Goal: Task Accomplishment & Management: Manage account settings

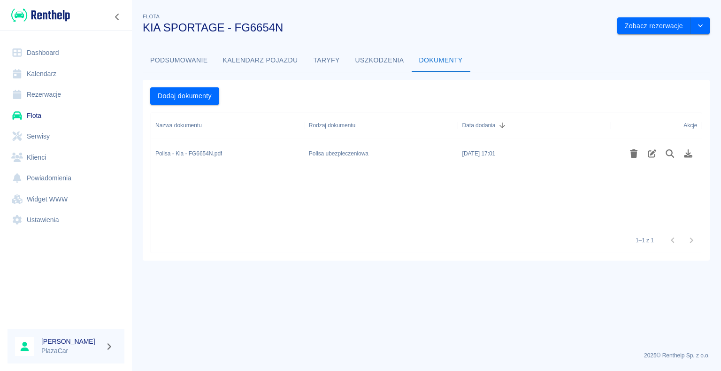
click at [540, 3] on div "Flota KIA SPORTAGE - FG6654N Zobacz rezerwacje Podsumowanie Kalendarz pojazdu T…" at bounding box center [425, 185] width 589 height 371
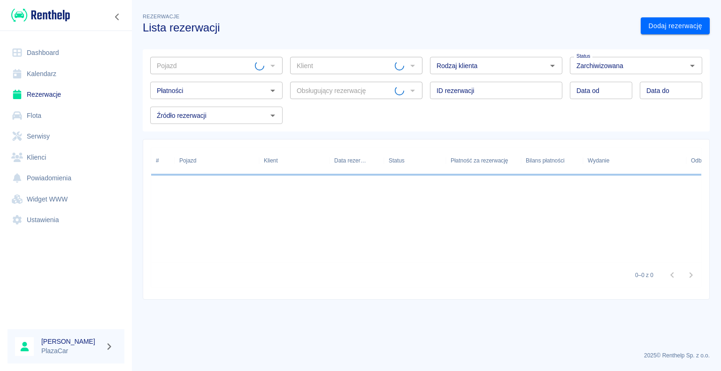
type input "KIA SPORTAGE - FG6654N"
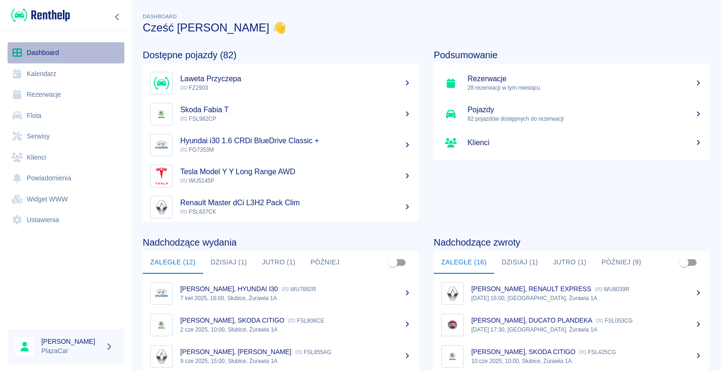
click at [52, 53] on link "Dashboard" at bounding box center [66, 52] width 117 height 21
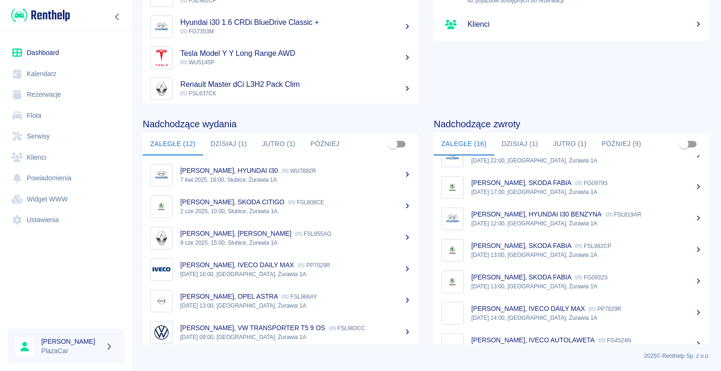
scroll to position [321, 0]
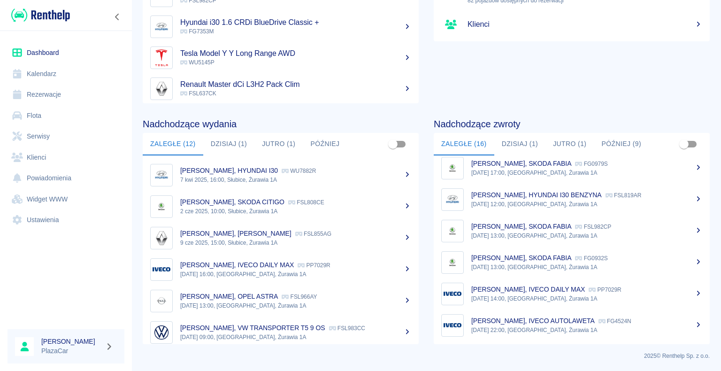
click at [561, 322] on p "[PERSON_NAME], IVECO AUTOLAWETA" at bounding box center [532, 321] width 123 height 8
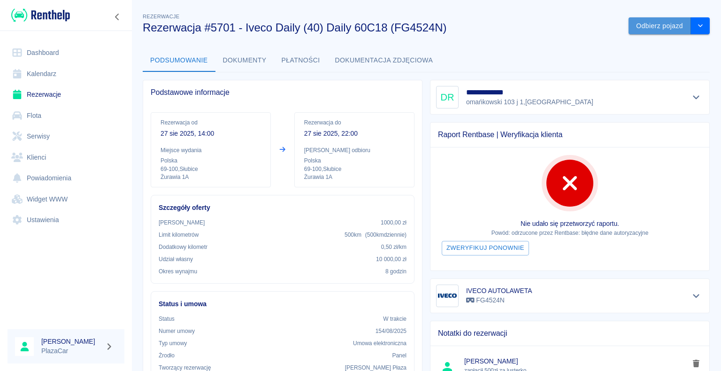
click at [641, 26] on button "Odbierz pojazd" at bounding box center [659, 25] width 62 height 17
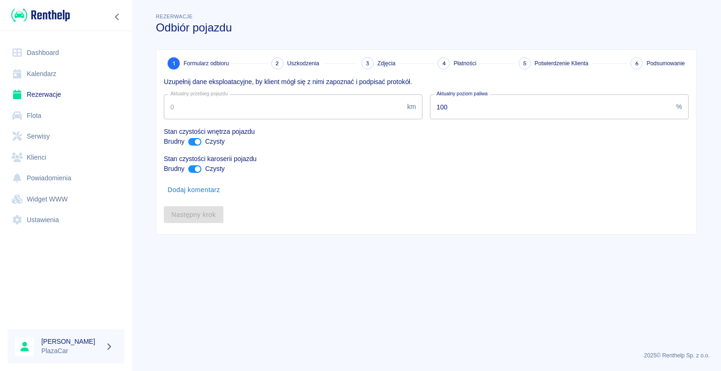
type input "328617"
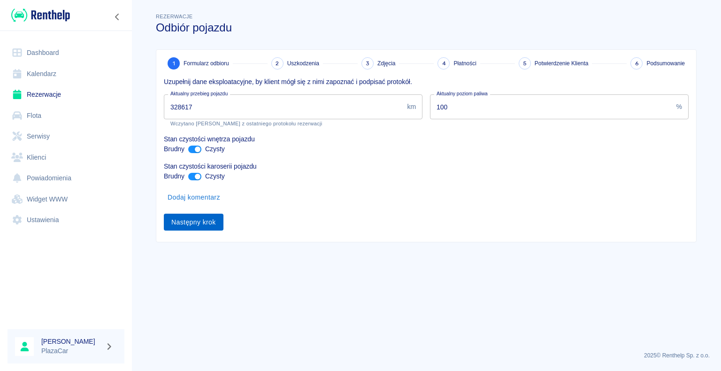
click at [197, 222] on button "Następny krok" at bounding box center [194, 221] width 60 height 17
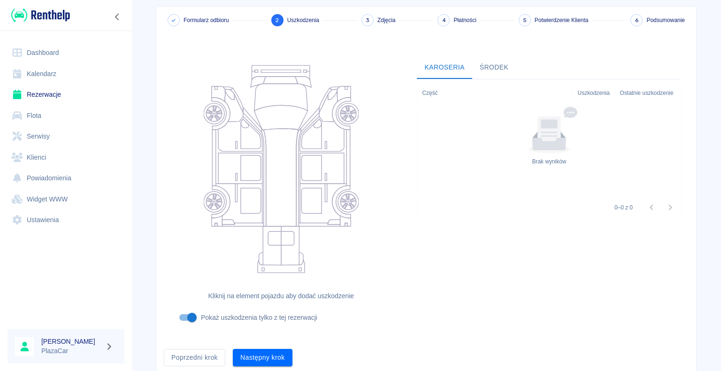
scroll to position [77, 0]
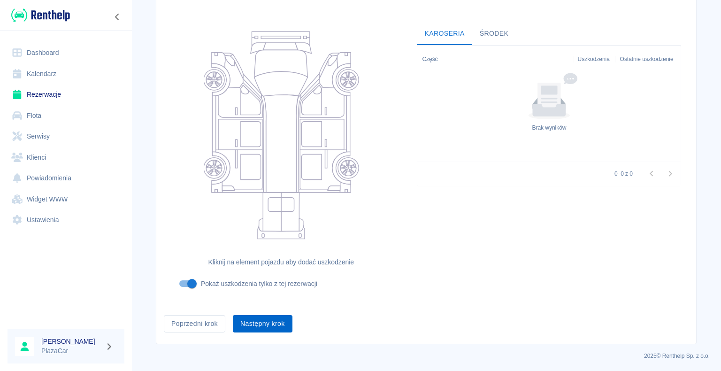
click at [259, 324] on button "Następny krok" at bounding box center [263, 323] width 60 height 17
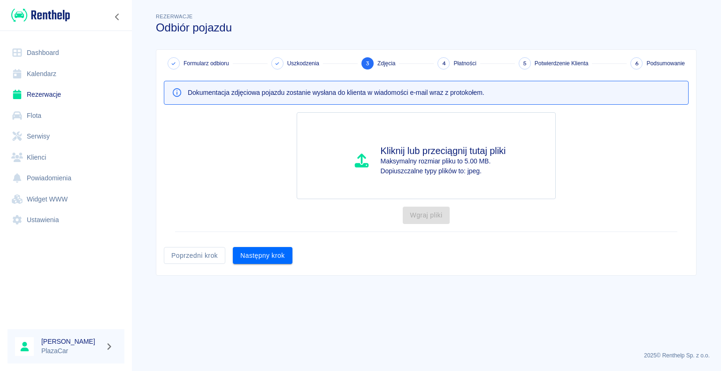
scroll to position [0, 0]
click at [259, 252] on button "Następny krok" at bounding box center [263, 255] width 60 height 17
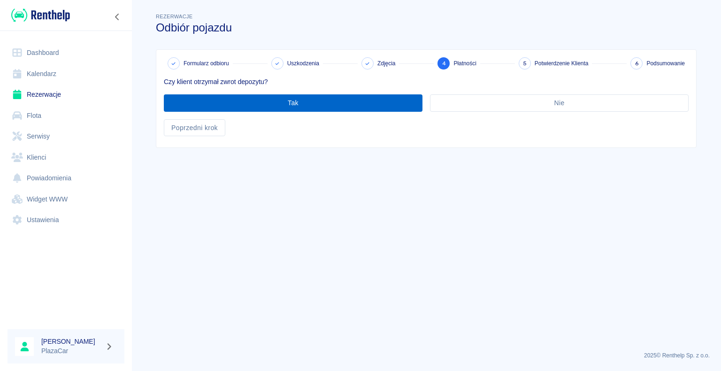
click at [290, 106] on button "Tak" at bounding box center [293, 102] width 258 height 17
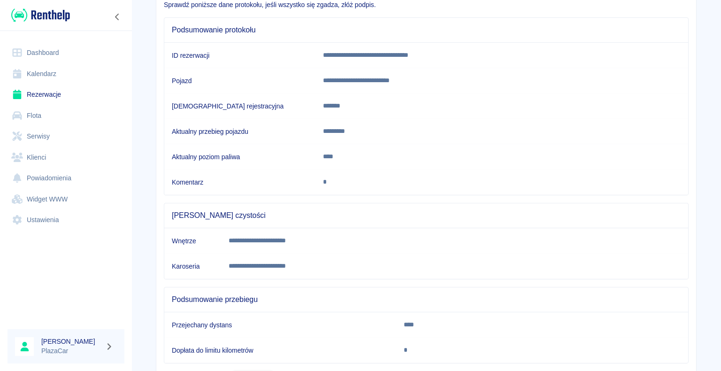
scroll to position [131, 0]
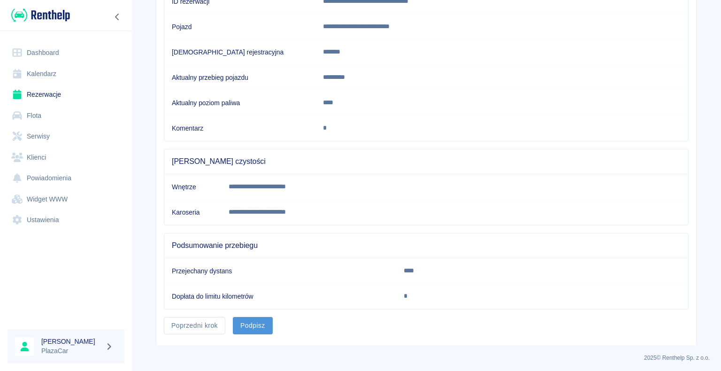
click at [248, 322] on button "Podpisz" at bounding box center [253, 325] width 40 height 17
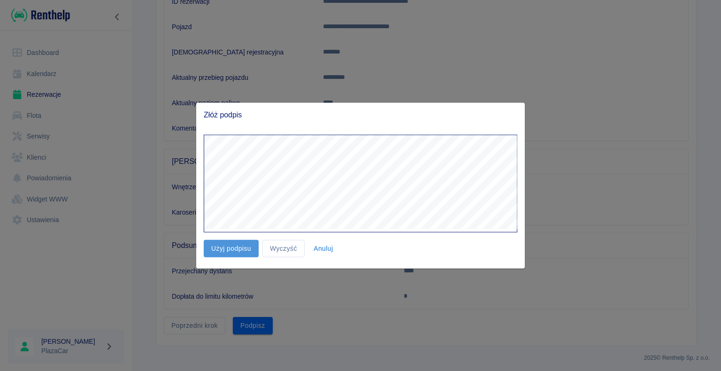
click at [228, 247] on button "Użyj podpisu" at bounding box center [231, 248] width 55 height 17
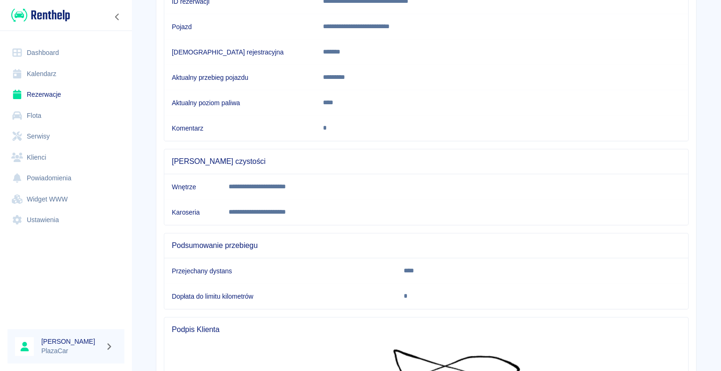
scroll to position [272, 0]
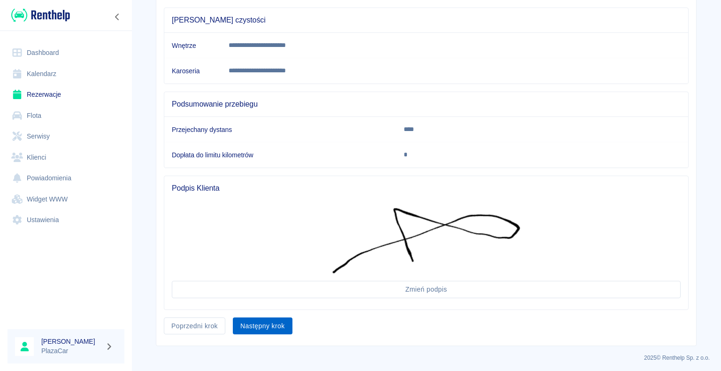
click at [256, 324] on button "Następny krok" at bounding box center [263, 325] width 60 height 17
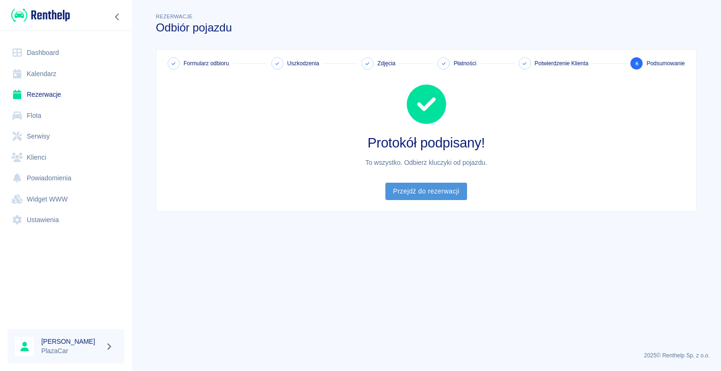
click at [418, 193] on link "Przejdź do rezerwacji" at bounding box center [425, 190] width 81 height 17
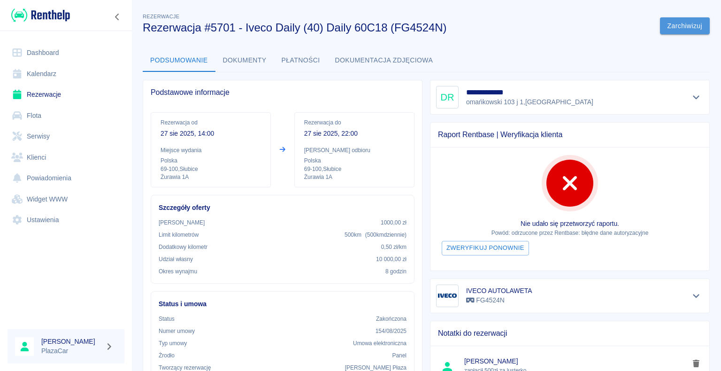
click at [675, 23] on button "Zarchiwizuj" at bounding box center [685, 25] width 50 height 17
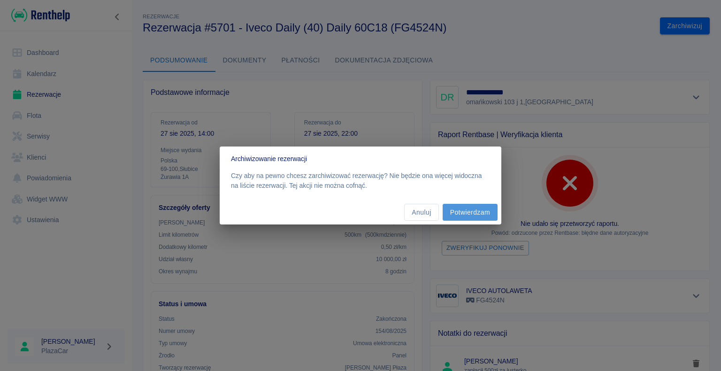
click at [461, 209] on button "Potwierdzam" at bounding box center [469, 212] width 55 height 17
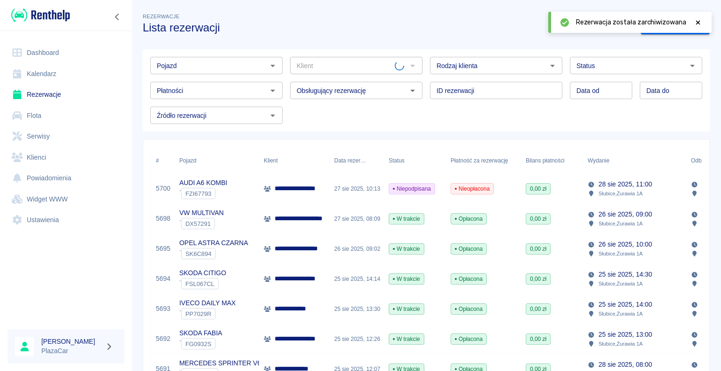
click at [43, 53] on link "Dashboard" at bounding box center [66, 52] width 117 height 21
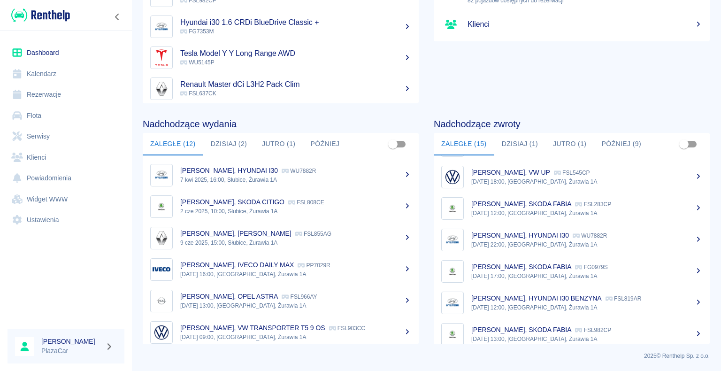
scroll to position [196, 0]
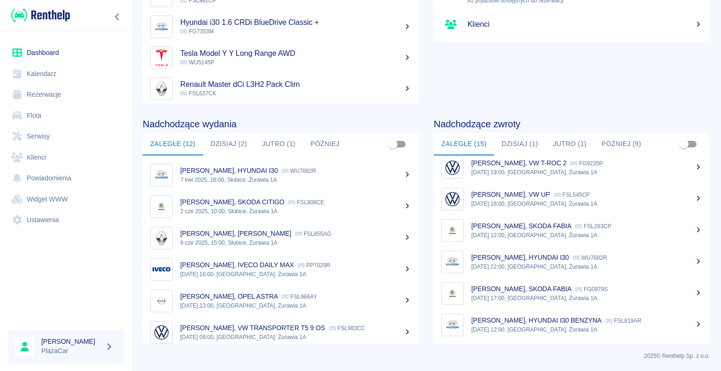
click at [504, 142] on button "Dzisiaj (1)" at bounding box center [520, 144] width 52 height 23
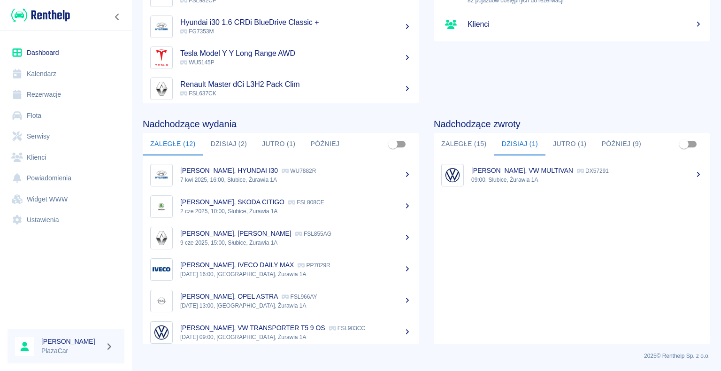
scroll to position [0, 0]
click at [56, 94] on link "Rezerwacje" at bounding box center [66, 94] width 117 height 21
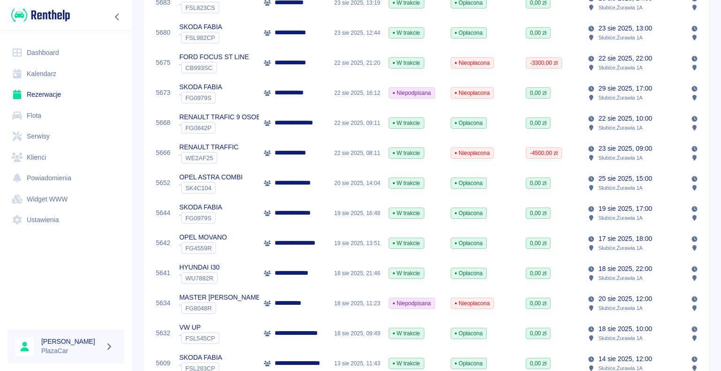
scroll to position [469, 0]
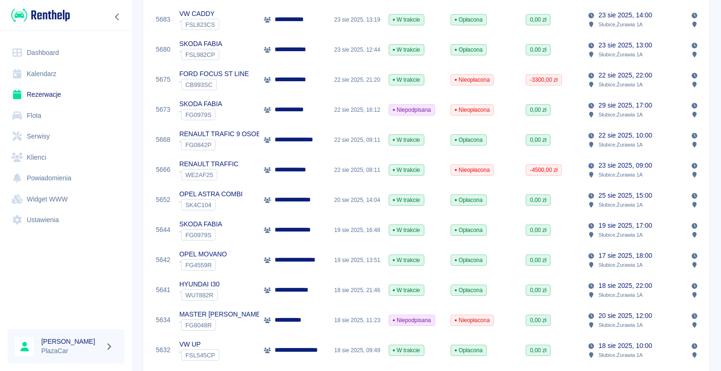
click at [35, 54] on link "Dashboard" at bounding box center [66, 52] width 117 height 21
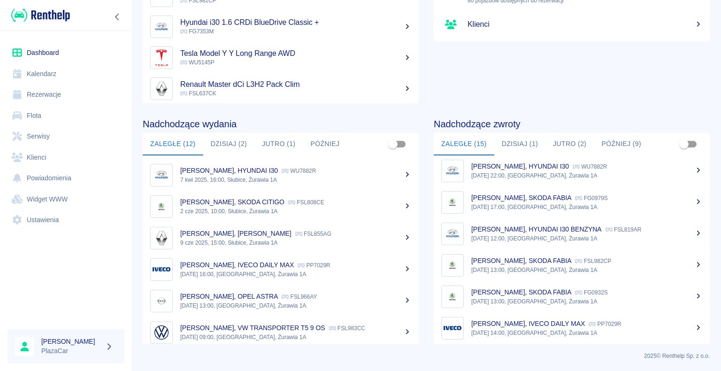
scroll to position [290, 0]
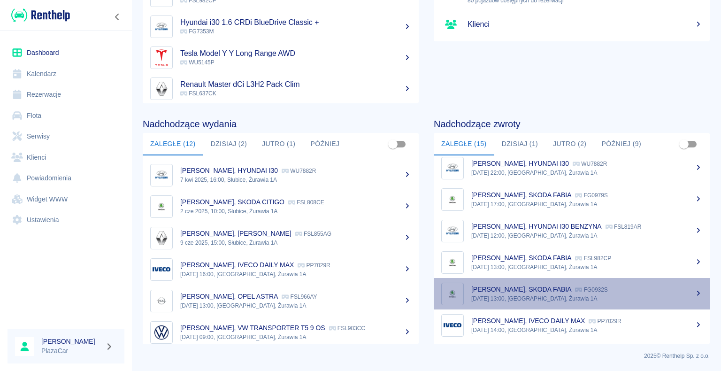
click at [604, 292] on div "[PERSON_NAME], SKODA FABIA FG0932S" at bounding box center [586, 289] width 231 height 10
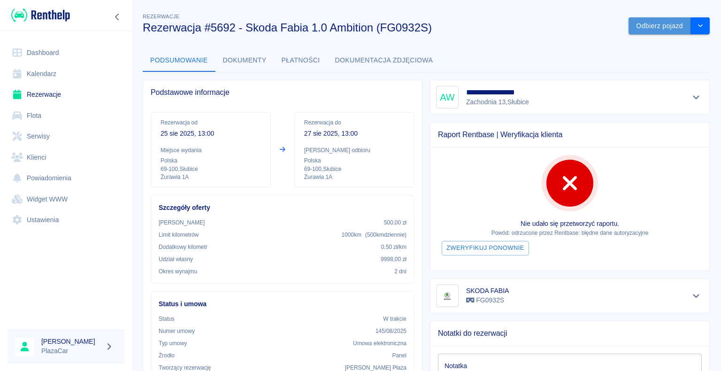
click at [640, 24] on button "Odbierz pojazd" at bounding box center [659, 25] width 62 height 17
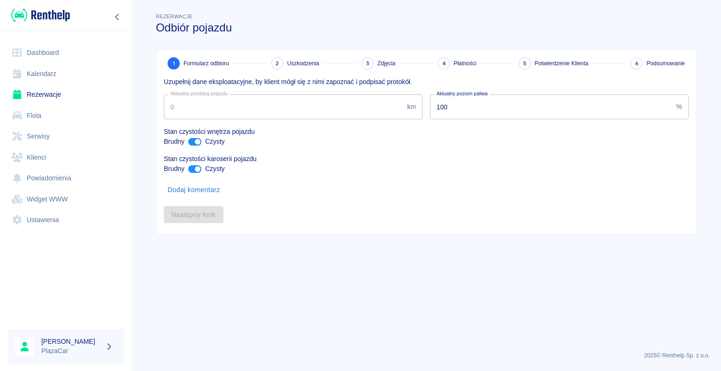
type input "239680"
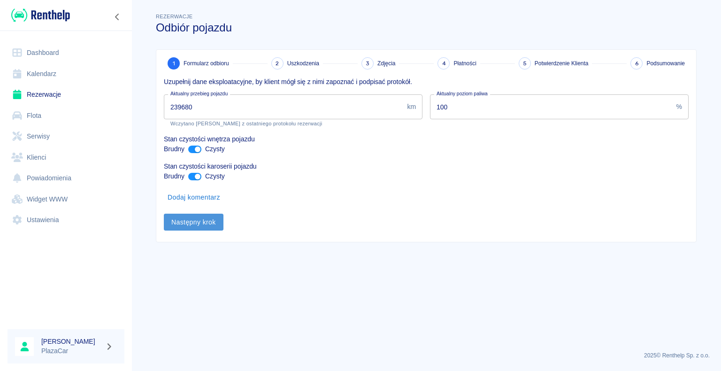
click at [192, 220] on button "Następny krok" at bounding box center [194, 221] width 60 height 17
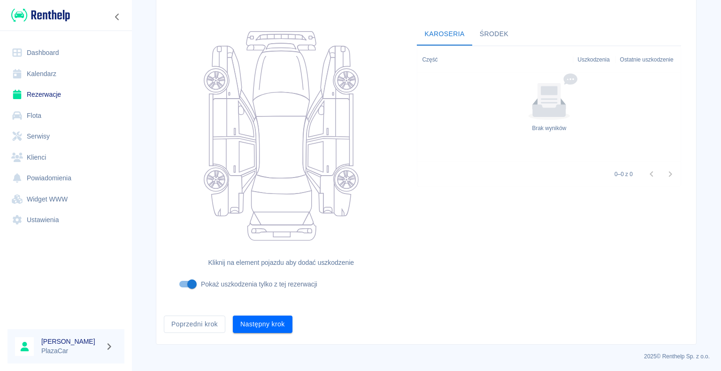
scroll to position [77, 0]
click at [260, 319] on button "Następny krok" at bounding box center [263, 323] width 60 height 17
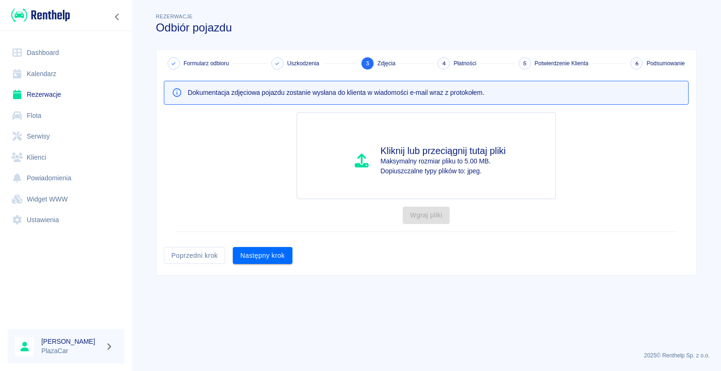
scroll to position [0, 0]
click at [260, 250] on button "Następny krok" at bounding box center [263, 255] width 60 height 17
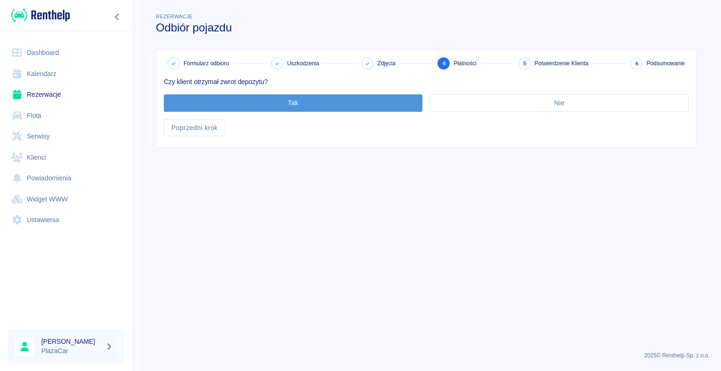
click at [290, 102] on button "Tak" at bounding box center [293, 102] width 258 height 17
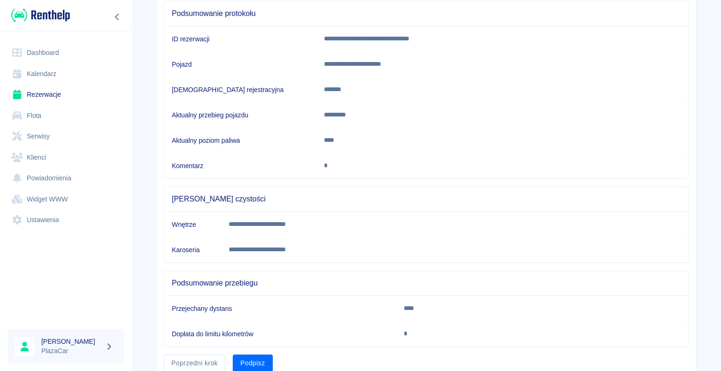
scroll to position [131, 0]
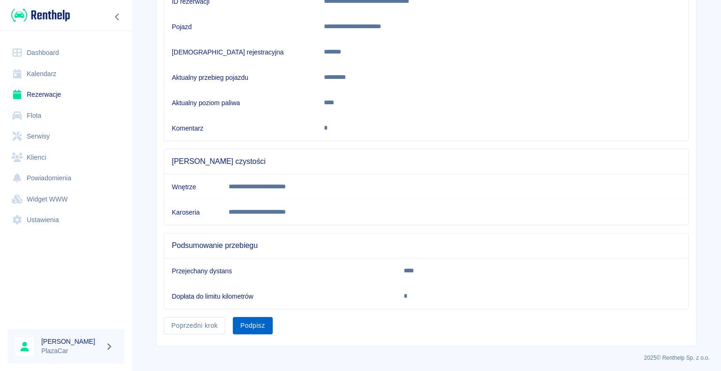
click at [254, 324] on button "Podpisz" at bounding box center [253, 325] width 40 height 17
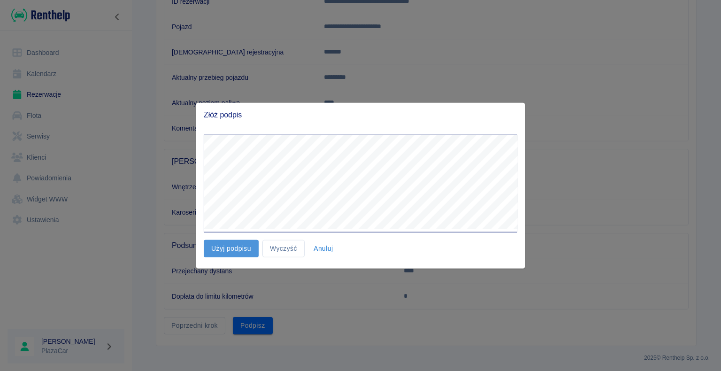
click at [228, 249] on button "Użyj podpisu" at bounding box center [231, 248] width 55 height 17
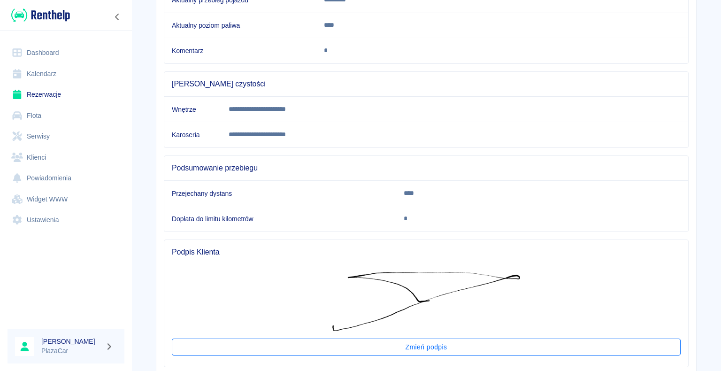
scroll to position [265, 0]
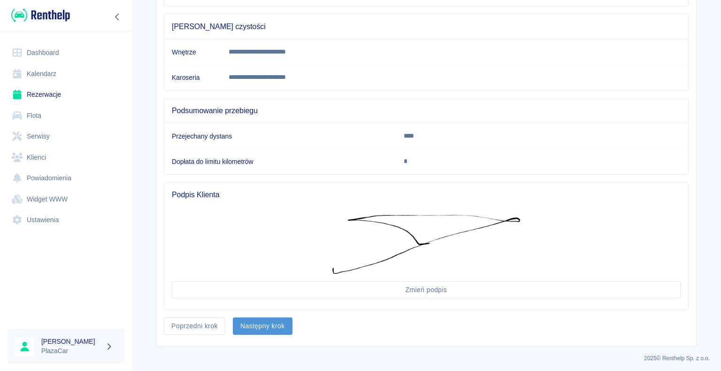
click at [257, 322] on button "Następny krok" at bounding box center [263, 325] width 60 height 17
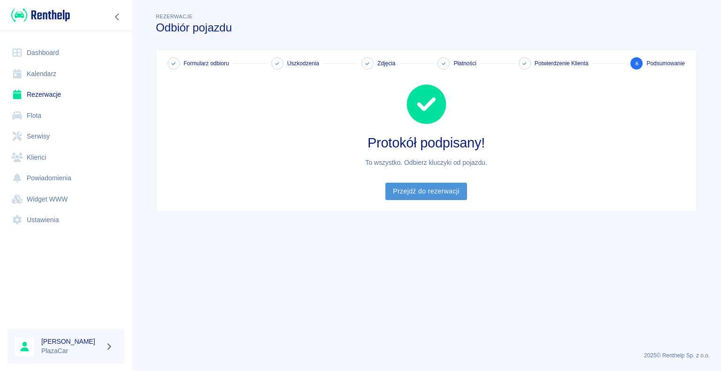
click at [425, 193] on link "Przejdź do rezerwacji" at bounding box center [425, 190] width 81 height 17
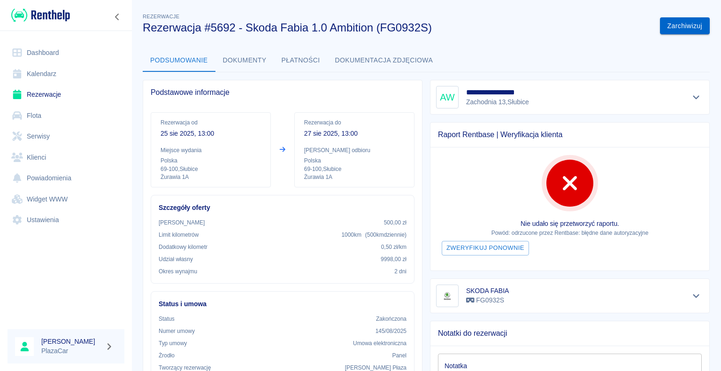
click at [677, 23] on button "Zarchiwizuj" at bounding box center [685, 25] width 50 height 17
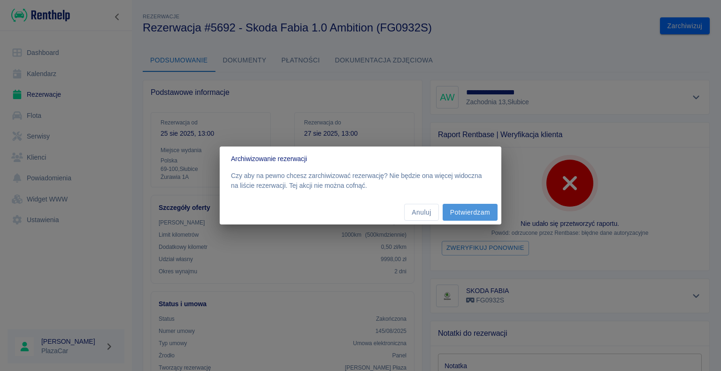
click at [469, 213] on button "Potwierdzam" at bounding box center [469, 212] width 55 height 17
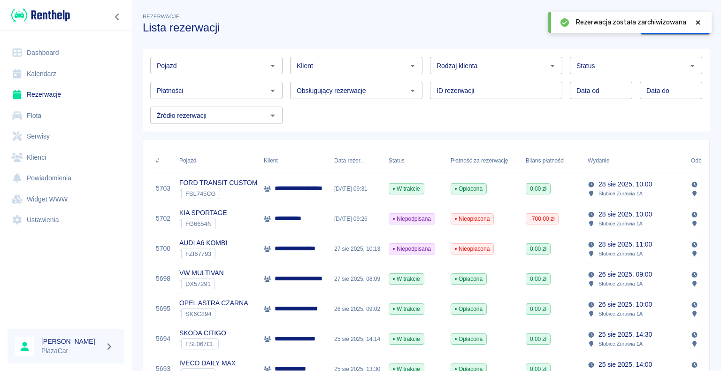
click at [698, 21] on icon at bounding box center [698, 22] width 4 height 4
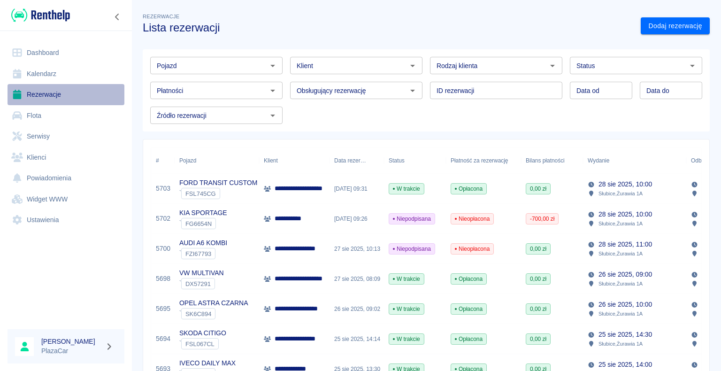
click at [42, 91] on link "Rezerwacje" at bounding box center [66, 94] width 117 height 21
click at [549, 63] on icon "Otwórz" at bounding box center [551, 65] width 11 height 11
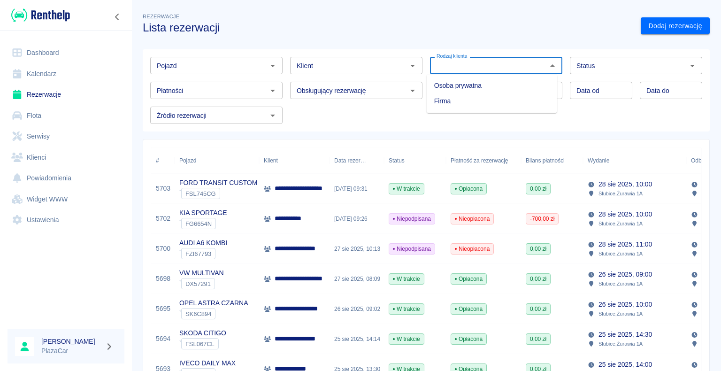
click at [508, 86] on li "Osoba prywatna" at bounding box center [491, 85] width 130 height 15
type input "Osoba prywatna"
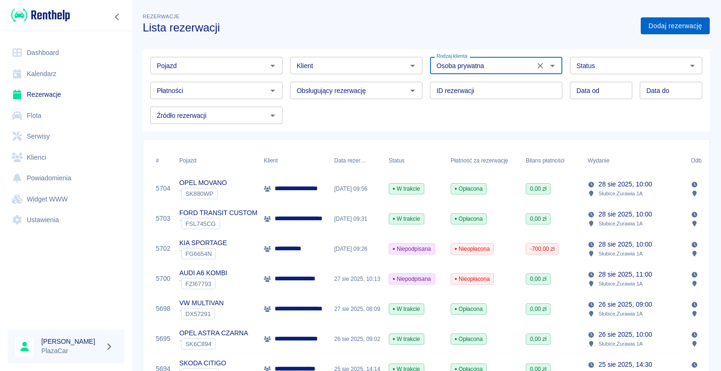
click at [653, 23] on link "Dodaj rezerwację" at bounding box center [674, 25] width 69 height 17
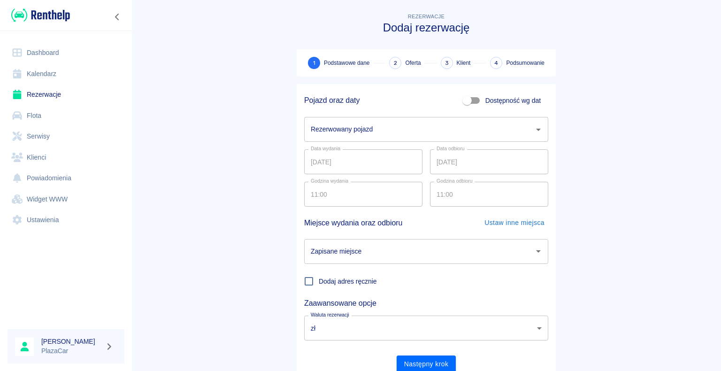
click at [535, 127] on icon "Otwórz" at bounding box center [537, 129] width 11 height 11
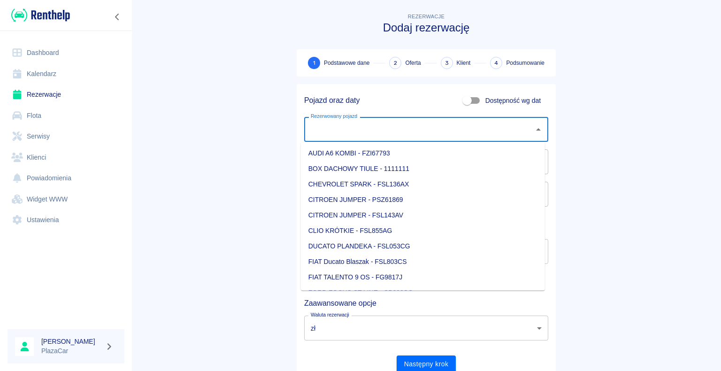
click at [460, 182] on li "CHEVROLET SPARK - FSL136AX" at bounding box center [423, 183] width 244 height 15
type input "CHEVROLET SPARK - FSL136AX"
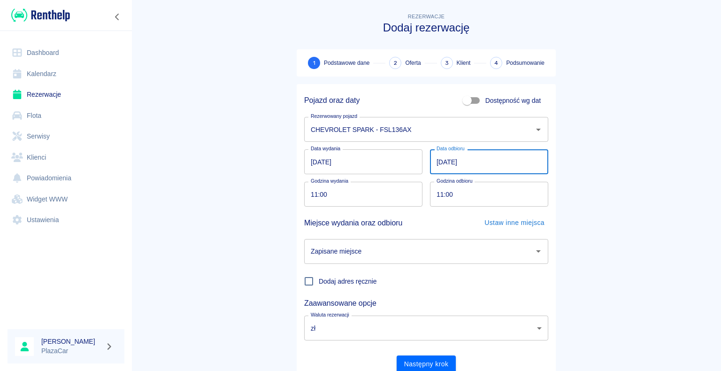
click at [437, 160] on input "[DATE]" at bounding box center [489, 161] width 118 height 25
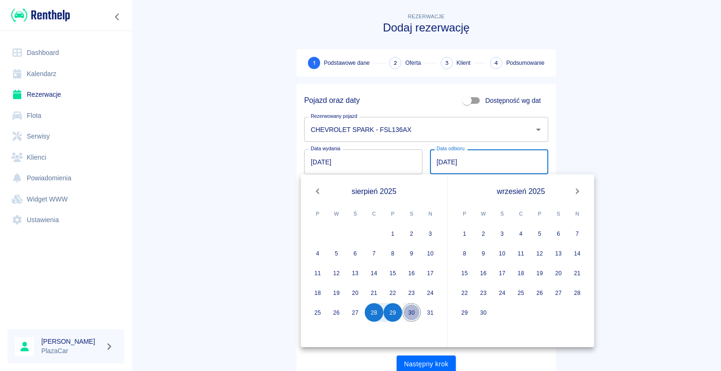
click at [411, 311] on button "30" at bounding box center [411, 312] width 19 height 19
type input "[DATE]"
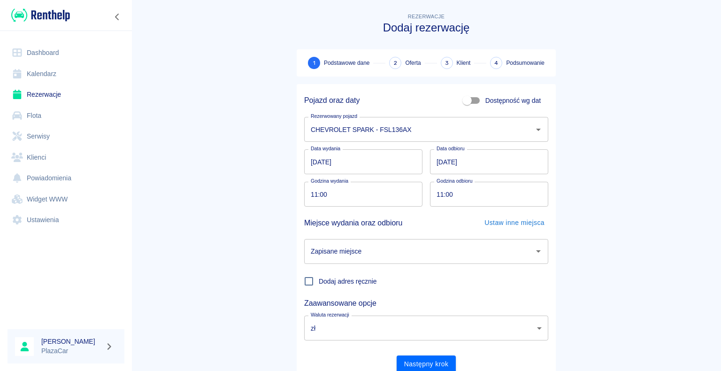
click at [534, 254] on icon "Otwórz" at bounding box center [537, 250] width 11 height 11
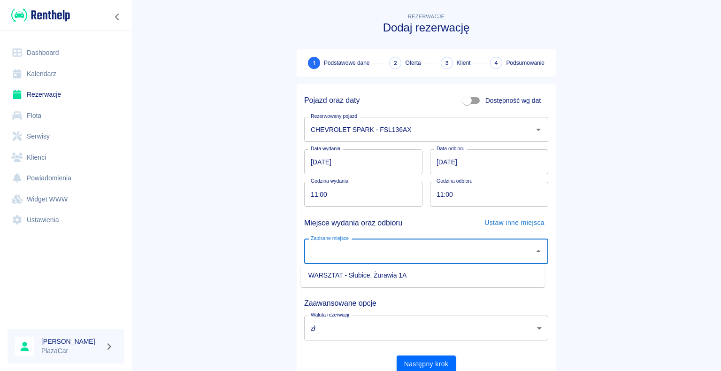
click at [419, 273] on li "WARSZTAT - Słubice, Żurawia 1A" at bounding box center [423, 274] width 244 height 15
type input "WARSZTAT - Słubice, Żurawia 1A"
click at [417, 365] on button "Następny krok" at bounding box center [426, 363] width 60 height 17
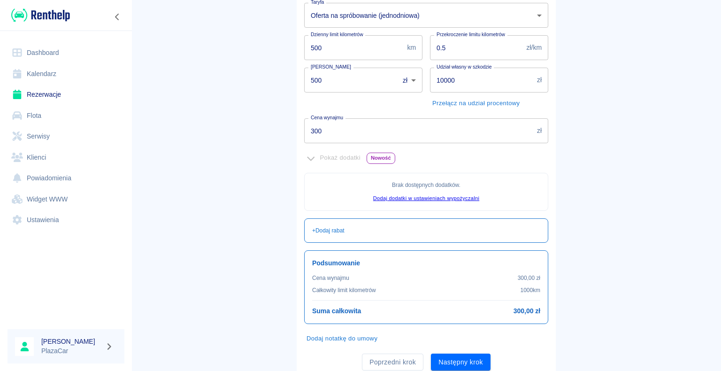
scroll to position [170, 0]
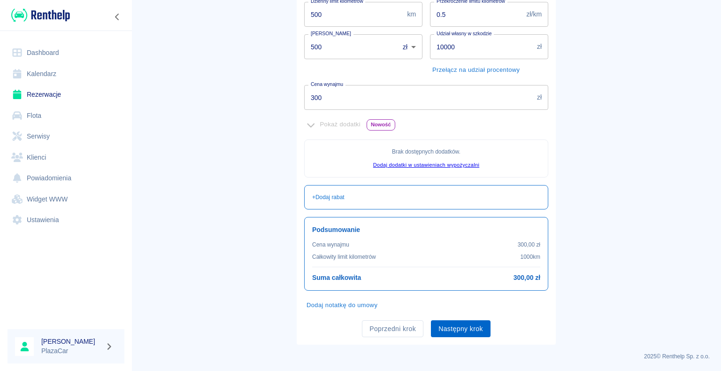
click at [461, 327] on button "Następny krok" at bounding box center [461, 328] width 60 height 17
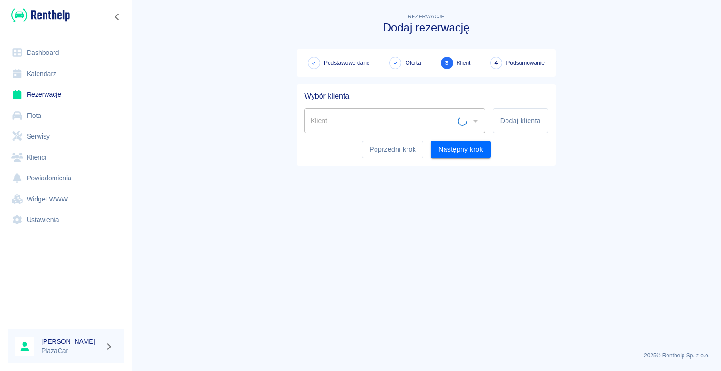
scroll to position [0, 0]
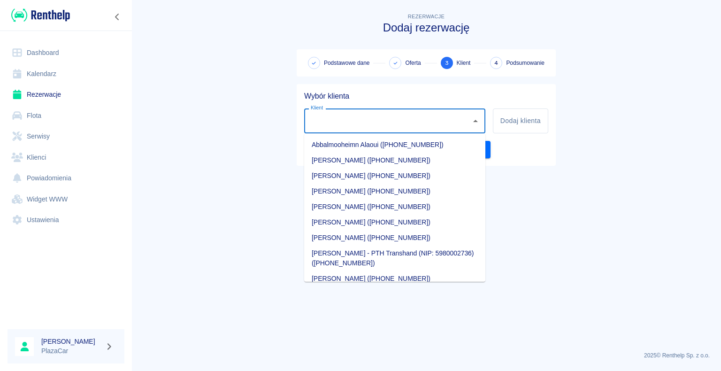
click at [341, 121] on input "Klient" at bounding box center [387, 121] width 159 height 16
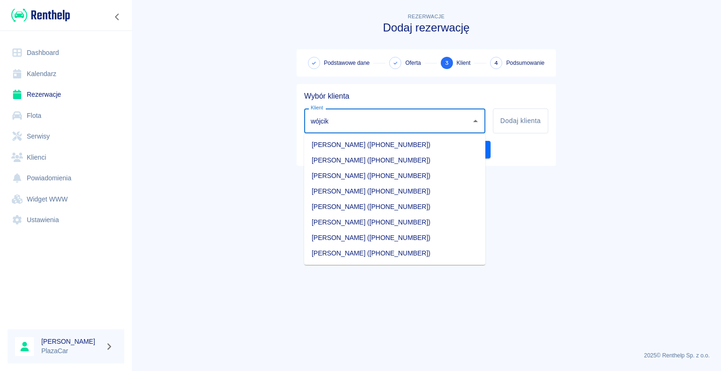
click at [396, 188] on li "[PERSON_NAME] ([PHONE_NUMBER])" at bounding box center [394, 190] width 181 height 15
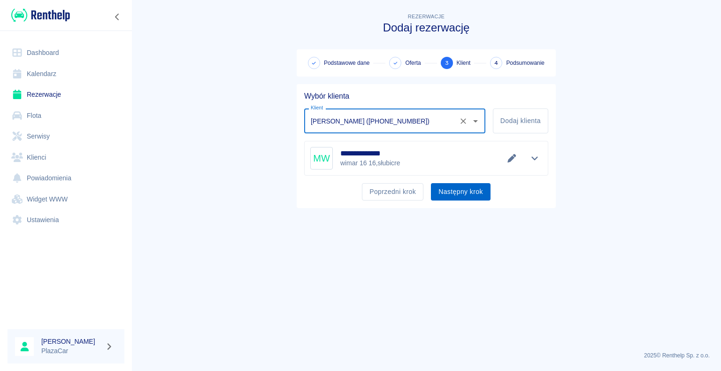
type input "[PERSON_NAME] ([PHONE_NUMBER])"
click at [456, 191] on button "Następny krok" at bounding box center [461, 191] width 60 height 17
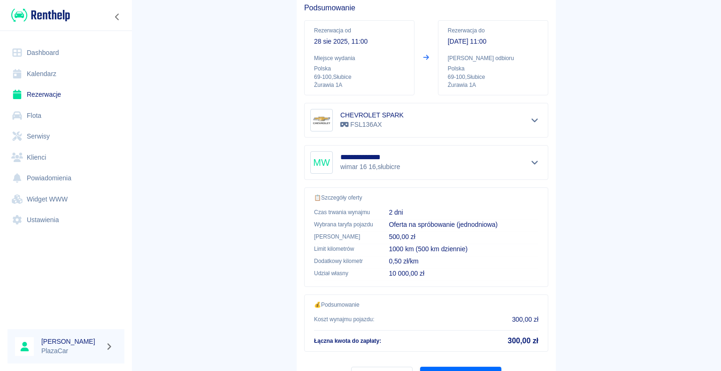
scroll to position [134, 0]
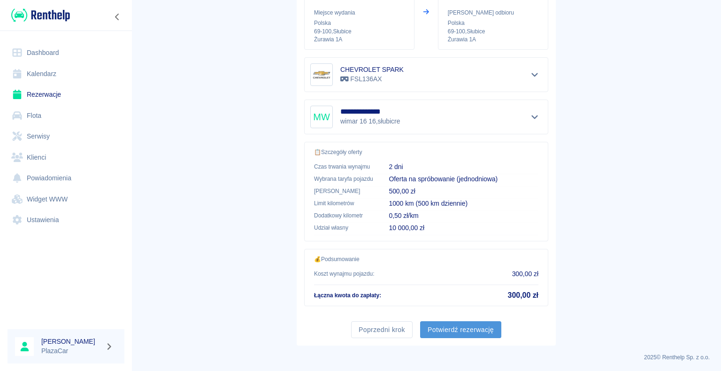
click at [461, 328] on button "Potwierdź rezerwację" at bounding box center [460, 329] width 81 height 17
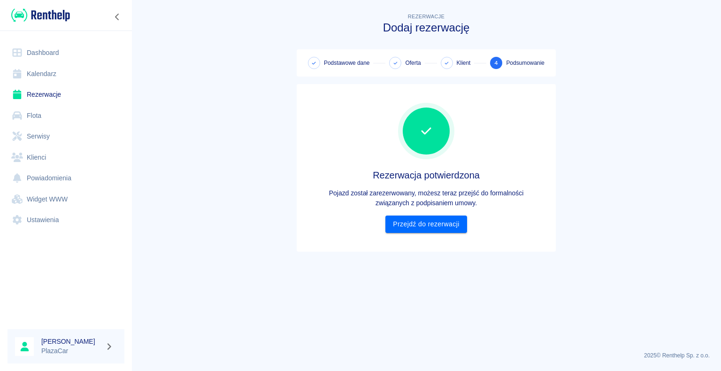
scroll to position [0, 0]
click at [425, 218] on link "Przejdź do rezerwacji" at bounding box center [425, 223] width 81 height 17
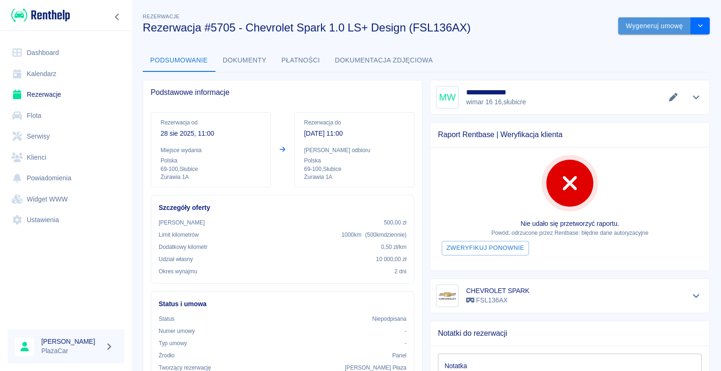
click at [644, 25] on button "Wygeneruj umowę" at bounding box center [654, 25] width 73 height 17
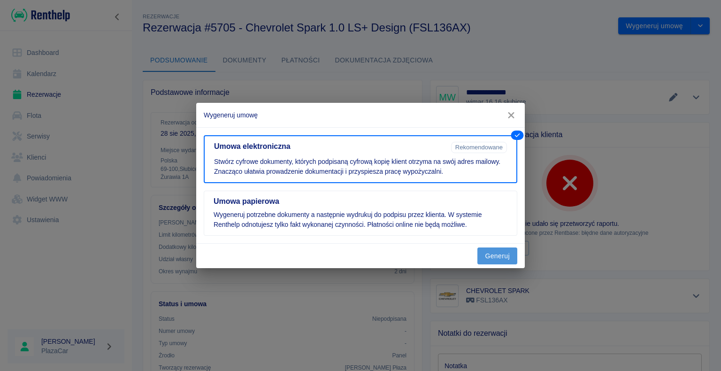
click at [494, 251] on button "Generuj" at bounding box center [497, 255] width 40 height 17
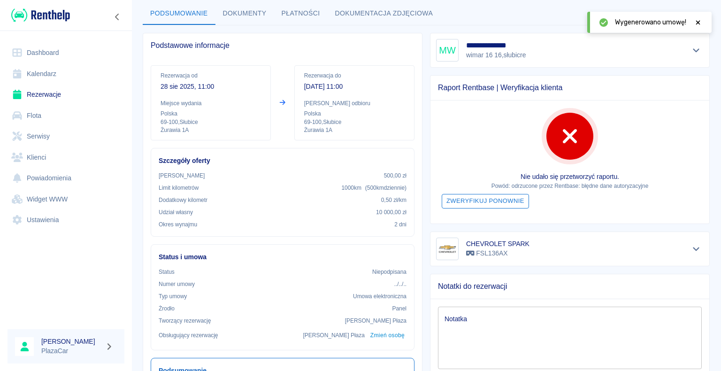
scroll to position [141, 0]
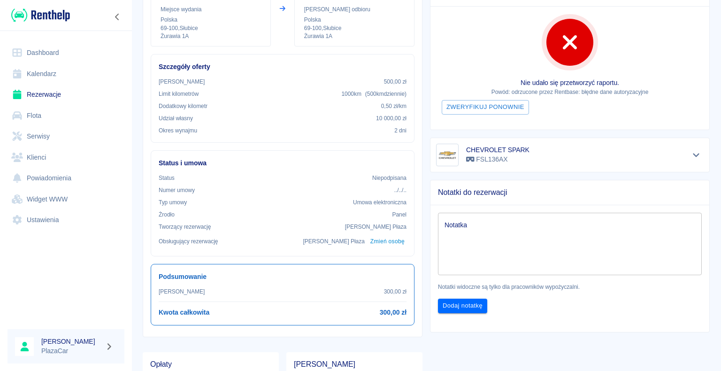
click at [463, 226] on textarea "Notatka" at bounding box center [569, 243] width 250 height 47
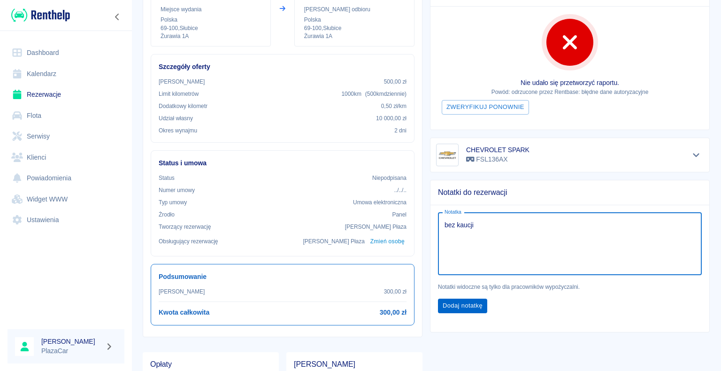
type textarea "bez kaucji"
click at [458, 300] on button "Dodaj notatkę" at bounding box center [462, 305] width 49 height 15
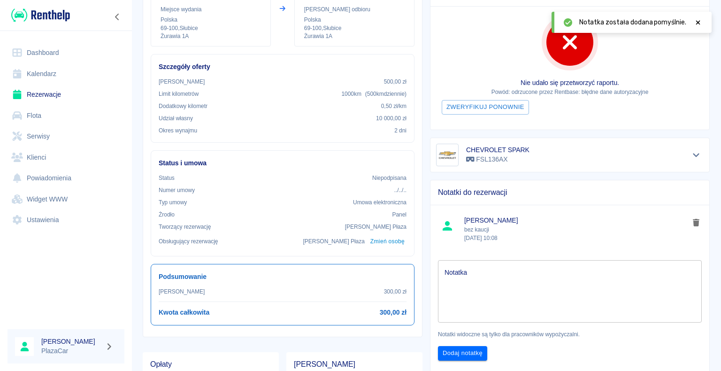
click at [698, 22] on icon at bounding box center [698, 22] width 4 height 4
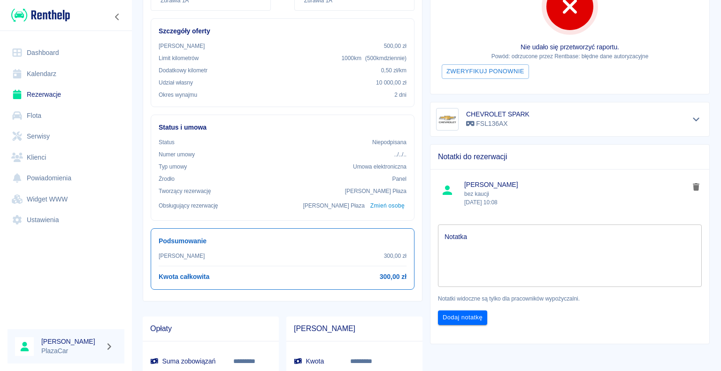
scroll to position [0, 0]
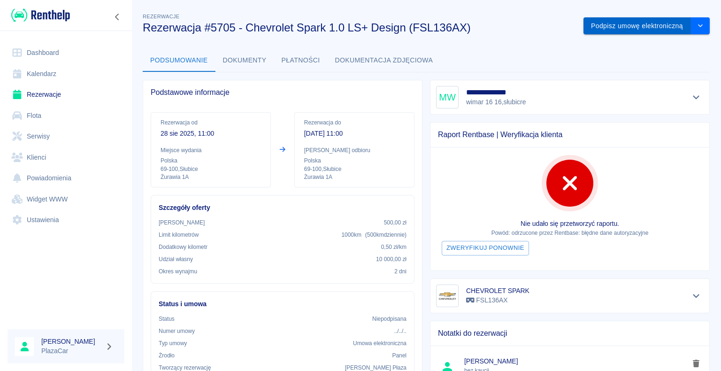
click at [619, 24] on button "Podpisz umowę elektroniczną" at bounding box center [636, 25] width 107 height 17
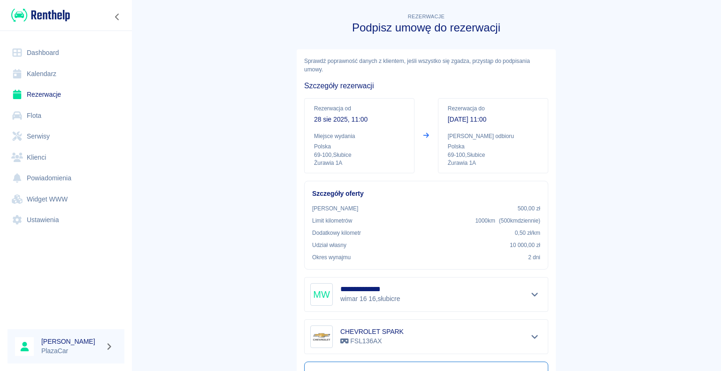
scroll to position [110, 0]
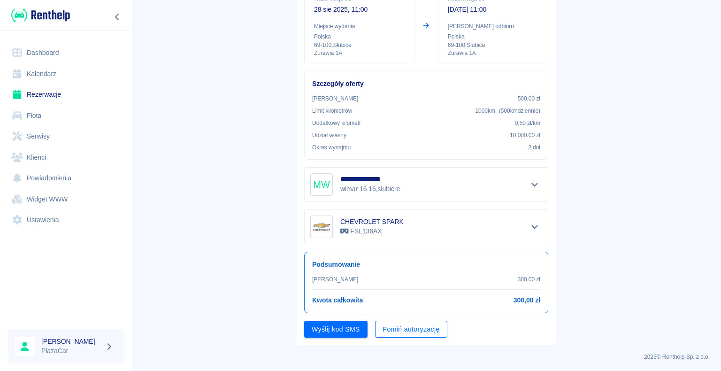
click at [403, 326] on button "Pomiń autoryzację" at bounding box center [411, 328] width 72 height 17
click at [338, 322] on button "Podpisz umowę" at bounding box center [336, 328] width 64 height 17
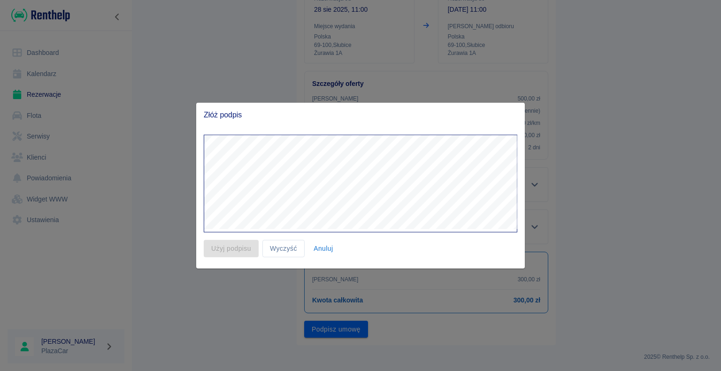
click at [388, 267] on div "Użyj podpisu Wyczyść Anuluj" at bounding box center [360, 197] width 328 height 141
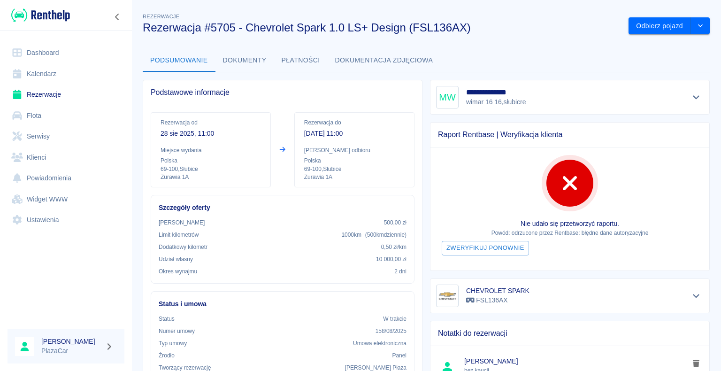
click at [69, 97] on link "Rezerwacje" at bounding box center [66, 94] width 117 height 21
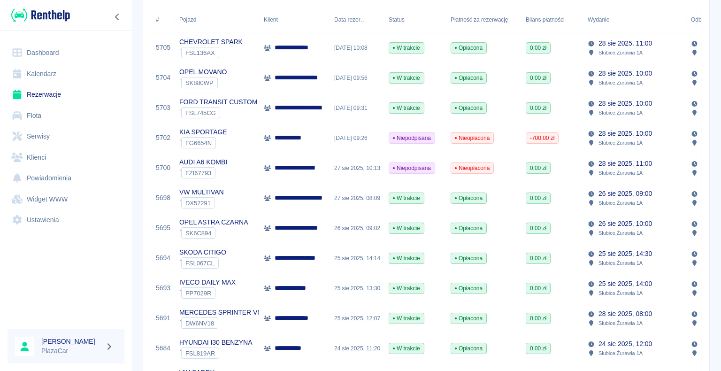
scroll to position [188, 0]
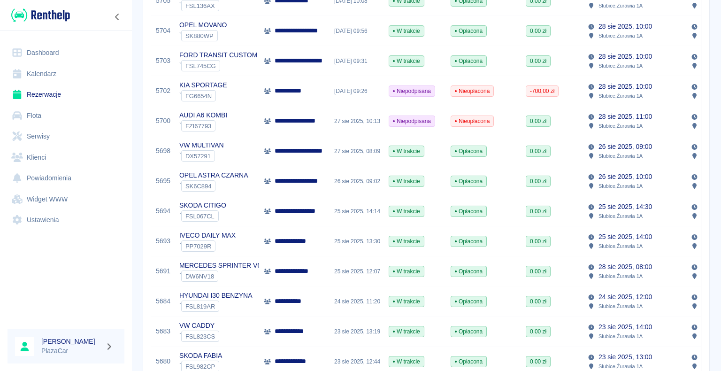
click at [256, 301] on div "HYUNDAI I30 BENZYNA ` FSL819AR" at bounding box center [216, 301] width 84 height 30
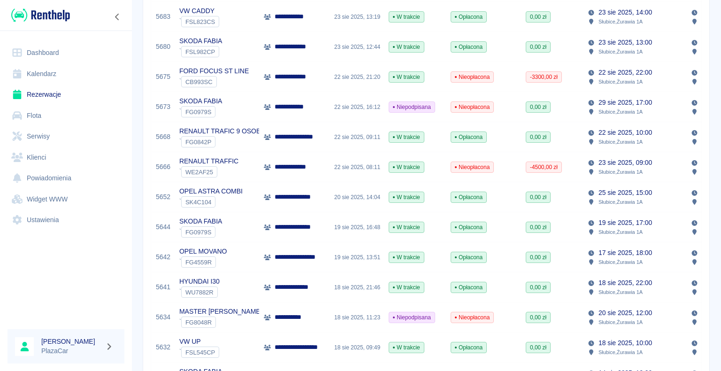
scroll to position [516, 0]
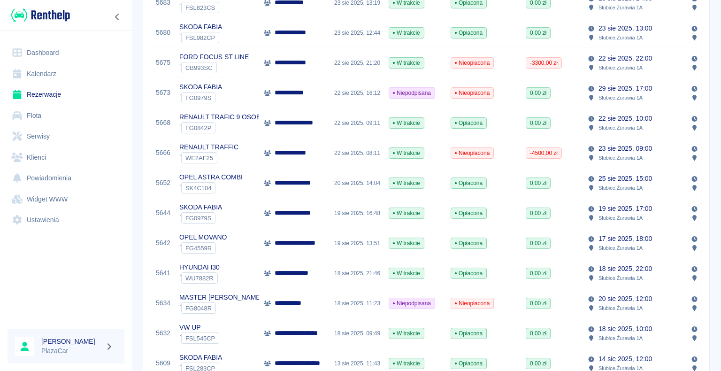
click at [270, 273] on icon at bounding box center [267, 273] width 7 height 6
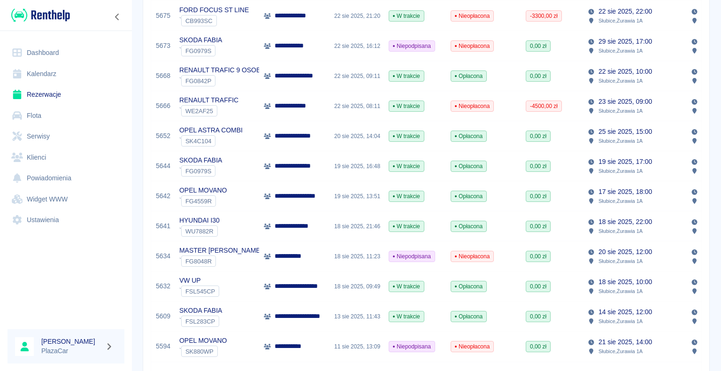
click at [268, 225] on icon at bounding box center [267, 226] width 7 height 6
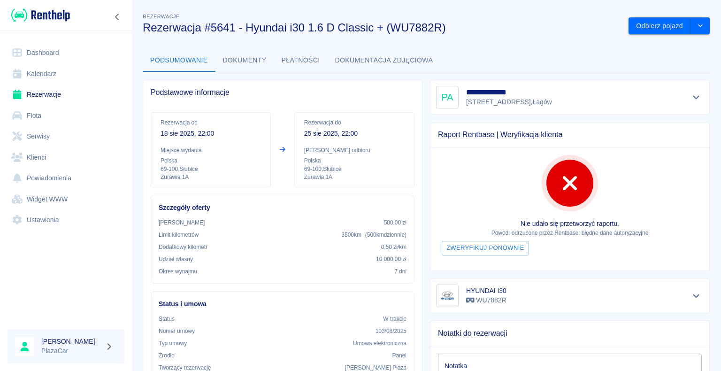
click at [39, 92] on link "Rezerwacje" at bounding box center [66, 94] width 117 height 21
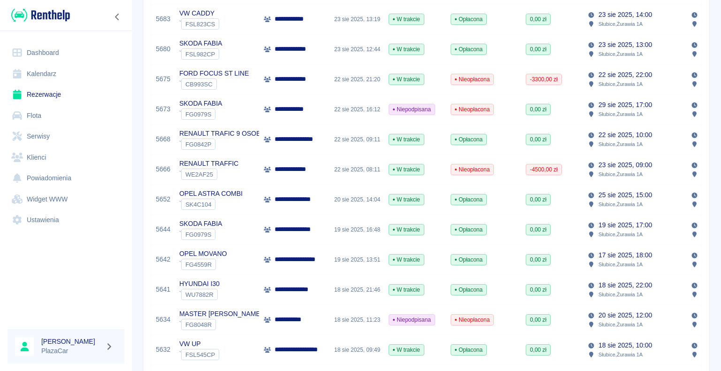
scroll to position [516, 0]
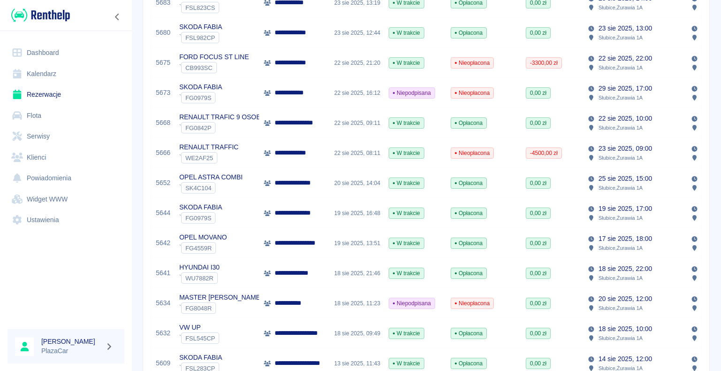
click at [281, 181] on p "**********" at bounding box center [296, 183] width 44 height 10
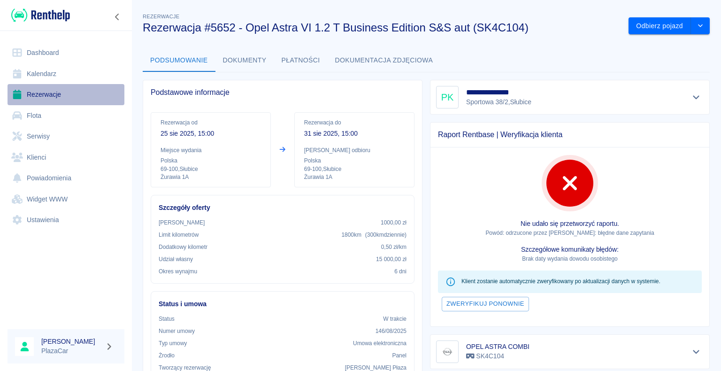
click at [39, 95] on link "Rezerwacje" at bounding box center [66, 94] width 117 height 21
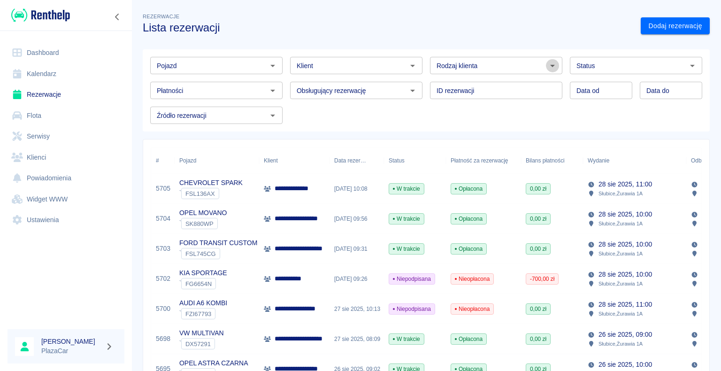
click at [546, 67] on icon "Otwórz" at bounding box center [551, 65] width 11 height 11
click at [514, 83] on li "Osoba prywatna" at bounding box center [491, 85] width 130 height 15
type input "Osoba prywatna"
click at [652, 23] on link "Dodaj rezerwację" at bounding box center [674, 25] width 69 height 17
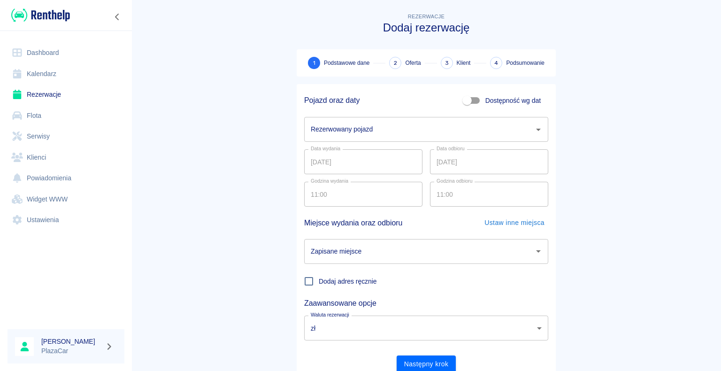
click at [537, 129] on icon "Otwórz" at bounding box center [537, 129] width 11 height 11
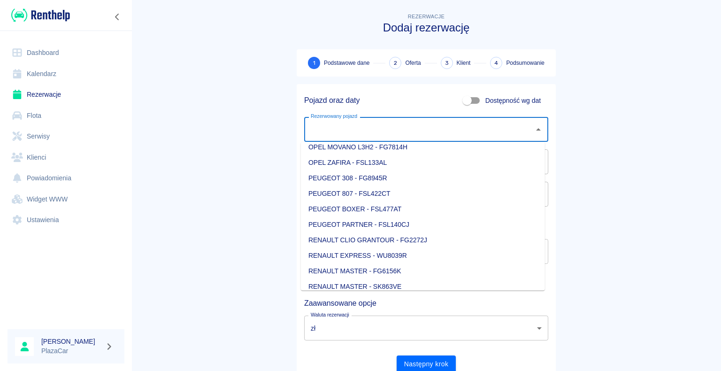
scroll to position [751, 0]
click at [396, 175] on li "PEUGEOT 308 - FG8945R" at bounding box center [423, 176] width 244 height 15
type input "PEUGEOT 308 - FG8945R"
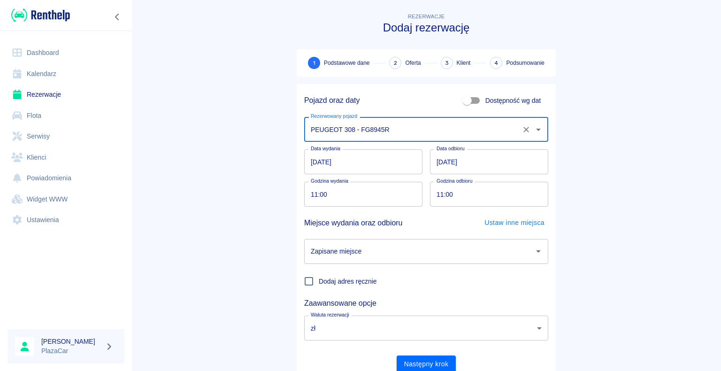
click at [317, 161] on input "[DATE]" at bounding box center [363, 161] width 118 height 25
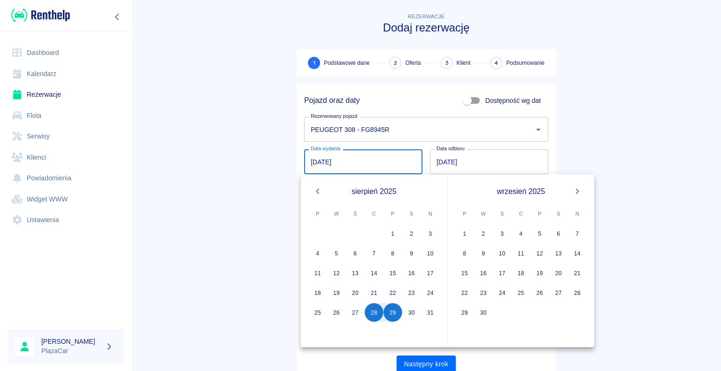
click at [313, 162] on input "[DATE]" at bounding box center [363, 161] width 118 height 25
click at [409, 309] on button "30" at bounding box center [411, 312] width 19 height 19
type input "[DATE]"
type input "DD.MM.YYYY"
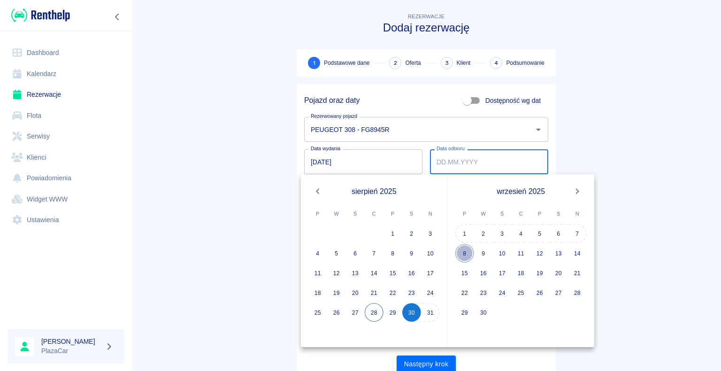
click at [465, 250] on button "8" at bounding box center [464, 252] width 19 height 19
type input "[DATE]"
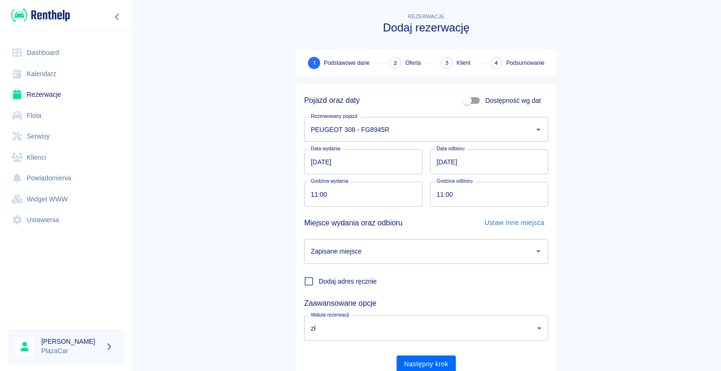
click at [532, 252] on icon "Otwórz" at bounding box center [537, 250] width 11 height 11
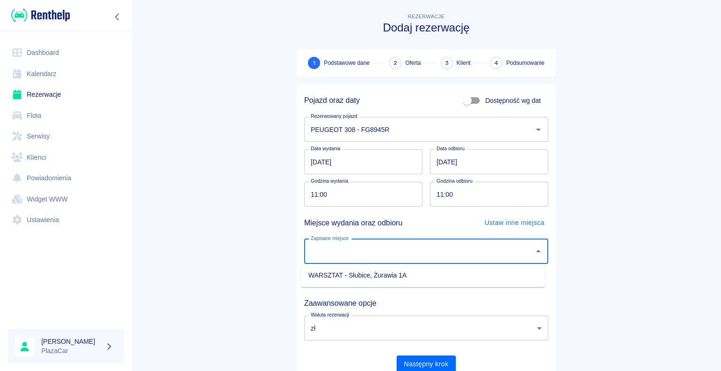
click at [458, 273] on li "WARSZTAT - Słubice, Żurawia 1A" at bounding box center [423, 274] width 244 height 15
type input "WARSZTAT - Słubice, Żurawia 1A"
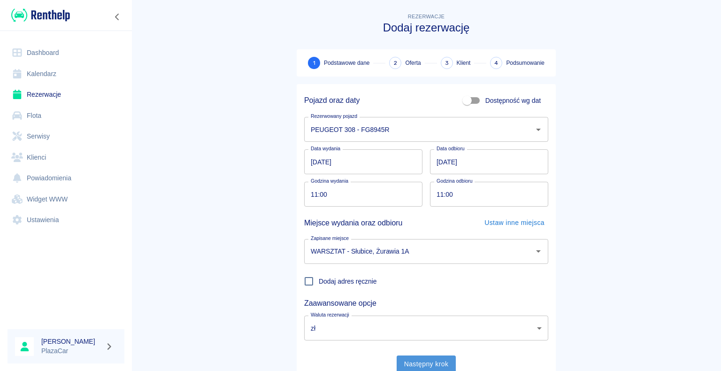
click at [418, 363] on button "Następny krok" at bounding box center [426, 363] width 60 height 17
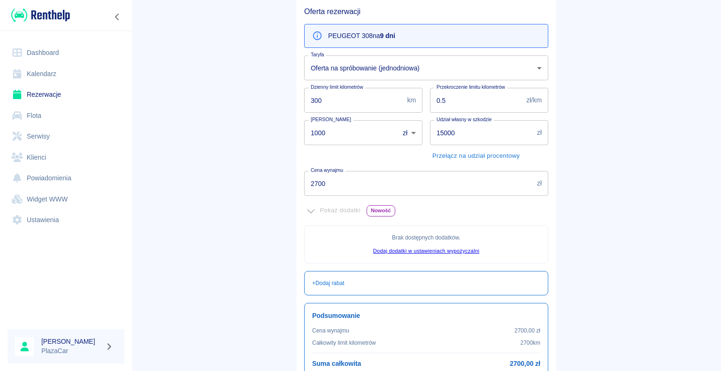
scroll to position [170, 0]
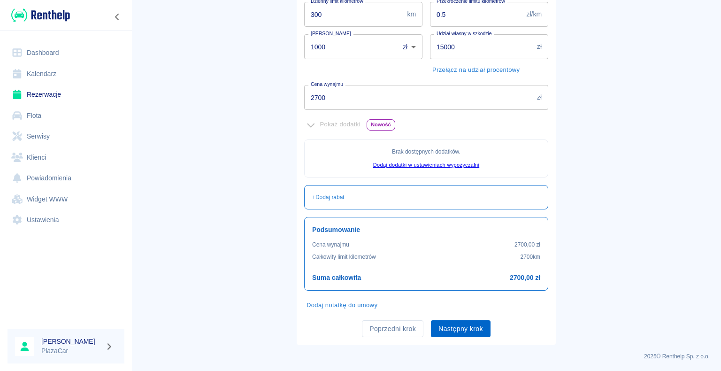
click at [463, 327] on button "Następny krok" at bounding box center [461, 328] width 60 height 17
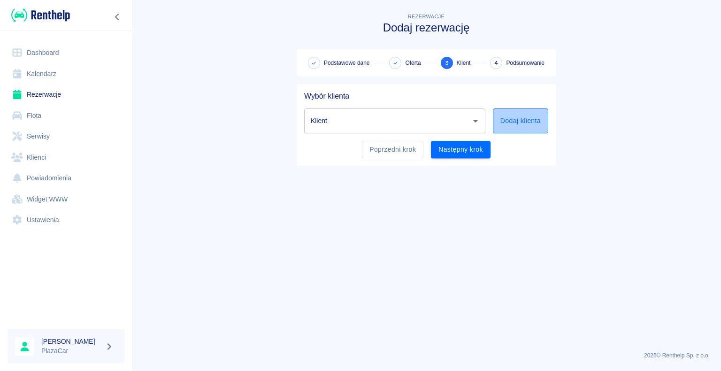
click at [505, 121] on button "Dodaj klienta" at bounding box center [520, 120] width 55 height 25
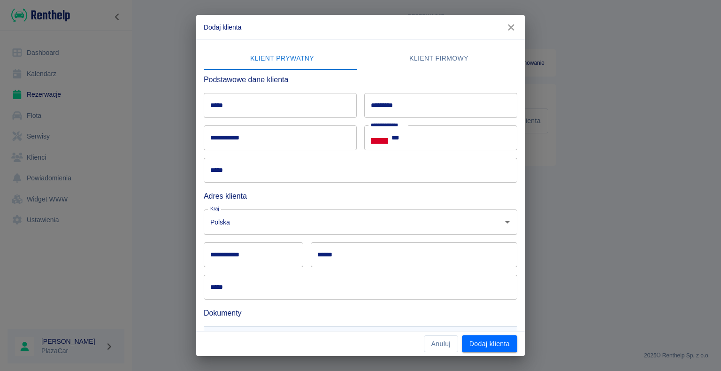
click at [400, 103] on input "*********" at bounding box center [440, 105] width 153 height 25
type input "********"
click at [225, 101] on input "*****" at bounding box center [280, 105] width 153 height 25
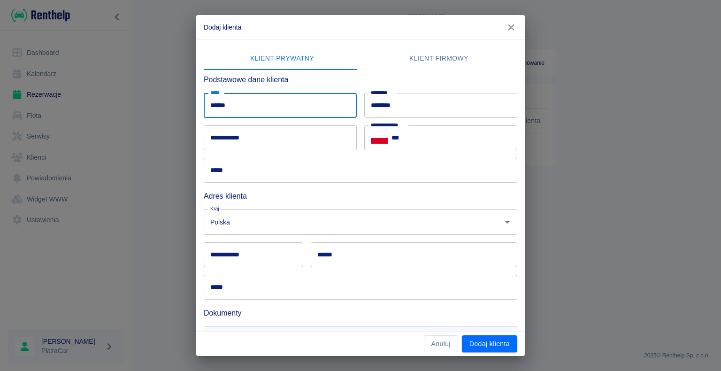
type input "******"
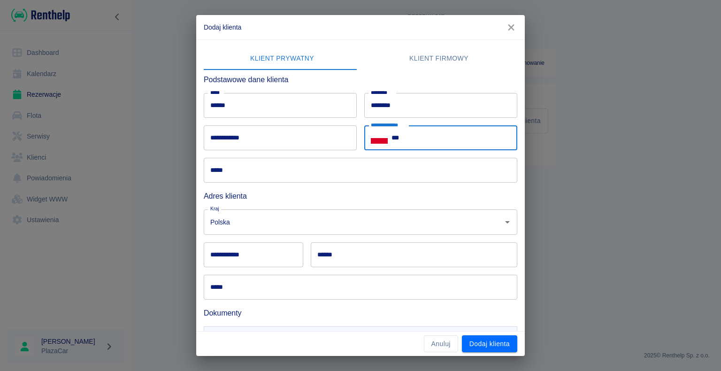
click at [405, 137] on input "***" at bounding box center [454, 137] width 126 height 25
type input "**********"
click at [232, 172] on input "*****" at bounding box center [360, 170] width 313 height 25
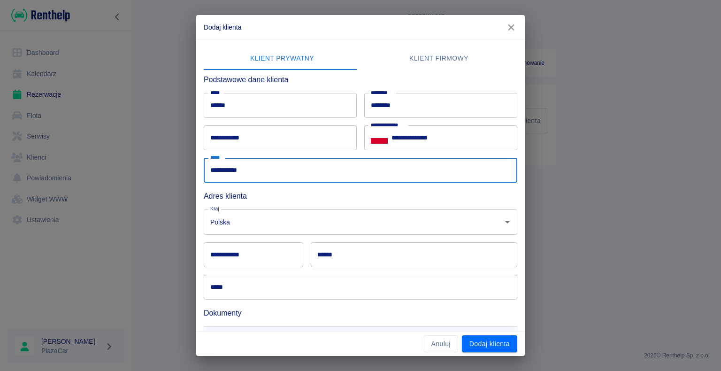
type input "**********"
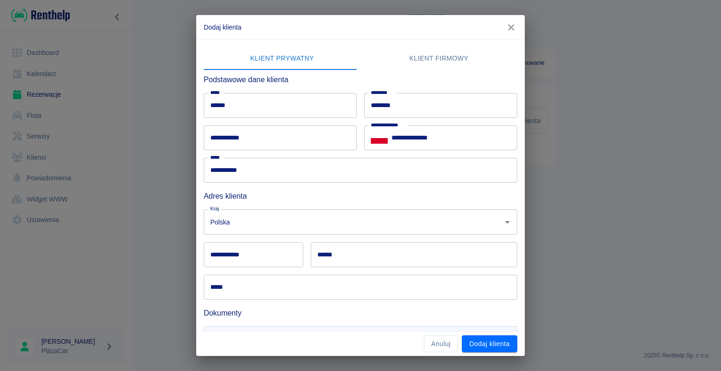
click at [99, 192] on div "**********" at bounding box center [360, 185] width 721 height 371
click at [226, 254] on input "**********" at bounding box center [253, 254] width 99 height 25
type input "******"
click at [335, 253] on input "******" at bounding box center [414, 254] width 206 height 25
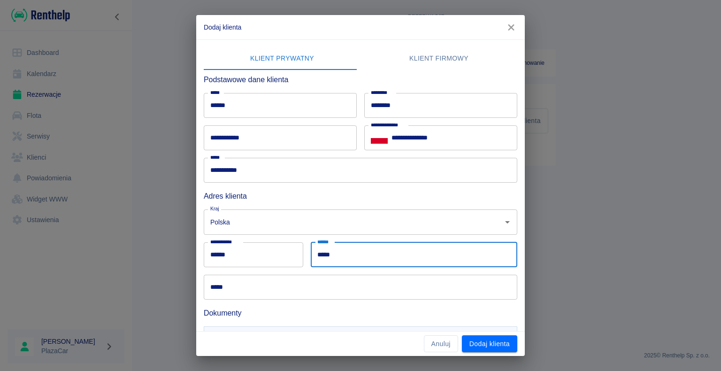
type input "**********"
click at [169, 262] on div "**********" at bounding box center [360, 185] width 721 height 371
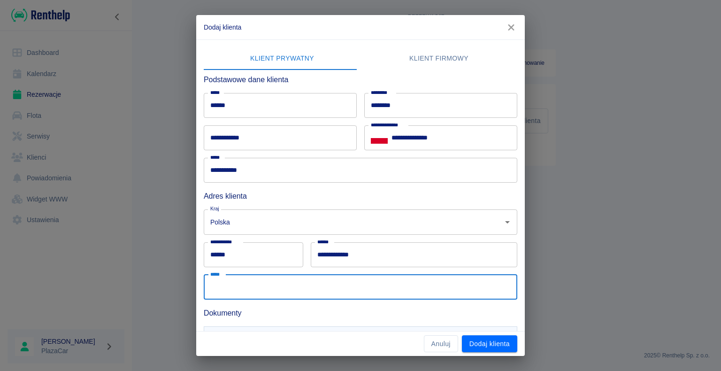
click at [229, 288] on input "*****" at bounding box center [360, 286] width 313 height 25
type input "**********"
click at [159, 267] on div "**********" at bounding box center [360, 185] width 721 height 371
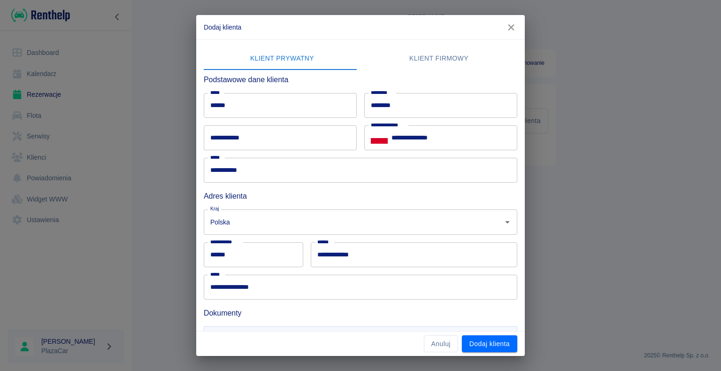
click at [236, 134] on input "**********" at bounding box center [280, 137] width 153 height 25
type input "**********"
click at [478, 345] on button "Dodaj klienta" at bounding box center [489, 343] width 55 height 17
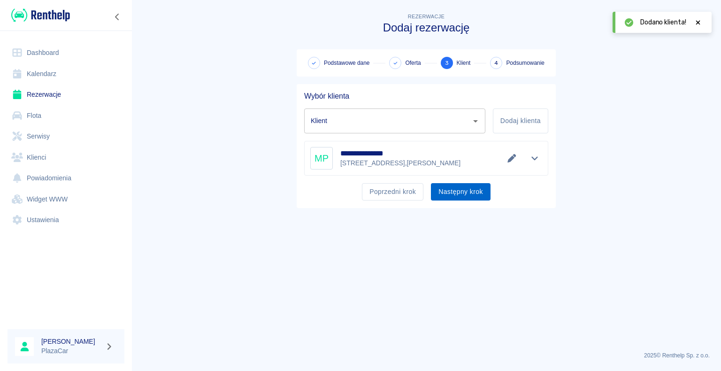
type input "[PERSON_NAME] ([PHONE_NUMBER])"
click at [445, 191] on button "Następny krok" at bounding box center [461, 191] width 60 height 17
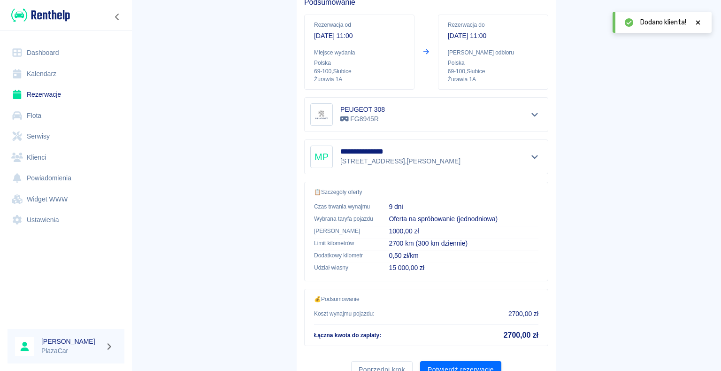
scroll to position [134, 0]
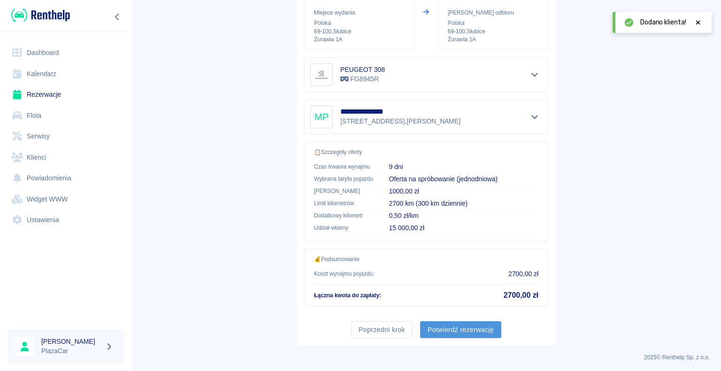
click at [455, 323] on button "Potwierdź rezerwację" at bounding box center [460, 329] width 81 height 17
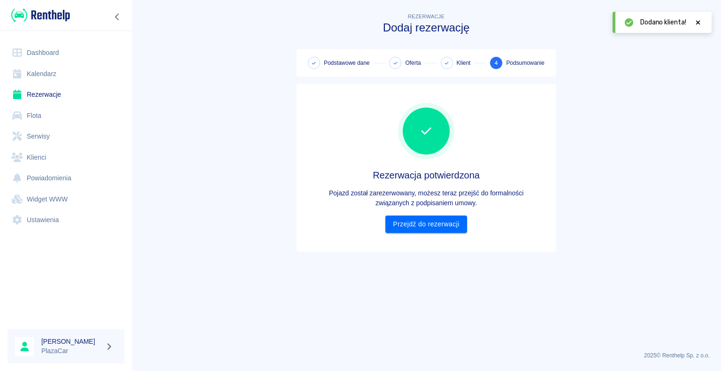
scroll to position [0, 0]
click at [424, 217] on link "Przejdź do rezerwacji" at bounding box center [425, 223] width 81 height 17
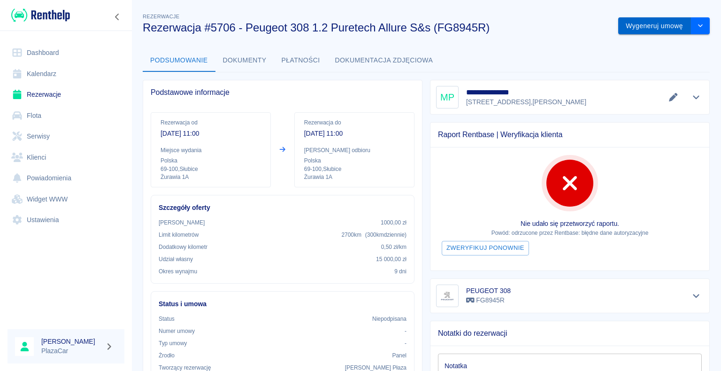
click at [644, 20] on button "Wygeneruj umowę" at bounding box center [654, 25] width 73 height 17
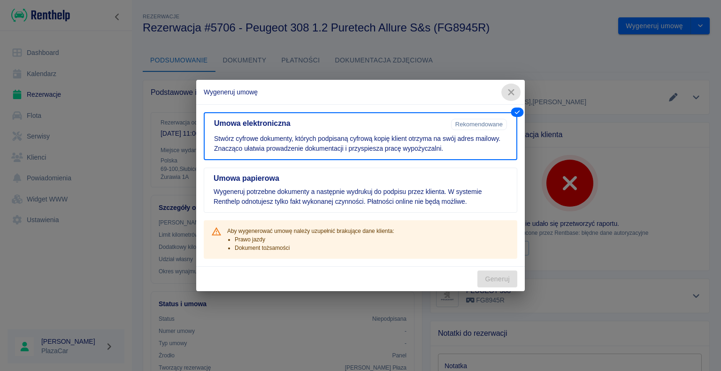
click at [509, 88] on icon "button" at bounding box center [511, 92] width 12 height 10
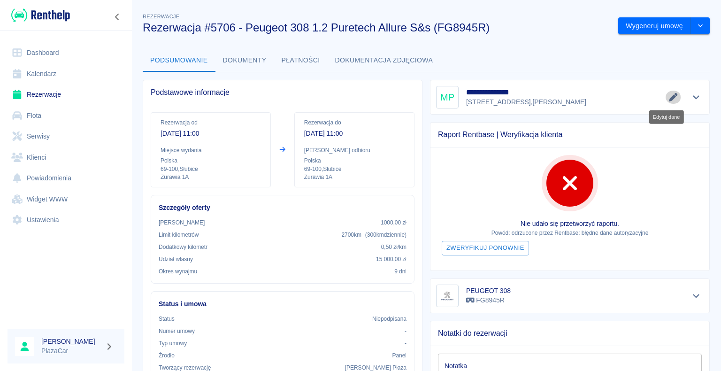
click at [668, 99] on icon "Edytuj dane" at bounding box center [672, 97] width 8 height 8
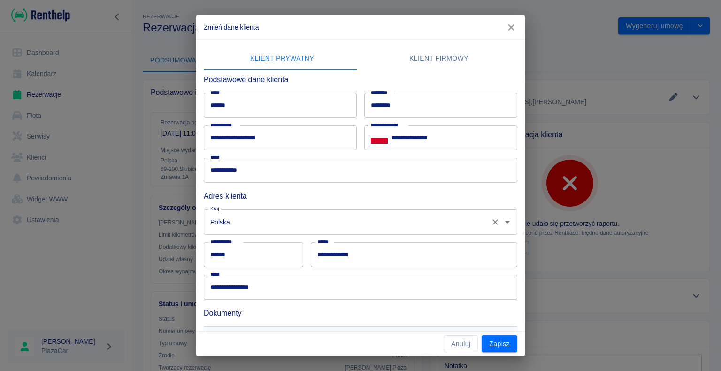
scroll to position [51, 0]
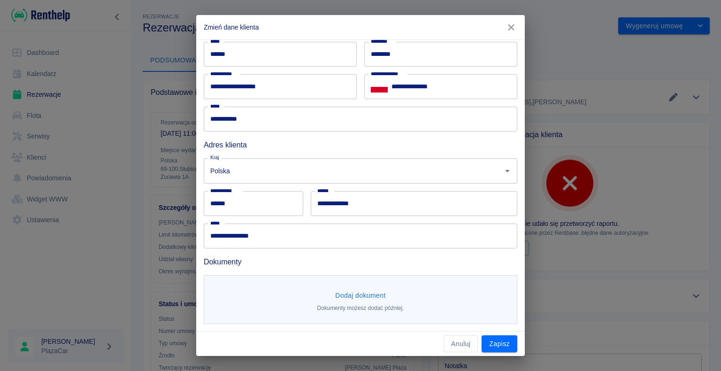
click at [356, 295] on button "Dodaj dokument" at bounding box center [360, 295] width 58 height 17
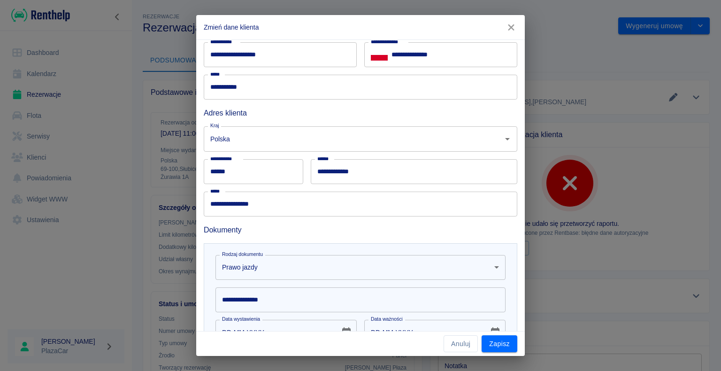
scroll to position [98, 0]
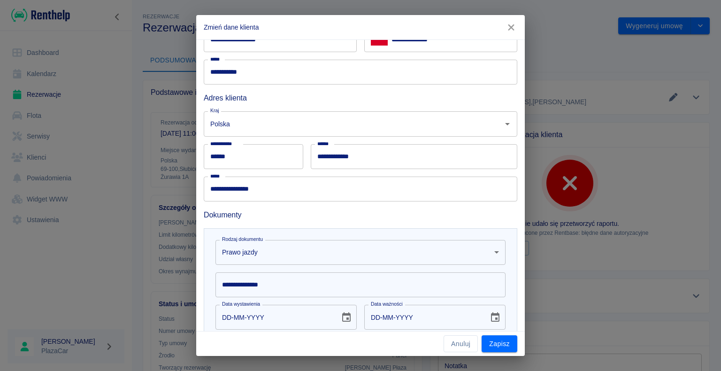
click at [274, 282] on input "**********" at bounding box center [360, 284] width 290 height 25
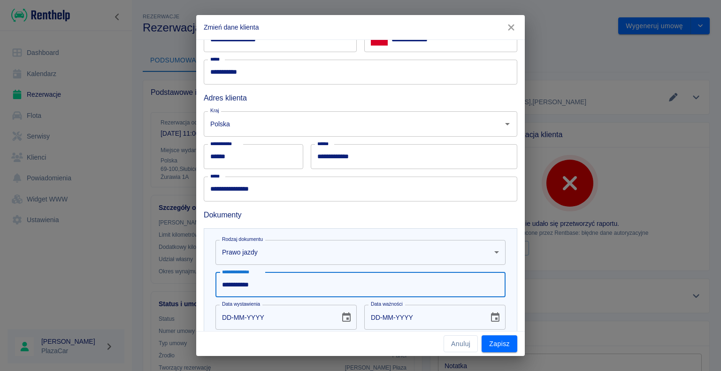
type input "**********"
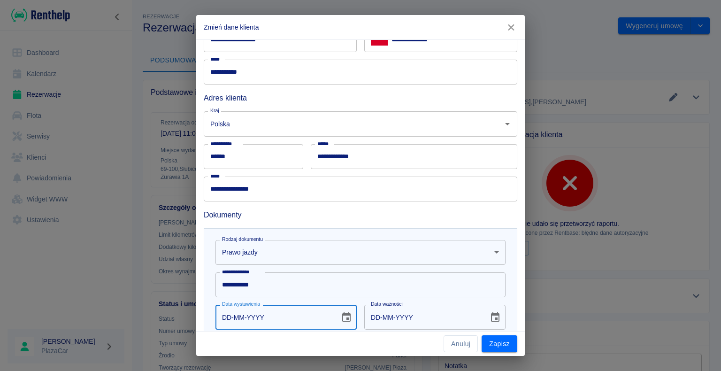
click at [231, 316] on input "DD-MM-YYYY" at bounding box center [274, 316] width 118 height 25
type input "13-08-0002"
type input "13-08-0012"
type input "13-08-0020"
type input "13-08-0030"
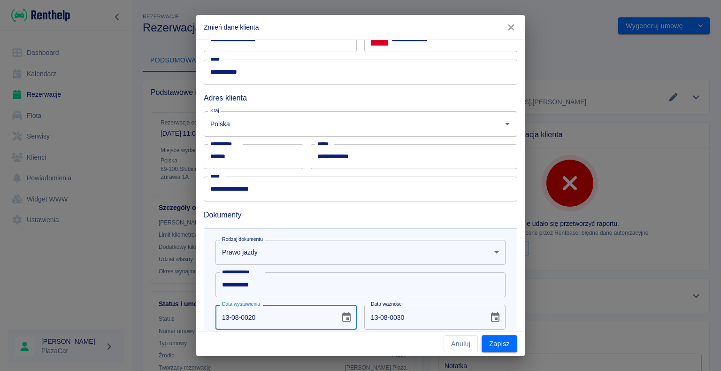
type input "13-08-0201"
type input "13-08-0211"
type input "[DATE]"
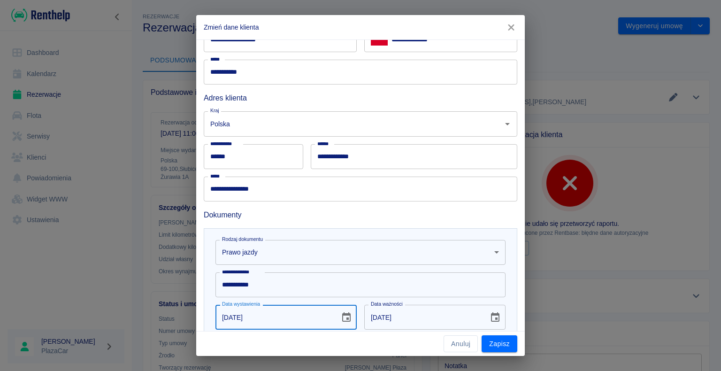
click at [392, 316] on input "[DATE]" at bounding box center [423, 316] width 118 height 25
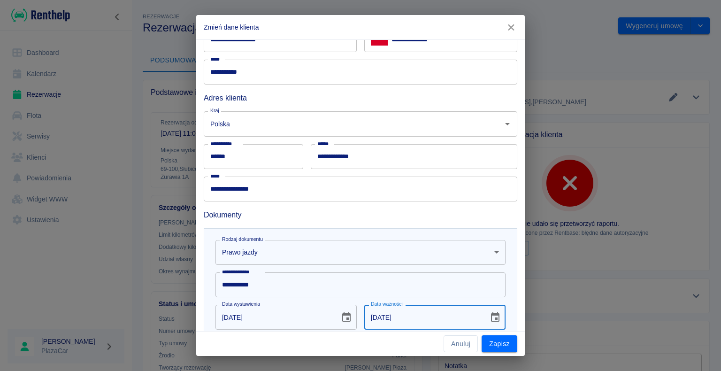
type input "[DATE]"
click at [628, 263] on div "**********" at bounding box center [360, 185] width 721 height 371
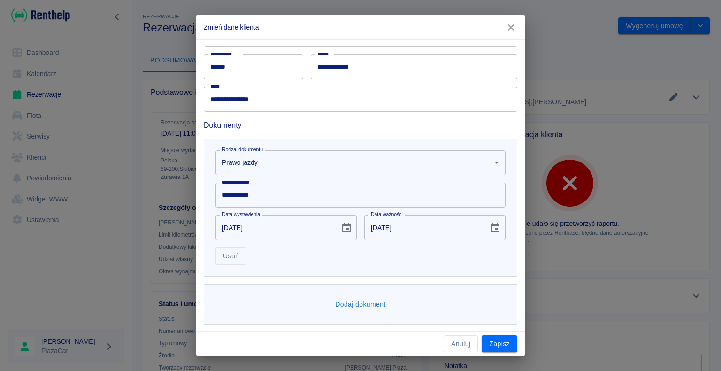
click at [351, 303] on button "Dodaj dokument" at bounding box center [360, 304] width 58 height 17
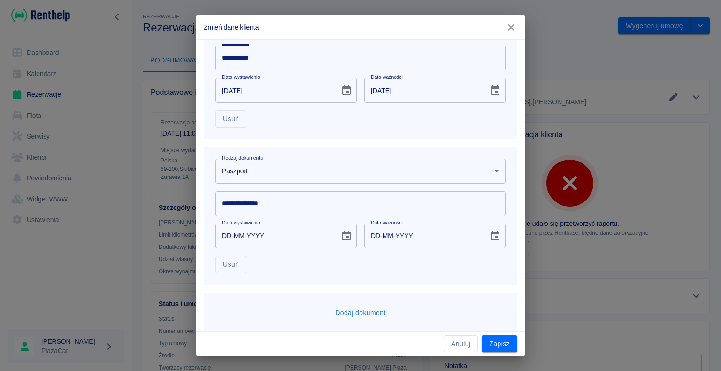
scroll to position [328, 0]
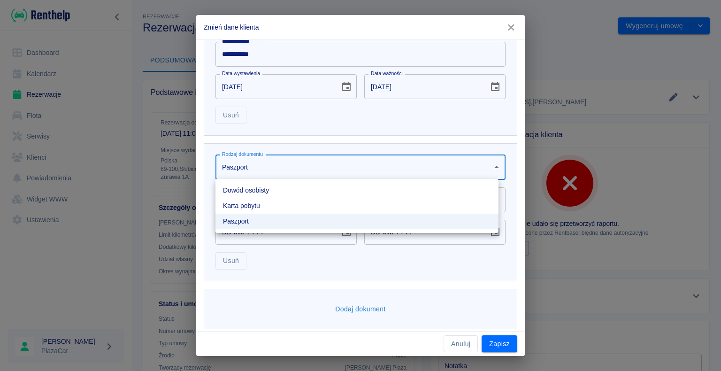
click at [489, 166] on body "Używamy plików Cookies, by zapewnić Ci najlepsze możliwe doświadczenie. Aby dow…" at bounding box center [360, 185] width 721 height 371
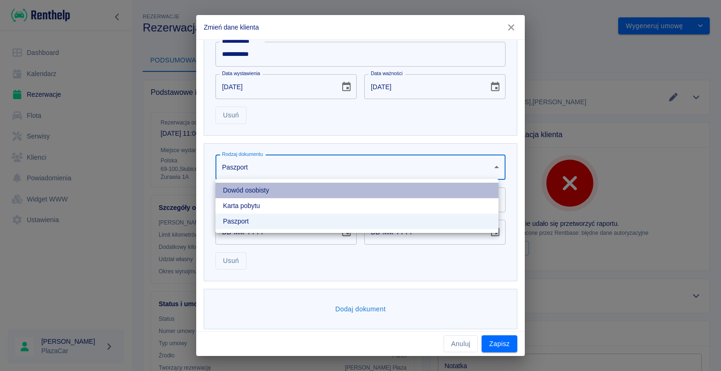
click at [466, 189] on li "Dowód osobisty" at bounding box center [356, 189] width 283 height 15
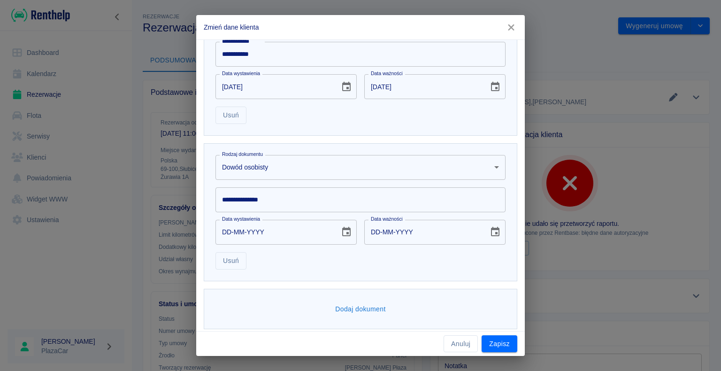
click at [271, 201] on input "**********" at bounding box center [360, 199] width 290 height 25
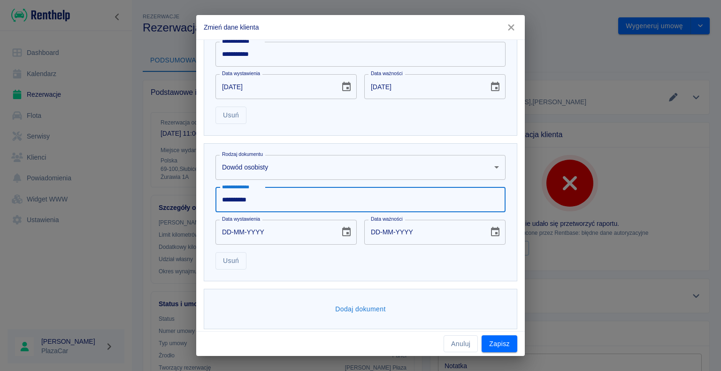
type input "**********"
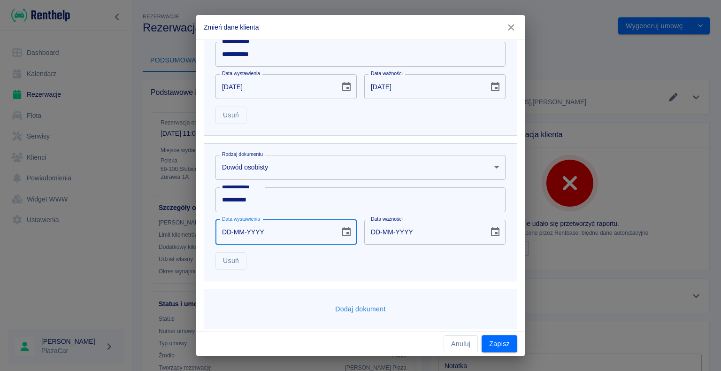
click at [233, 227] on input "DD-MM-YYYY" at bounding box center [274, 232] width 118 height 25
type input "DD-02-0022"
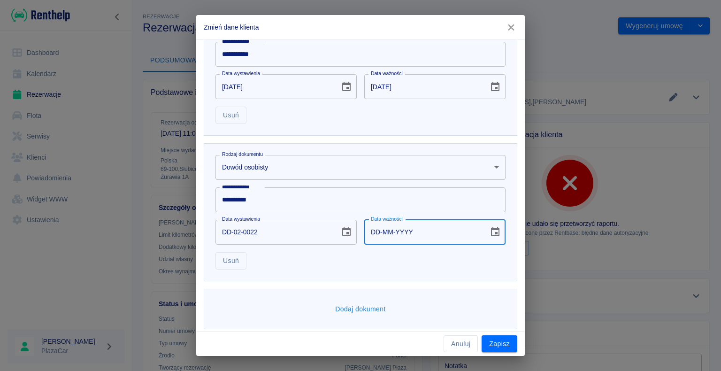
click at [375, 230] on input "DD-MM-YYYY" at bounding box center [423, 232] width 118 height 25
type input "[DATE]"
click at [135, 256] on div "**********" at bounding box center [360, 185] width 721 height 371
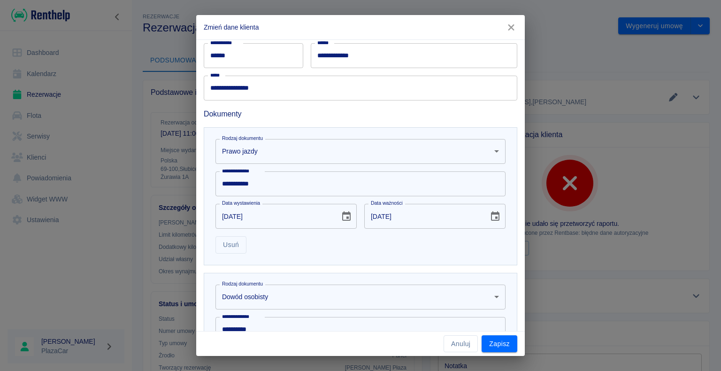
scroll to position [333, 0]
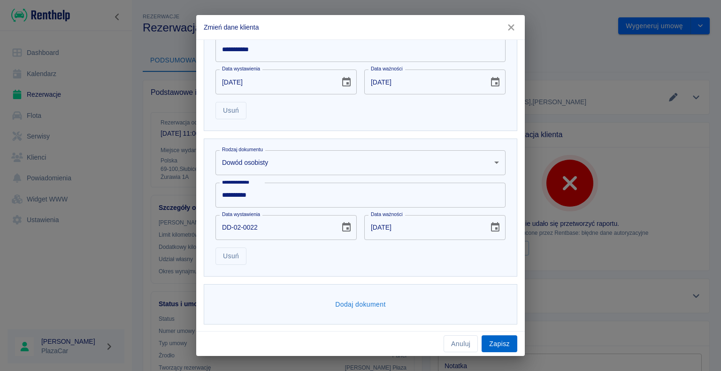
click at [503, 344] on button "Zapisz" at bounding box center [499, 343] width 36 height 17
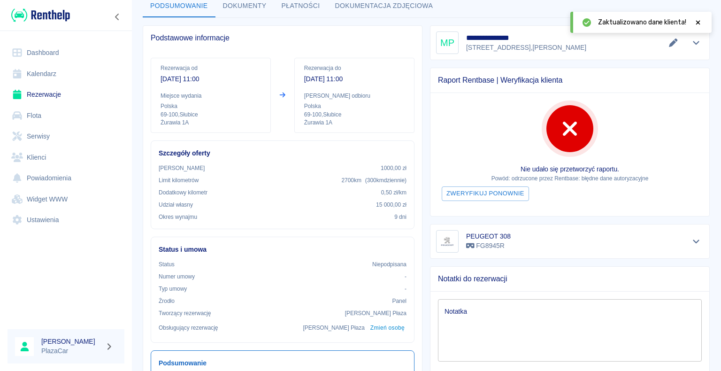
scroll to position [94, 0]
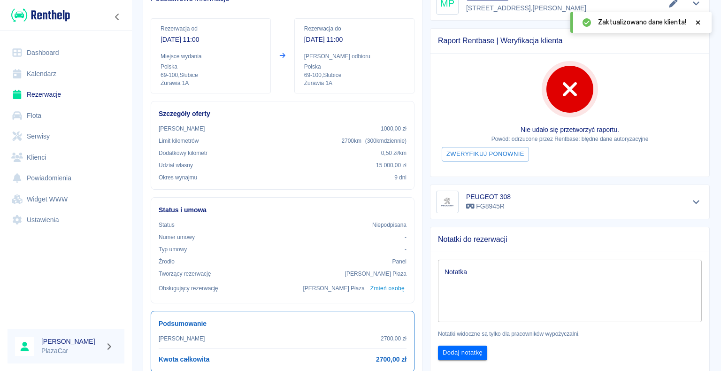
click at [697, 19] on icon at bounding box center [697, 22] width 8 height 7
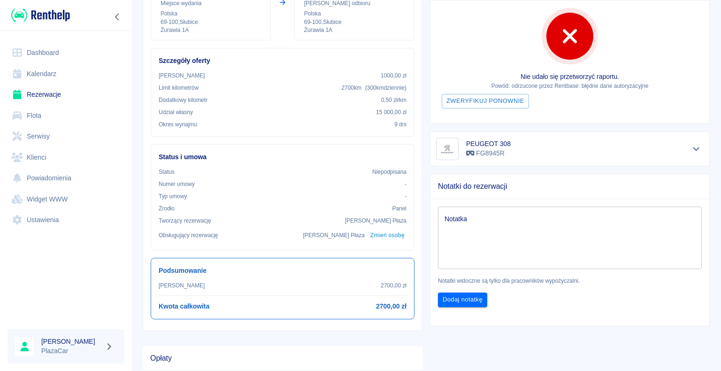
scroll to position [0, 0]
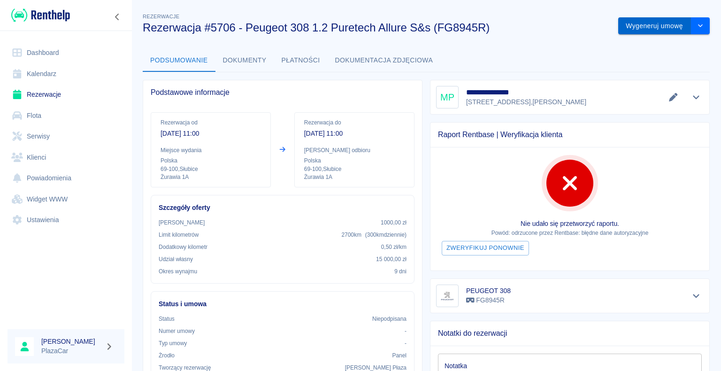
click at [645, 21] on button "Wygeneruj umowę" at bounding box center [654, 25] width 73 height 17
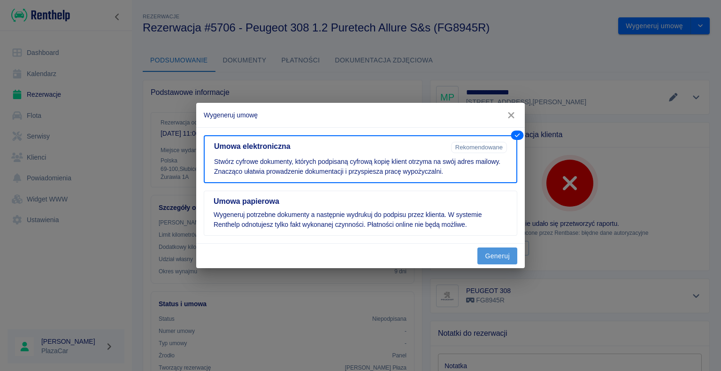
click at [490, 252] on button "Generuj" at bounding box center [497, 255] width 40 height 17
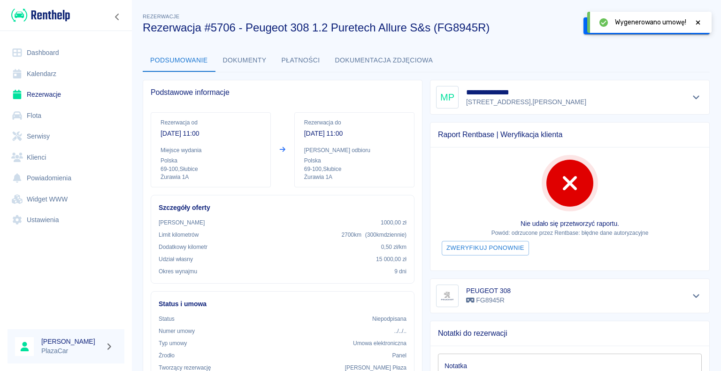
click at [699, 22] on icon at bounding box center [697, 22] width 8 height 7
click at [617, 25] on button "Podpisz umowę elektroniczną" at bounding box center [636, 25] width 107 height 17
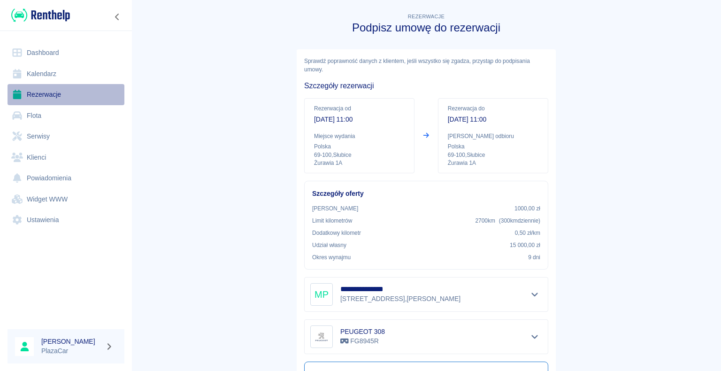
click at [54, 94] on link "Rezerwacje" at bounding box center [66, 94] width 117 height 21
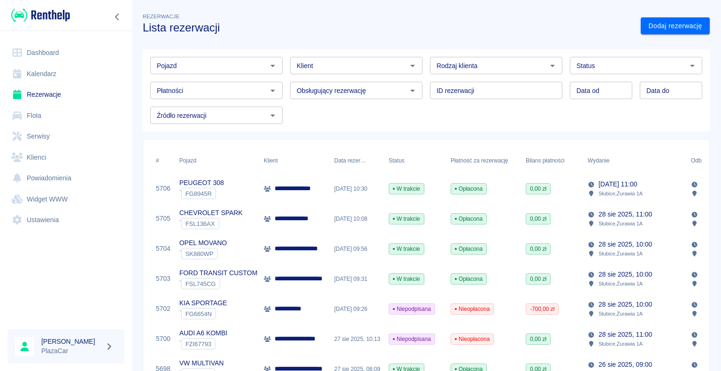
click at [550, 65] on icon "Otwórz" at bounding box center [552, 66] width 5 height 2
click at [524, 83] on li "Osoba prywatna" at bounding box center [491, 85] width 130 height 15
type input "Osoba prywatna"
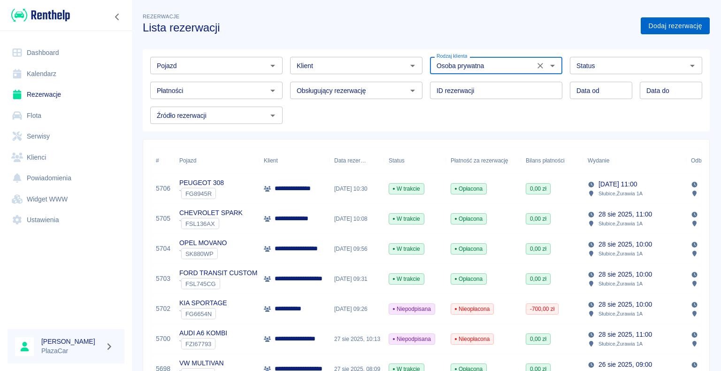
click at [652, 23] on link "Dodaj rezerwację" at bounding box center [674, 25] width 69 height 17
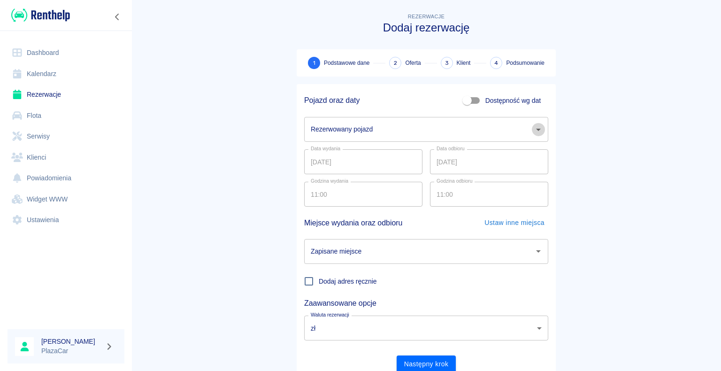
click at [537, 127] on icon "Otwórz" at bounding box center [537, 129] width 11 height 11
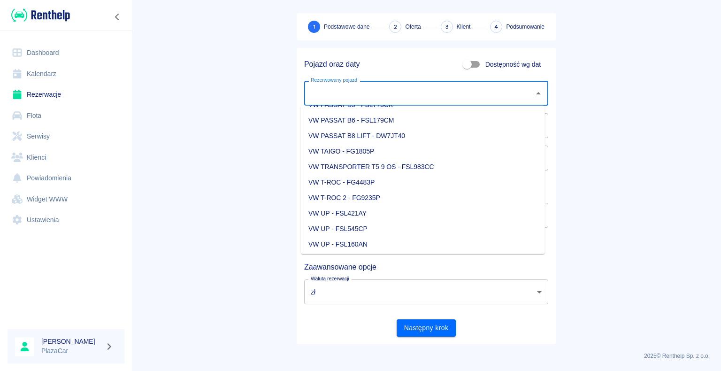
scroll to position [1313, 0]
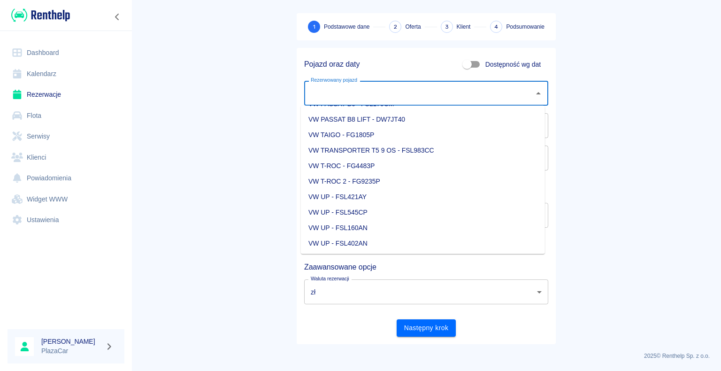
click at [408, 228] on li "VW UP - FSL160AN" at bounding box center [423, 227] width 244 height 15
type input "VW UP - FSL160AN"
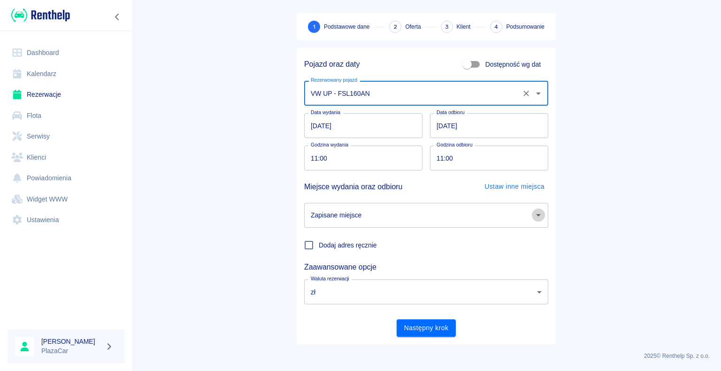
click at [536, 217] on icon "Otwórz" at bounding box center [537, 214] width 11 height 11
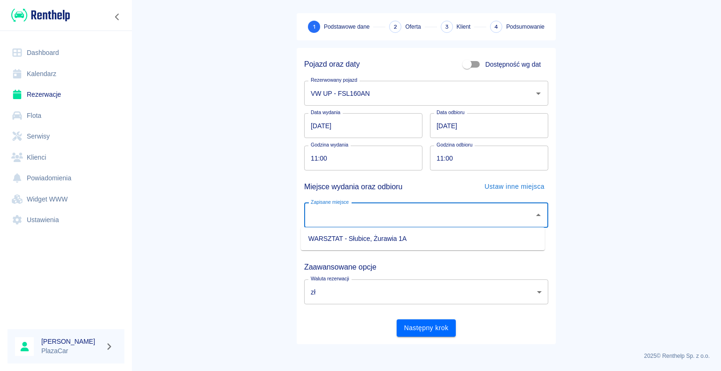
click at [485, 236] on li "WARSZTAT - Słubice, Żurawia 1A" at bounding box center [423, 238] width 244 height 15
type input "WARSZTAT - Słubice, Żurawia 1A"
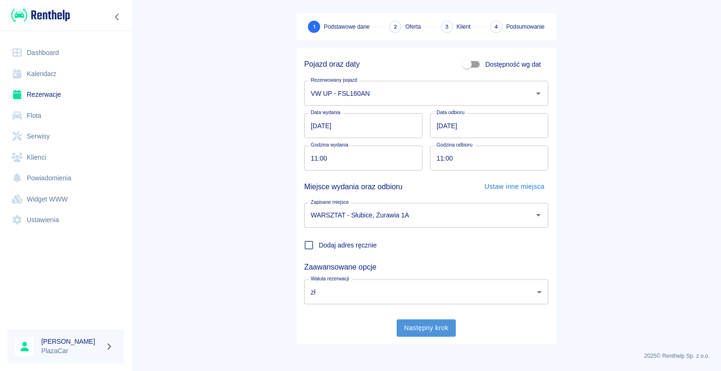
click at [423, 329] on button "Następny krok" at bounding box center [426, 327] width 60 height 17
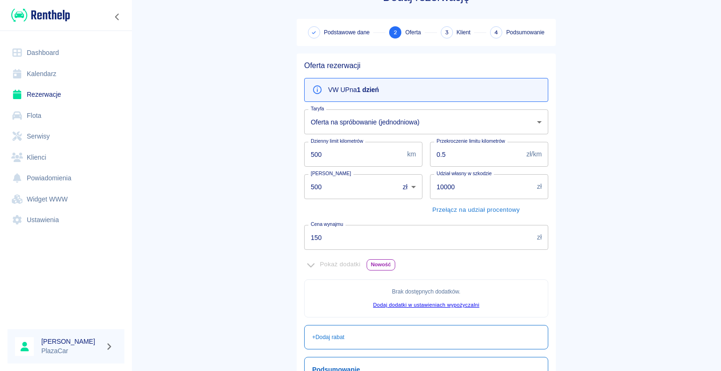
scroll to position [47, 0]
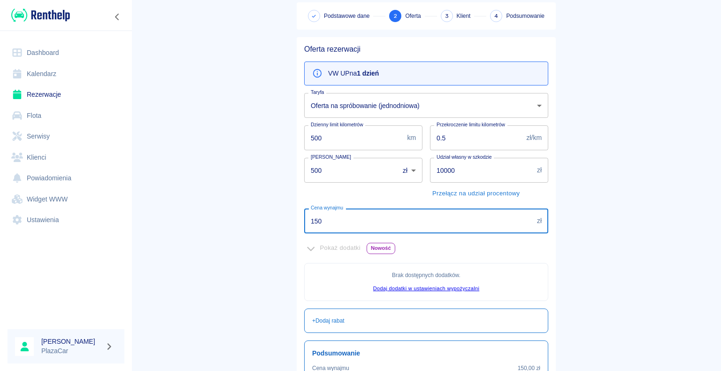
click at [319, 221] on input "150" at bounding box center [418, 220] width 229 height 25
type input "1"
type input "200"
click at [255, 246] on main "Rezerwacje Dodaj rezerwację Podstawowe dane 2 Oferta 3 Klient 4 Podsumowanie Of…" at bounding box center [425, 215] width 589 height 503
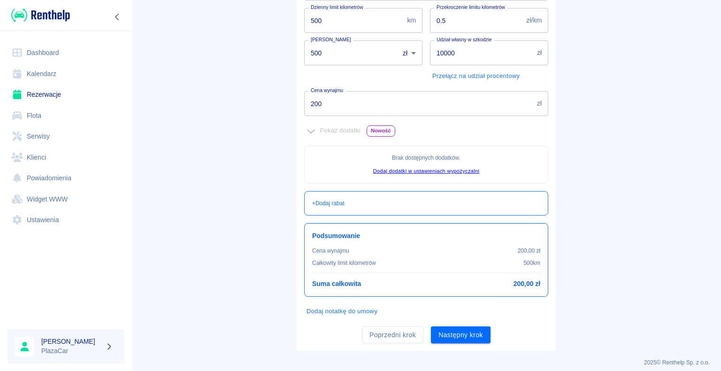
scroll to position [170, 0]
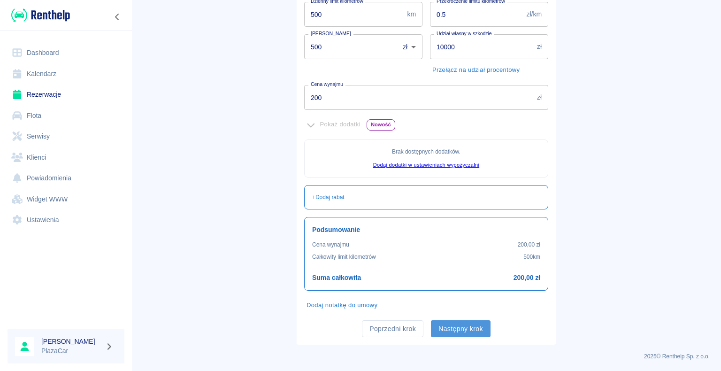
click at [456, 328] on button "Następny krok" at bounding box center [461, 328] width 60 height 17
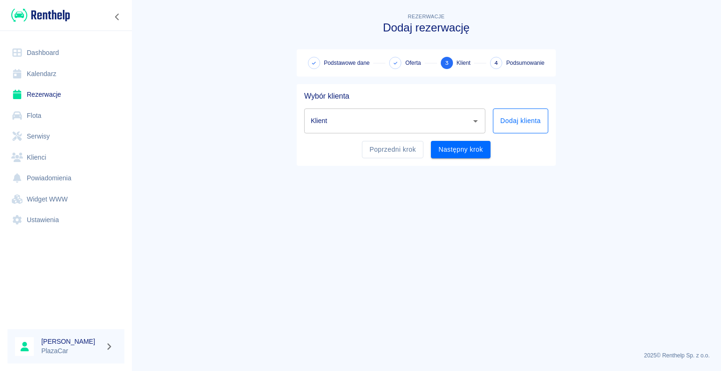
click at [507, 122] on button "Dodaj klienta" at bounding box center [520, 120] width 55 height 25
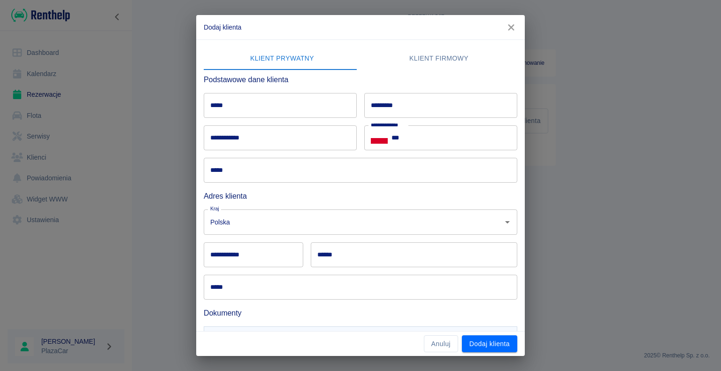
click at [372, 99] on input "*********" at bounding box center [440, 105] width 153 height 25
type input "*******"
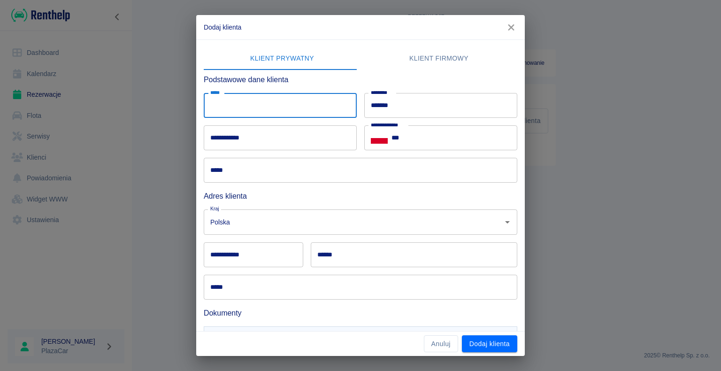
click at [217, 106] on input "*****" at bounding box center [280, 105] width 153 height 25
type input "********"
drag, startPoint x: 156, startPoint y: 110, endPoint x: 202, endPoint y: 109, distance: 45.5
click at [157, 110] on div "**********" at bounding box center [360, 185] width 721 height 371
click at [400, 137] on input "***" at bounding box center [454, 137] width 126 height 25
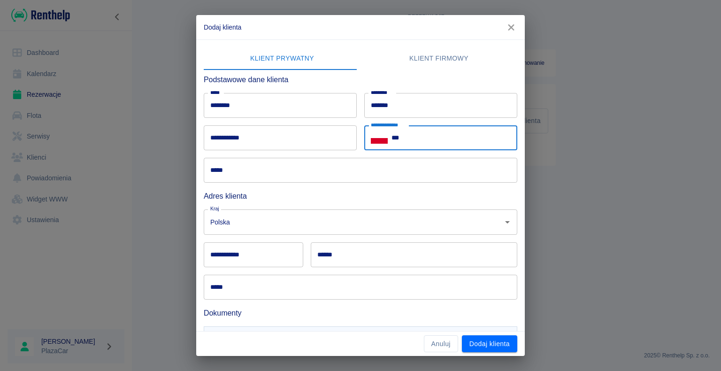
click at [236, 163] on input "*****" at bounding box center [360, 170] width 313 height 25
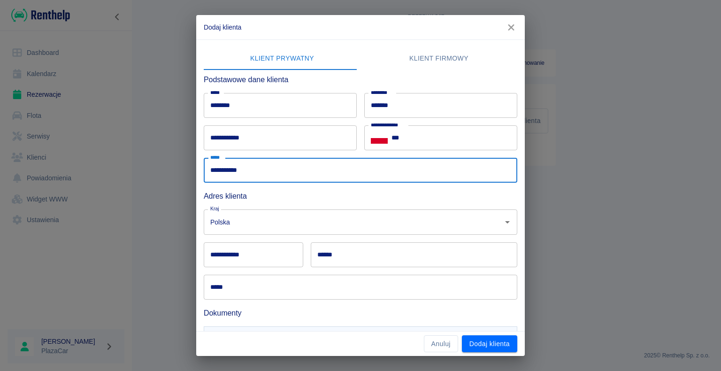
type input "**********"
click at [137, 217] on div "**********" at bounding box center [360, 185] width 721 height 371
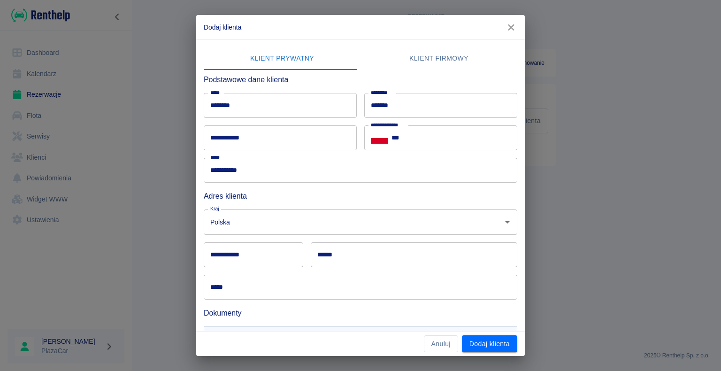
click at [344, 253] on input "******" at bounding box center [414, 254] width 206 height 25
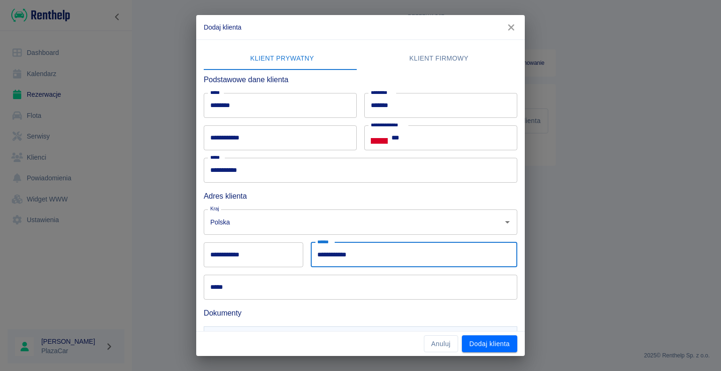
type input "**********"
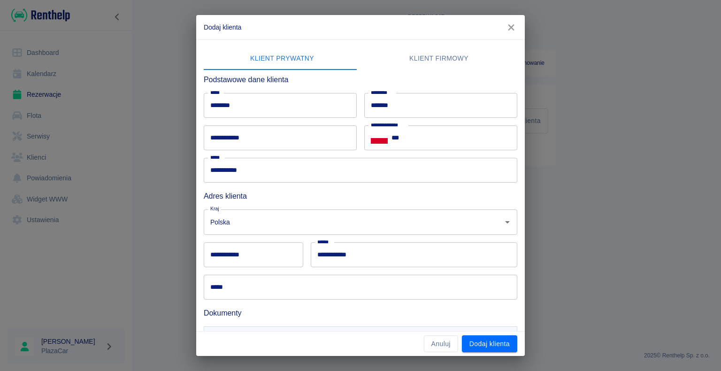
click at [136, 207] on div "**********" at bounding box center [360, 185] width 721 height 371
click at [223, 252] on input "**********" at bounding box center [253, 254] width 99 height 25
type input "******"
click at [139, 260] on div "**********" at bounding box center [360, 185] width 721 height 371
click at [234, 288] on input "*****" at bounding box center [360, 286] width 313 height 25
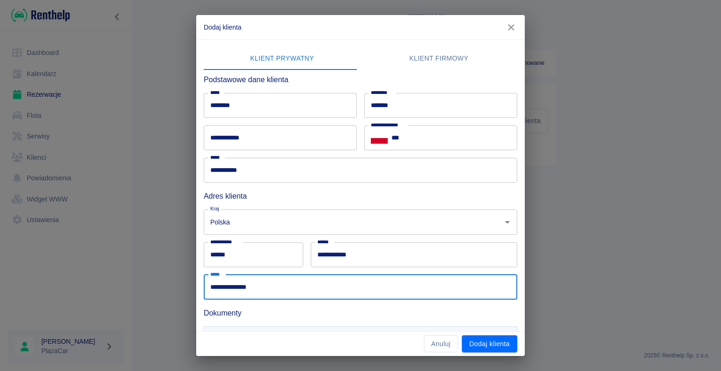
type input "**********"
click at [231, 136] on input "**********" at bounding box center [280, 137] width 153 height 25
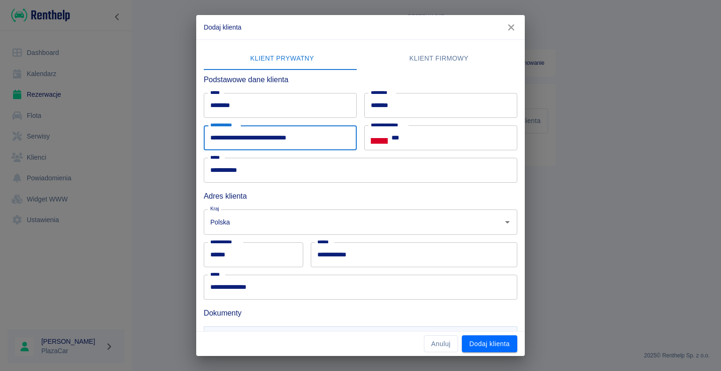
type input "**********"
click at [129, 158] on div "**********" at bounding box center [360, 185] width 721 height 371
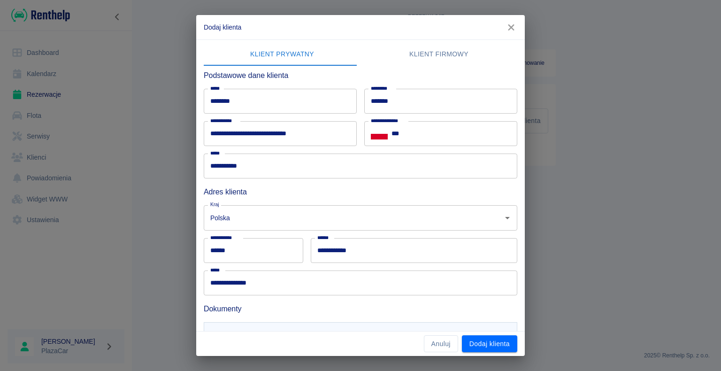
scroll to position [51, 0]
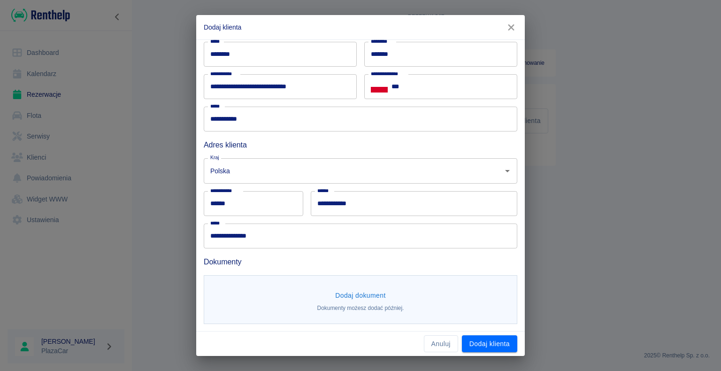
click at [349, 296] on button "Dodaj dokument" at bounding box center [360, 295] width 58 height 17
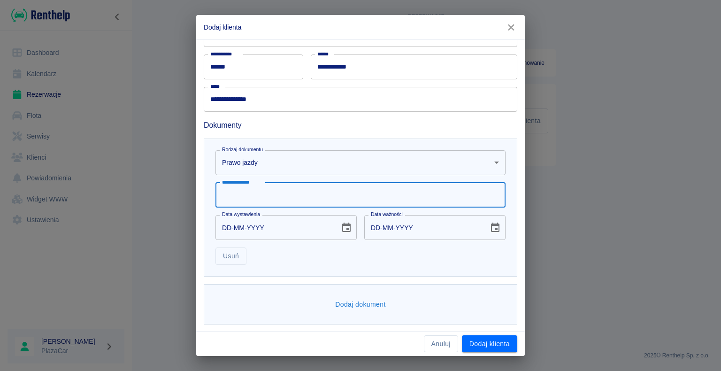
click at [231, 195] on input "**********" at bounding box center [360, 194] width 290 height 25
type input "**********"
click at [231, 224] on input "DD-MM-YYYY" at bounding box center [274, 227] width 118 height 25
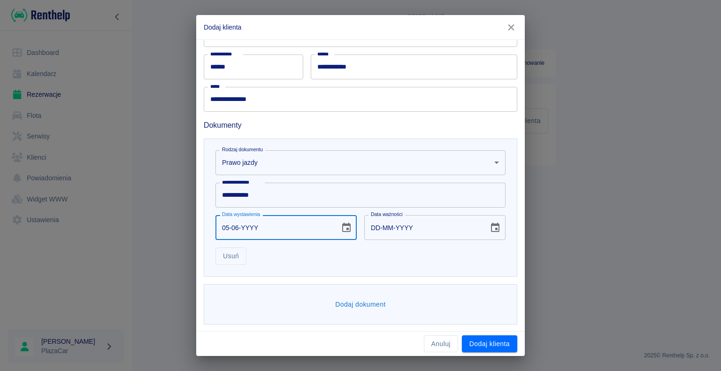
type input "05-06-0002"
type input "05-06-0012"
type input "05-06-0020"
type input "05-06-0030"
type input "05-06-0200"
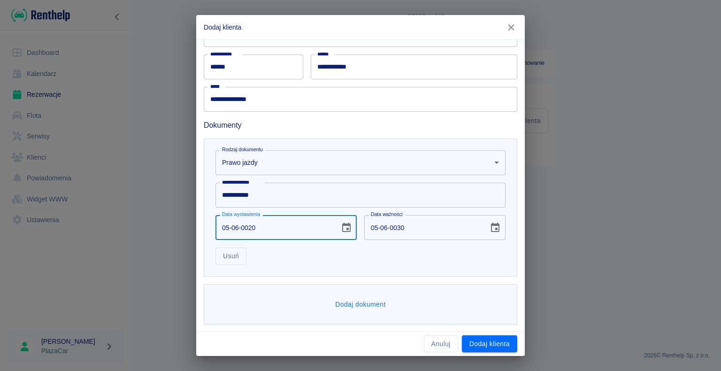
type input "05-06-0210"
type input "[DATE]"
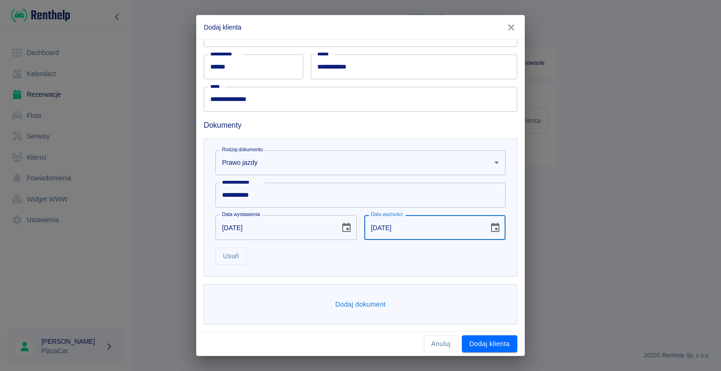
click at [387, 226] on input "[DATE]" at bounding box center [423, 227] width 118 height 25
type input "[DATE]"
click at [360, 302] on button "Dodaj dokument" at bounding box center [360, 304] width 58 height 17
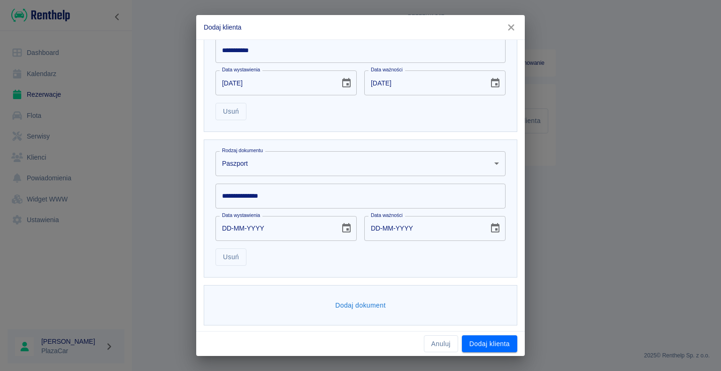
scroll to position [333, 0]
click at [488, 159] on body "**********" at bounding box center [360, 185] width 721 height 371
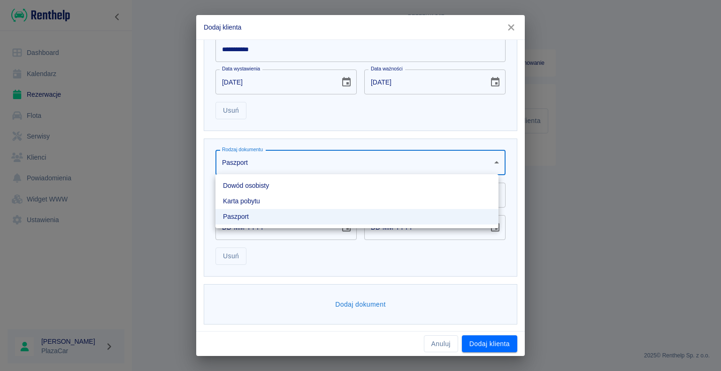
click at [419, 187] on li "Dowód osobisty" at bounding box center [356, 185] width 283 height 15
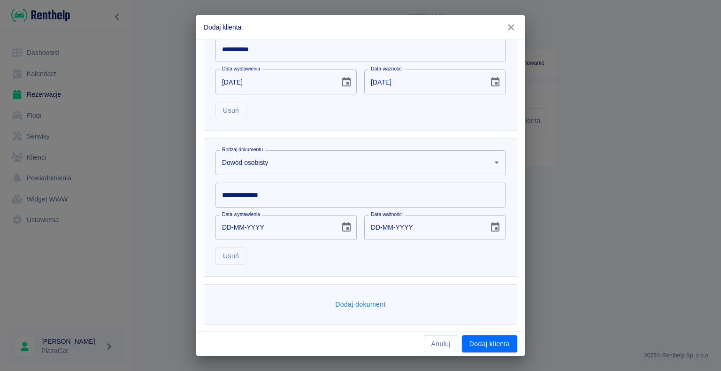
click at [339, 193] on input "**********" at bounding box center [360, 194] width 290 height 25
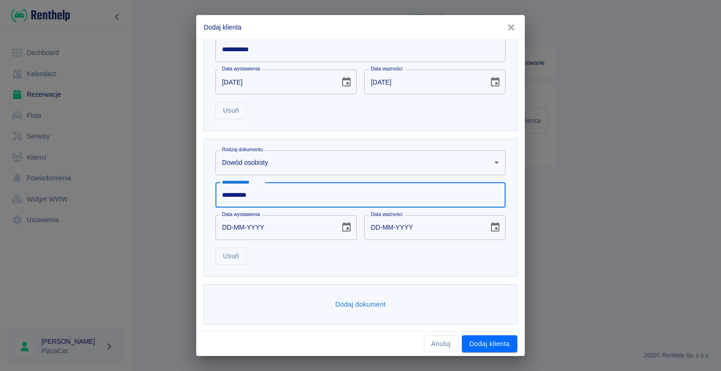
type input "**********"
click at [184, 193] on div "**********" at bounding box center [360, 185] width 721 height 371
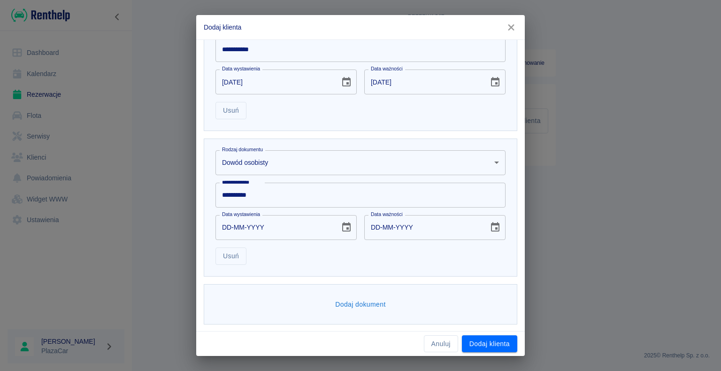
click at [230, 226] on input "DD-MM-YYYY" at bounding box center [274, 227] width 118 height 25
type input "04-01-0002"
type input "04-01-0012"
type input "04-01-0020"
type input "04-01-0030"
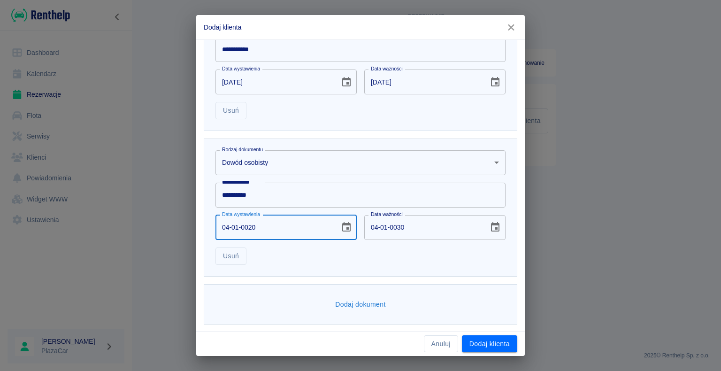
type input "04-01-0201"
type input "04-01-0211"
type input "[DATE]"
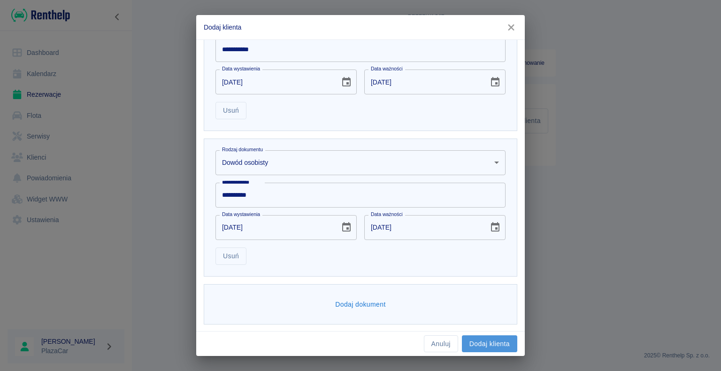
click at [487, 339] on button "Dodaj klienta" at bounding box center [489, 343] width 55 height 17
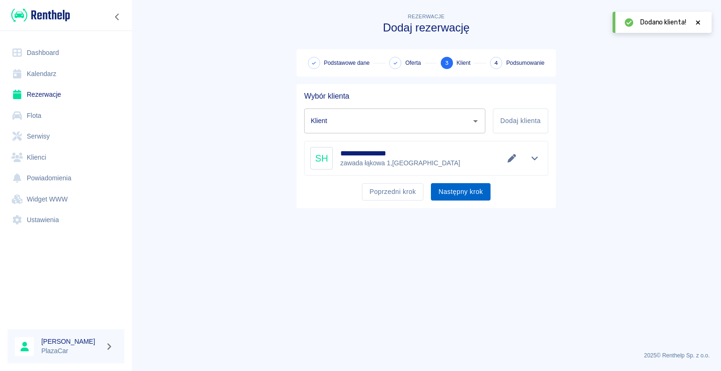
type input "[PERSON_NAME]"
click at [458, 189] on button "Następny krok" at bounding box center [461, 191] width 60 height 17
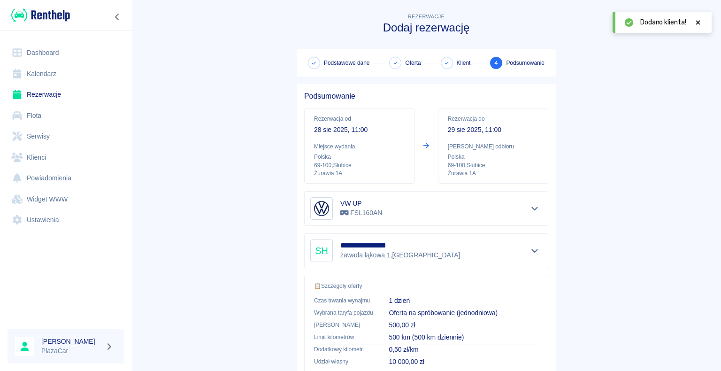
scroll to position [134, 0]
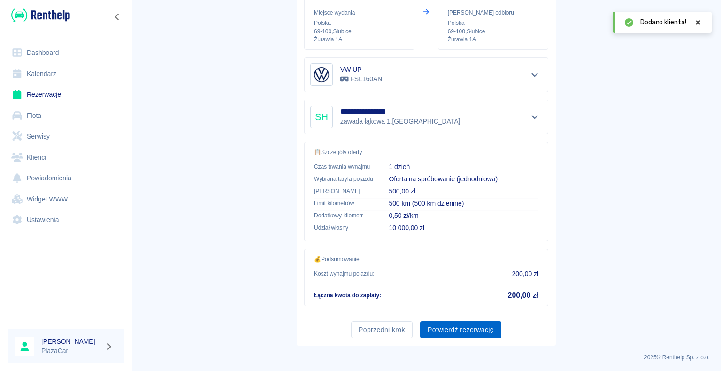
click at [456, 325] on button "Potwierdź rezerwację" at bounding box center [460, 329] width 81 height 17
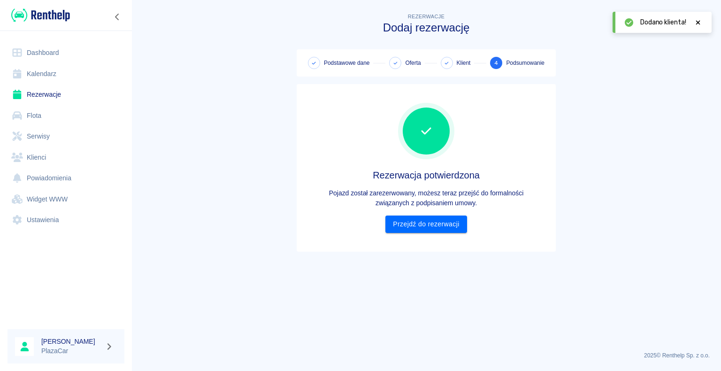
scroll to position [0, 0]
click at [426, 222] on link "Przejdź do rezerwacji" at bounding box center [425, 223] width 81 height 17
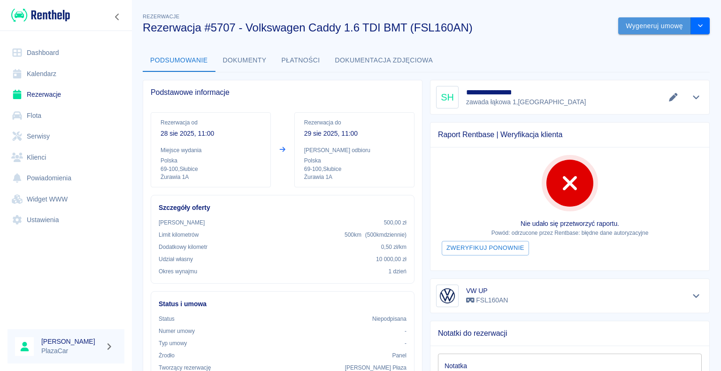
click at [662, 26] on button "Wygeneruj umowę" at bounding box center [654, 25] width 73 height 17
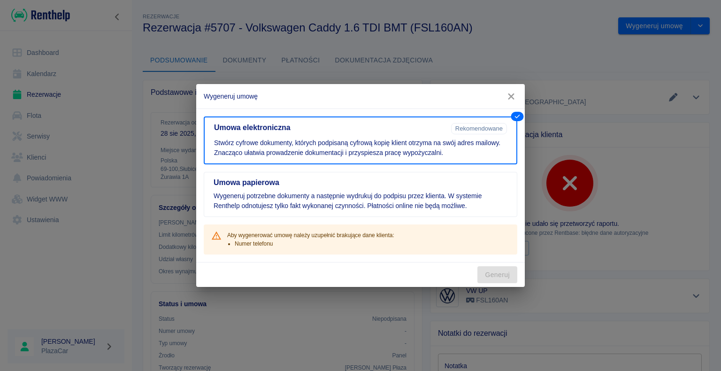
click at [508, 95] on icon "button" at bounding box center [511, 96] width 12 height 10
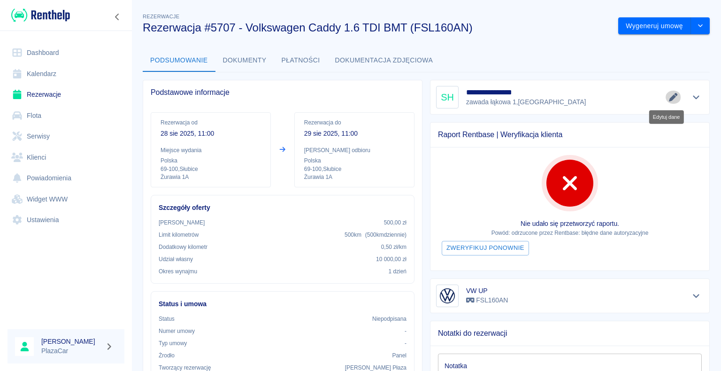
click at [668, 96] on icon "Edytuj dane" at bounding box center [672, 97] width 8 height 8
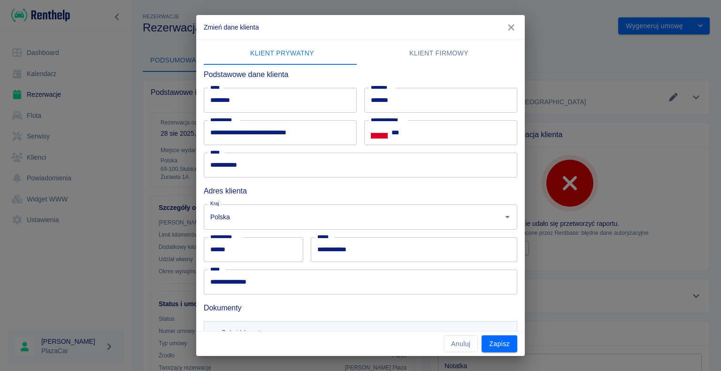
scroll to position [5, 0]
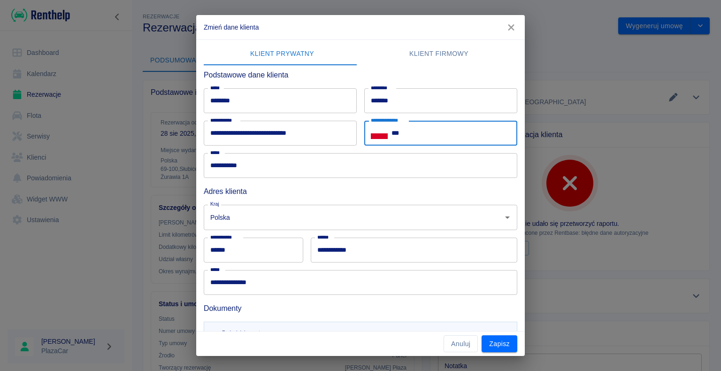
click at [403, 132] on input "***" at bounding box center [454, 133] width 126 height 25
type input "**********"
click at [497, 340] on button "Zapisz" at bounding box center [499, 343] width 36 height 17
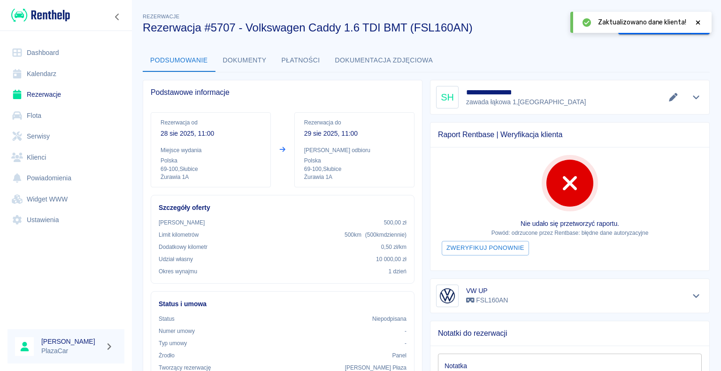
click at [698, 22] on icon at bounding box center [698, 22] width 4 height 4
click at [648, 26] on button "Wygeneruj umowę" at bounding box center [654, 25] width 73 height 17
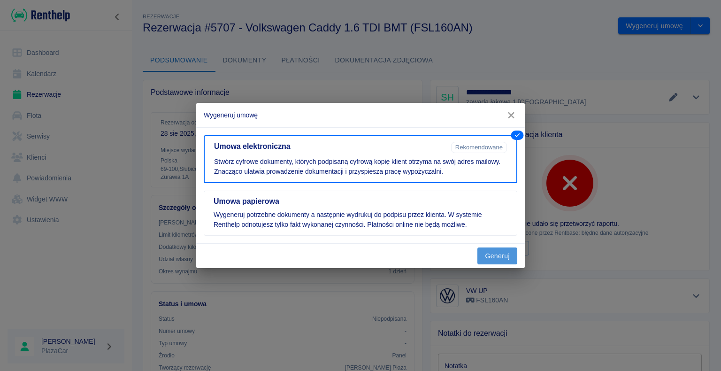
click at [494, 255] on button "Generuj" at bounding box center [497, 255] width 40 height 17
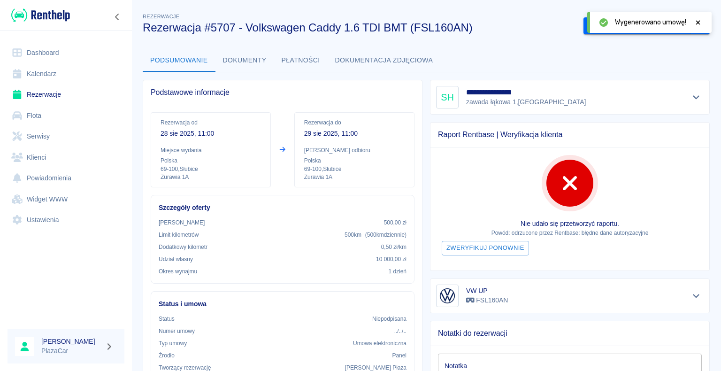
click at [696, 21] on icon at bounding box center [697, 22] width 8 height 7
click at [619, 27] on button "Podpisz umowę elektroniczną" at bounding box center [636, 25] width 107 height 17
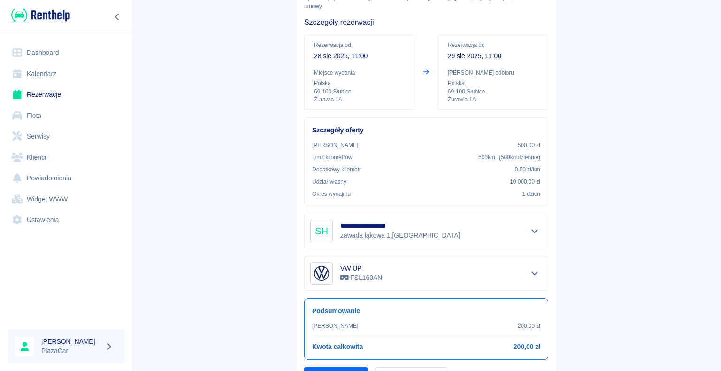
scroll to position [110, 0]
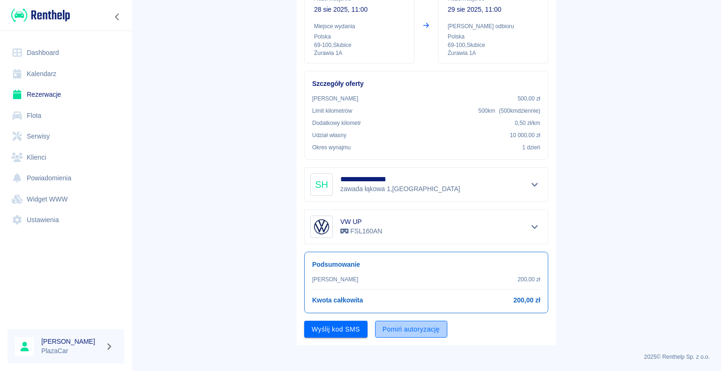
click at [401, 330] on button "Pomiń autoryzację" at bounding box center [411, 328] width 72 height 17
click at [336, 326] on button "Podpisz umowę" at bounding box center [336, 328] width 64 height 17
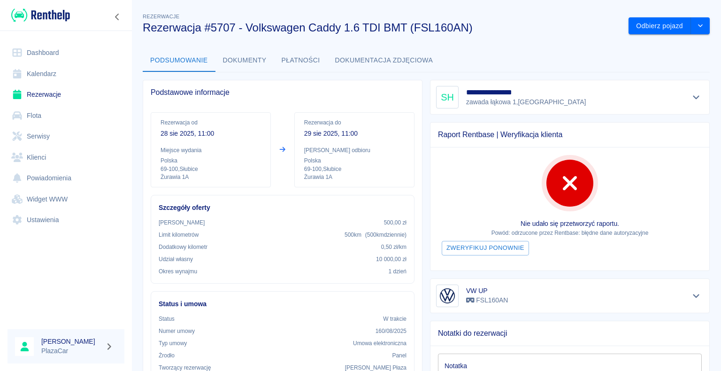
click at [38, 94] on link "Rezerwacje" at bounding box center [66, 94] width 117 height 21
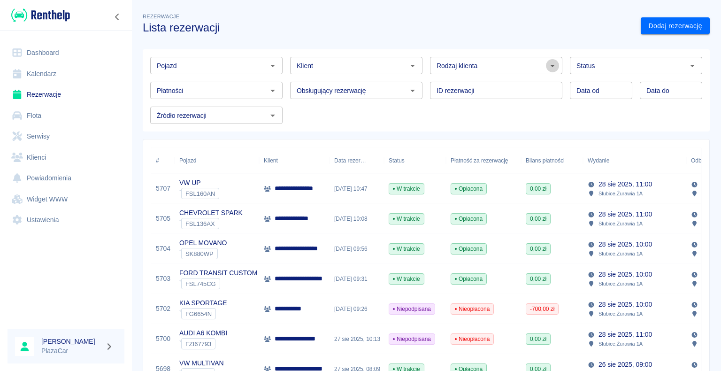
click at [550, 66] on icon "Otwórz" at bounding box center [552, 66] width 5 height 2
click at [538, 85] on li "Osoba prywatna" at bounding box center [491, 85] width 130 height 15
type input "Osoba prywatna"
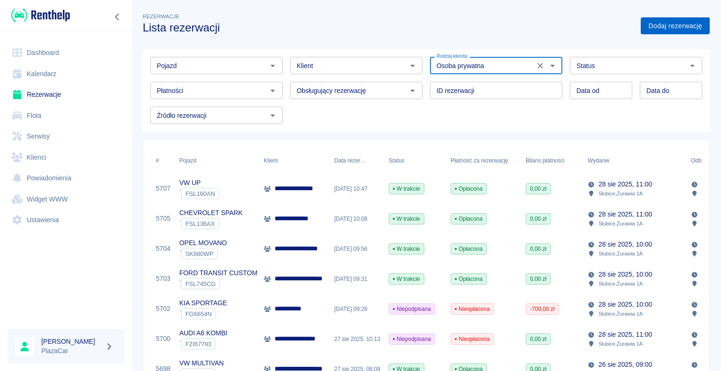
click at [646, 23] on link "Dodaj rezerwację" at bounding box center [674, 25] width 69 height 17
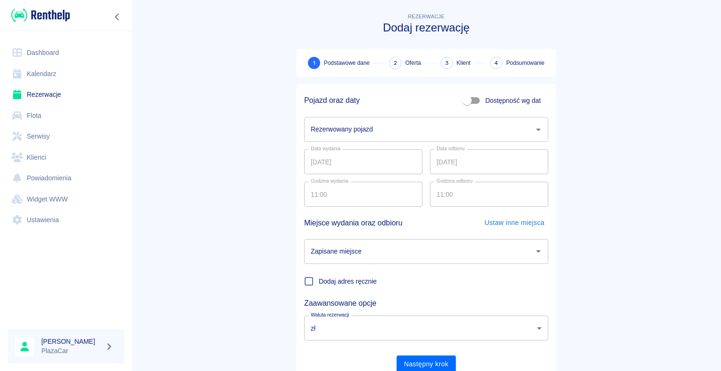
click at [532, 130] on icon "Otwórz" at bounding box center [537, 129] width 11 height 11
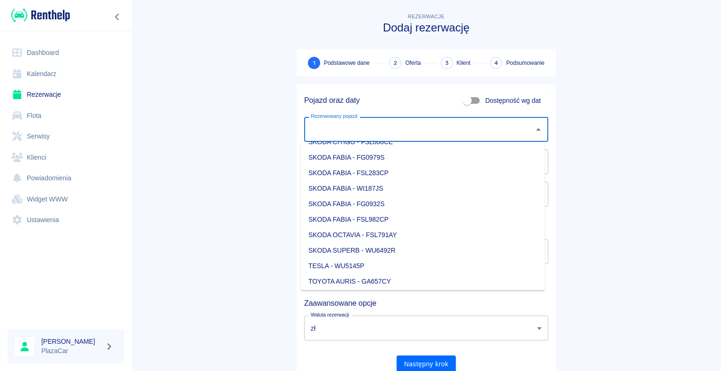
scroll to position [1032, 0]
click at [424, 221] on li "SKODA FABIA - FG0932S" at bounding box center [423, 219] width 244 height 15
type input "SKODA FABIA - FG0932S"
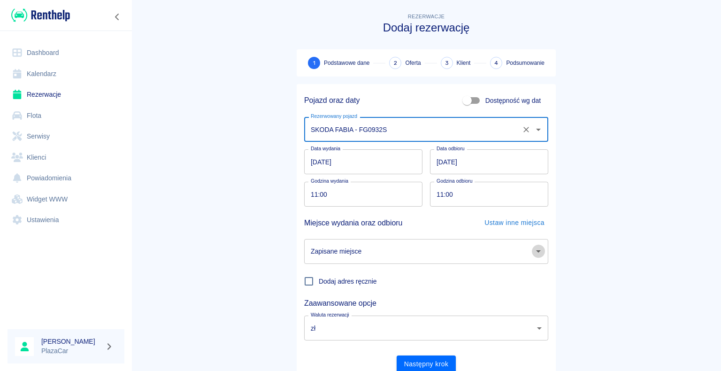
click at [536, 250] on icon "Otwórz" at bounding box center [538, 251] width 5 height 2
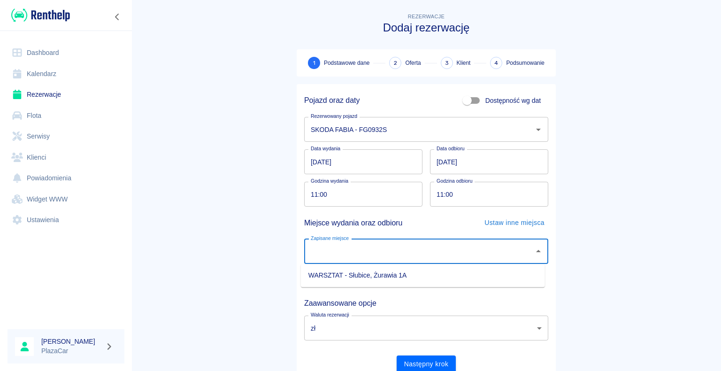
click at [493, 279] on li "WARSZTAT - Słubice, Żurawia 1A" at bounding box center [423, 274] width 244 height 15
type input "WARSZTAT - Słubice, Żurawia 1A"
click at [420, 364] on button "Następny krok" at bounding box center [426, 363] width 60 height 17
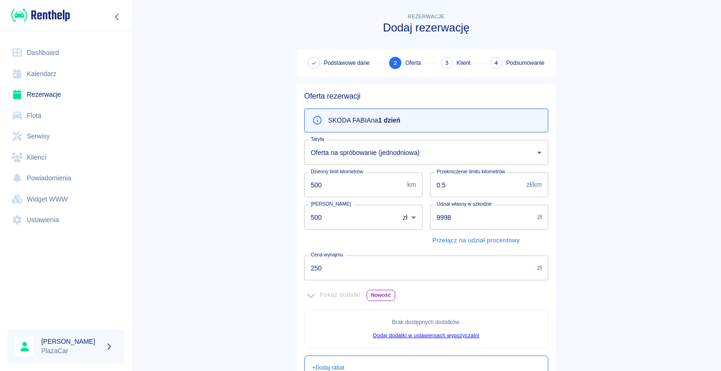
scroll to position [0, 0]
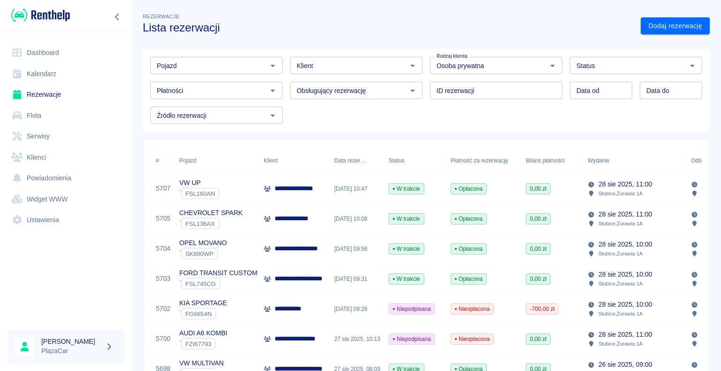
click at [272, 65] on icon "Otwórz" at bounding box center [272, 66] width 5 height 2
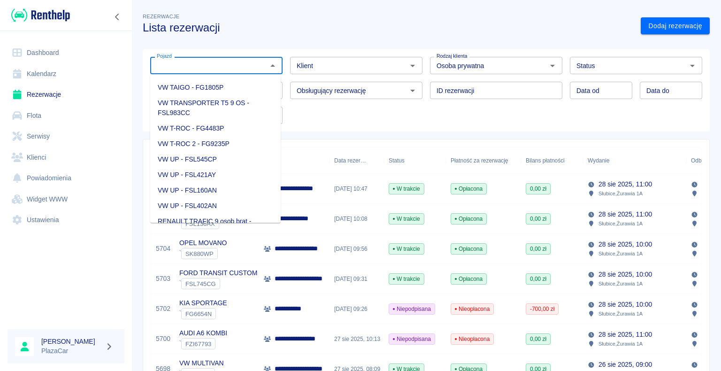
scroll to position [1454, 0]
click at [216, 120] on li "VW TRANSPORTER T5 9 OS - FSL983CC" at bounding box center [215, 106] width 130 height 25
type input "VW TRANSPORTER T5 9 OS - FSL983CC"
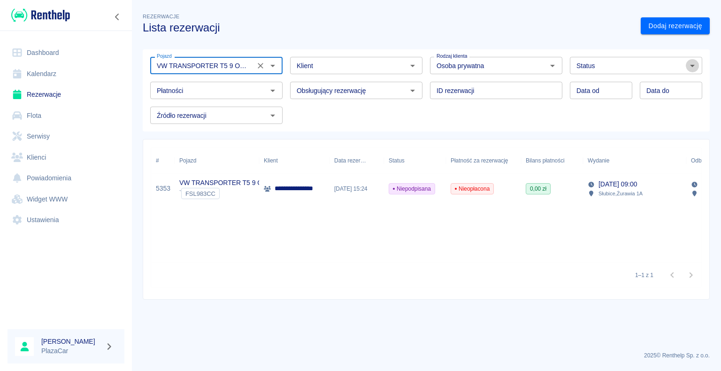
click at [692, 63] on icon "Otwórz" at bounding box center [691, 65] width 11 height 11
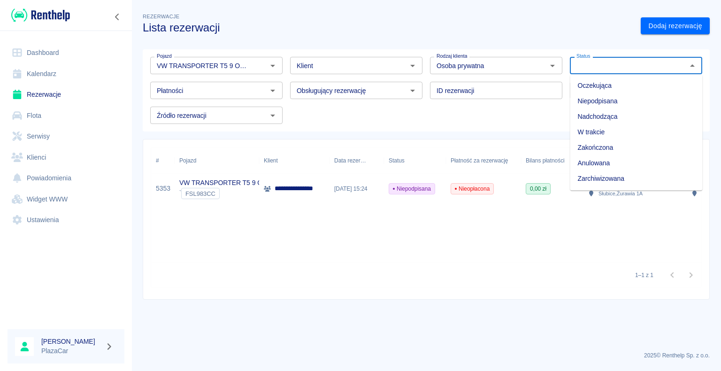
click at [640, 179] on li "Zarchiwizowana" at bounding box center [635, 178] width 132 height 15
type input "Zarchiwizowana"
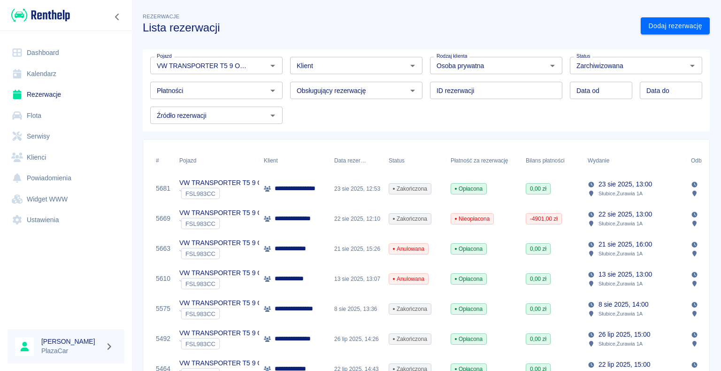
click at [310, 219] on p "**********" at bounding box center [297, 218] width 47 height 10
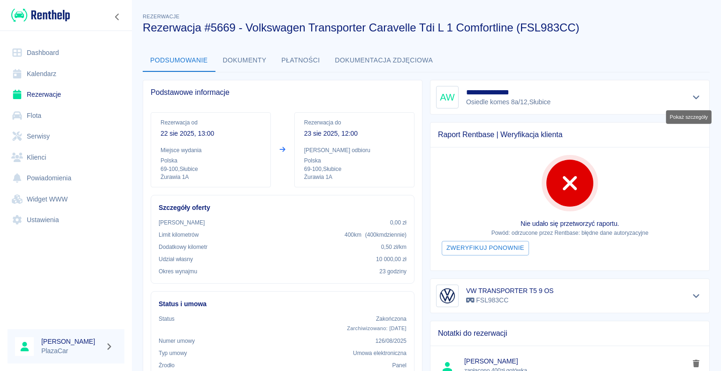
click at [690, 97] on icon "Pokaż szczegóły" at bounding box center [695, 97] width 11 height 8
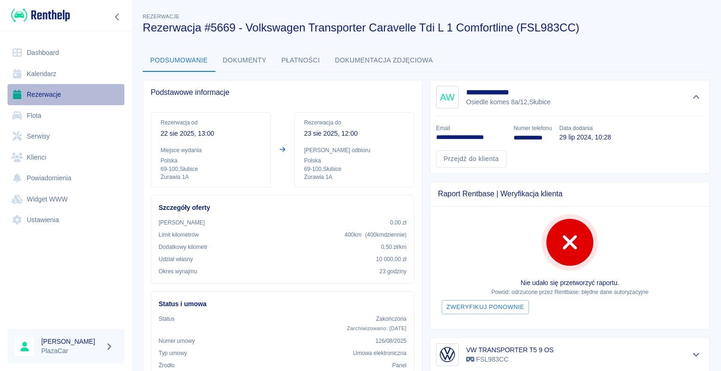
click at [47, 94] on link "Rezerwacje" at bounding box center [66, 94] width 117 height 21
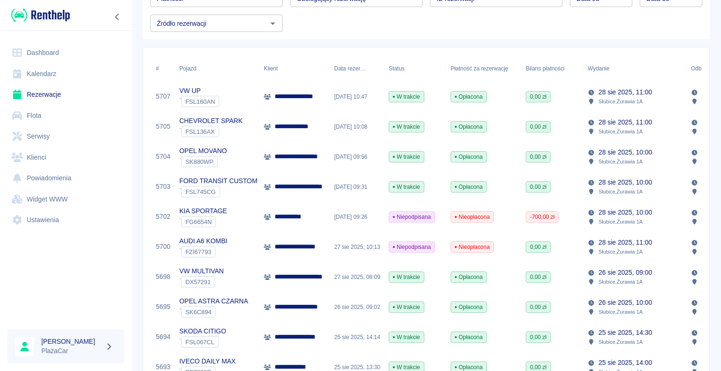
scroll to position [94, 0]
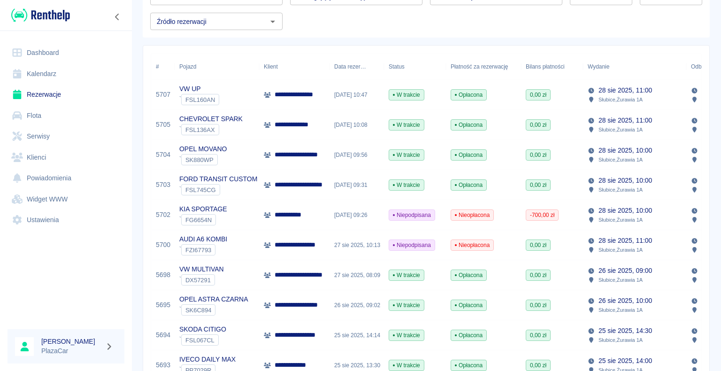
click at [261, 244] on div "**********" at bounding box center [294, 245] width 70 height 30
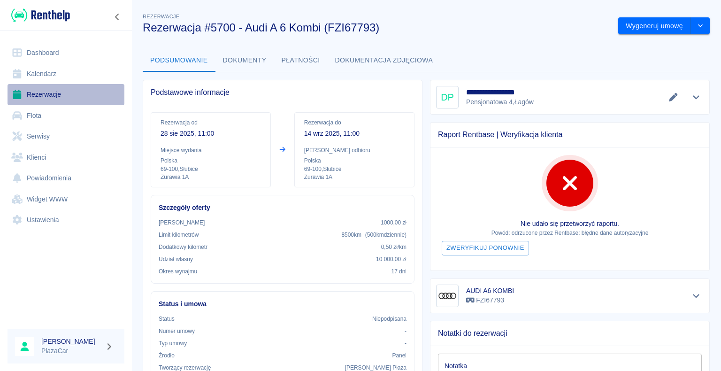
click at [46, 93] on link "Rezerwacje" at bounding box center [66, 94] width 117 height 21
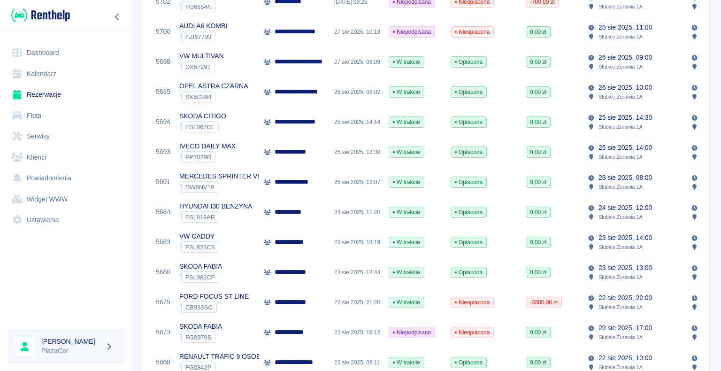
scroll to position [328, 0]
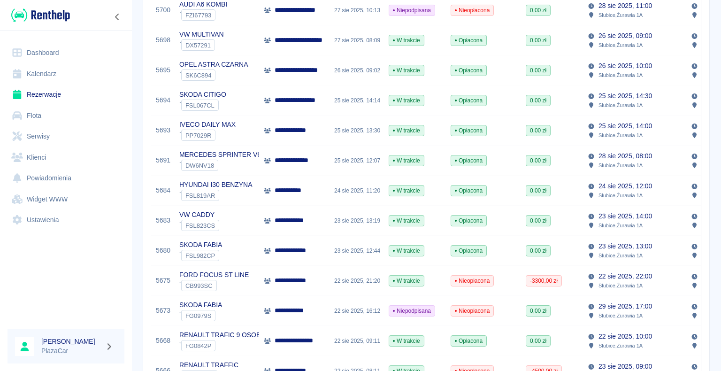
click at [332, 222] on div "23 sie 2025, 13:19" at bounding box center [356, 220] width 54 height 30
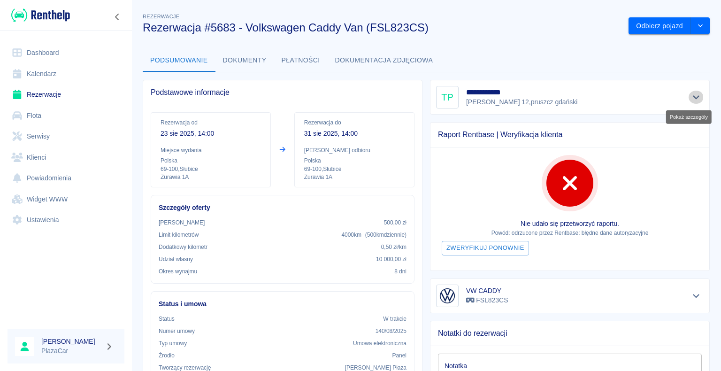
click at [690, 96] on icon "Pokaż szczegóły" at bounding box center [695, 97] width 11 height 8
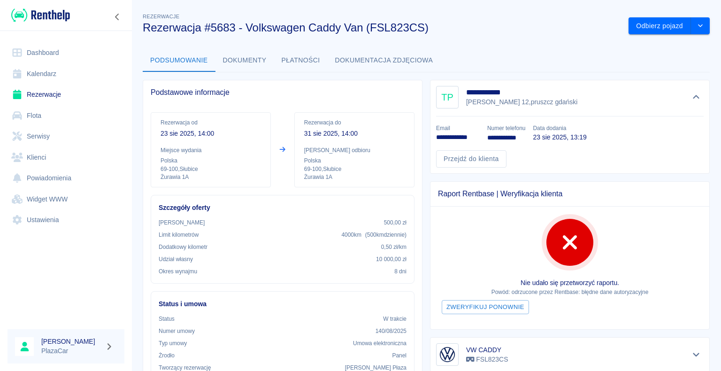
click at [74, 97] on link "Rezerwacje" at bounding box center [66, 94] width 117 height 21
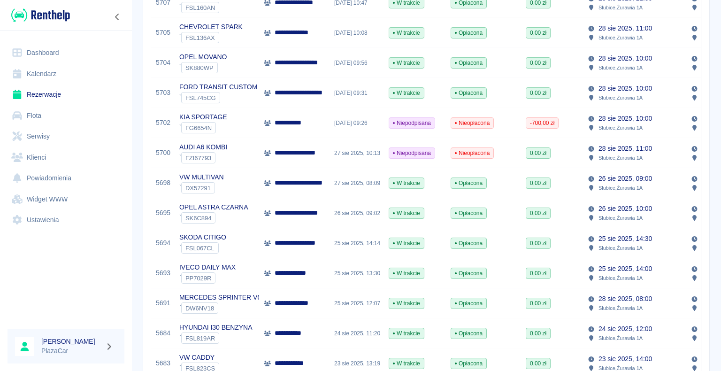
scroll to position [188, 0]
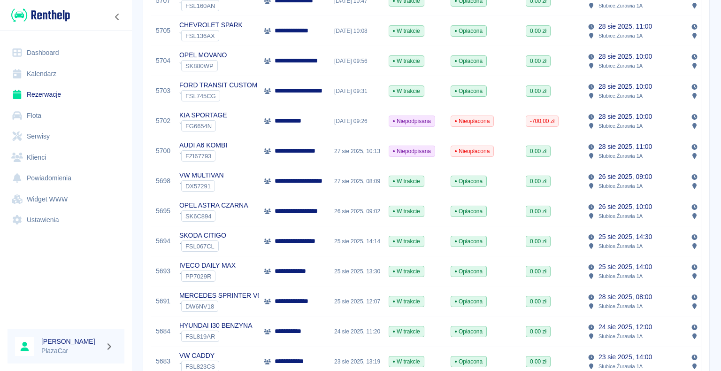
click at [265, 147] on div "**********" at bounding box center [295, 151] width 62 height 10
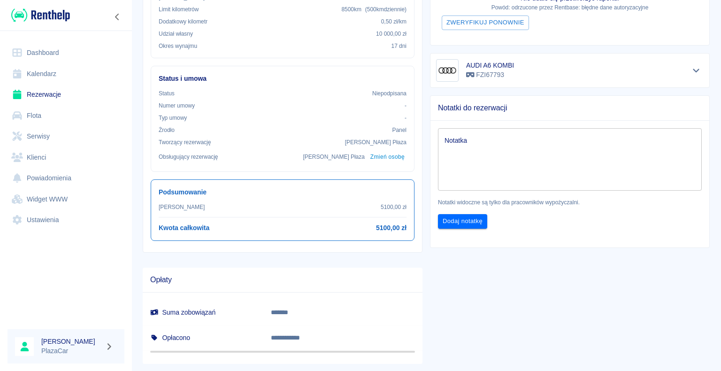
scroll to position [235, 0]
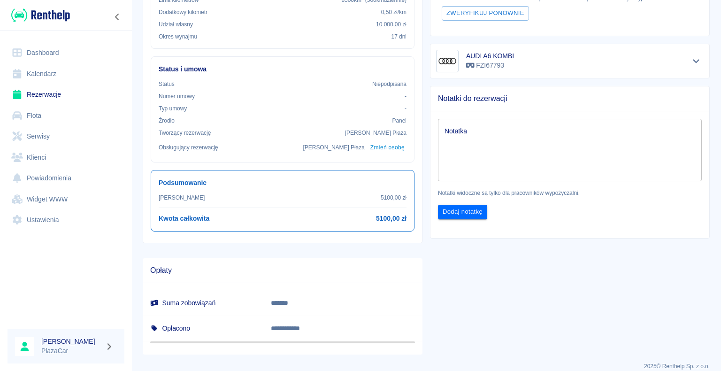
click at [376, 216] on h6 "5100,00 zł" at bounding box center [391, 218] width 30 height 10
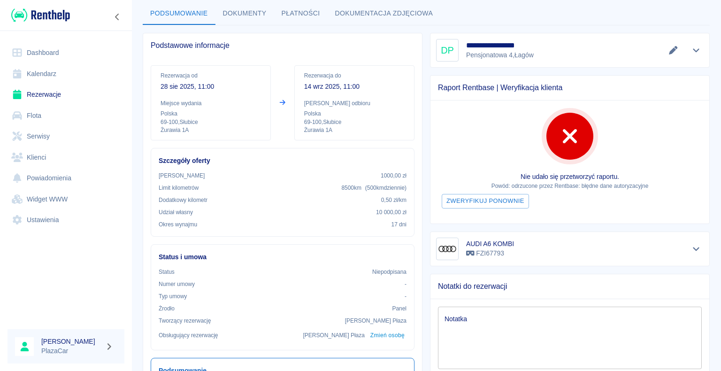
scroll to position [0, 0]
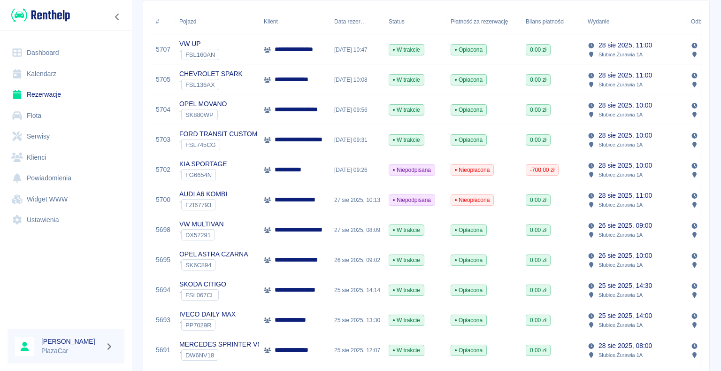
scroll to position [141, 0]
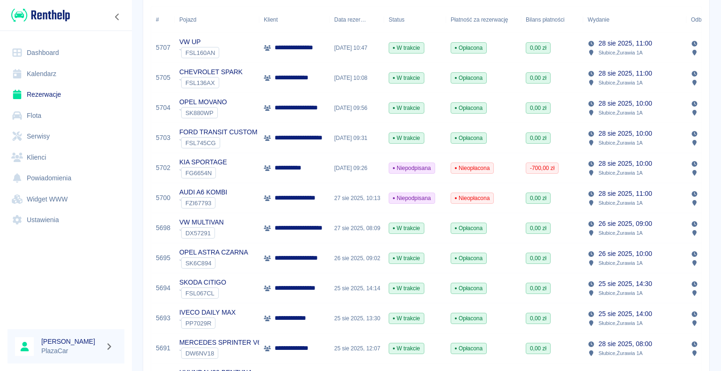
click at [313, 196] on p "**********" at bounding box center [300, 198] width 52 height 10
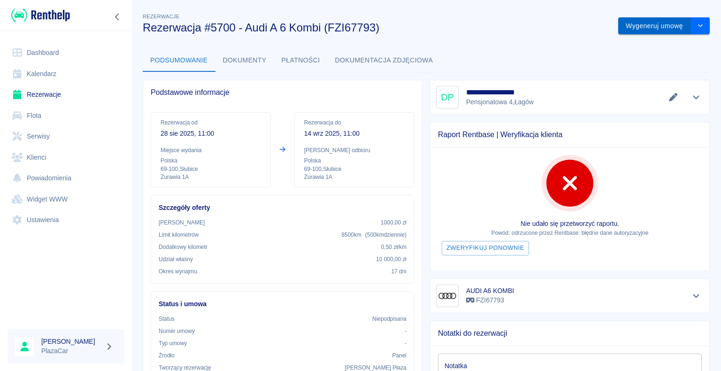
click at [639, 24] on button "Wygeneruj umowę" at bounding box center [654, 25] width 73 height 17
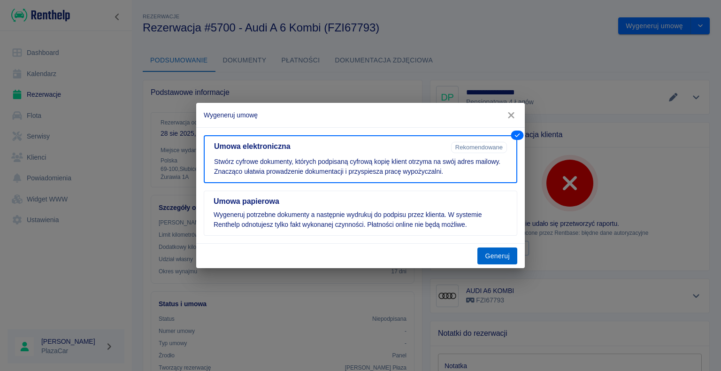
click at [496, 254] on button "Generuj" at bounding box center [497, 255] width 40 height 17
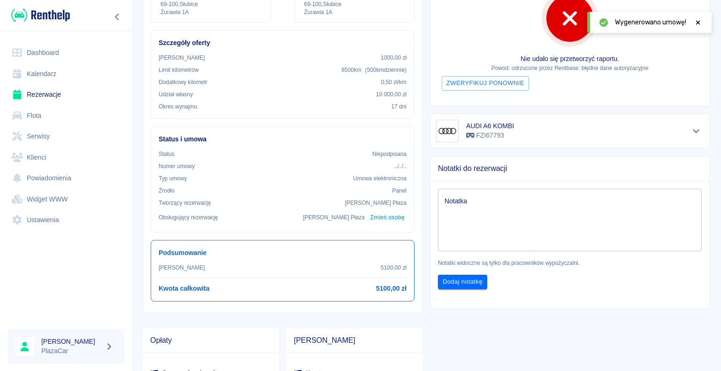
scroll to position [188, 0]
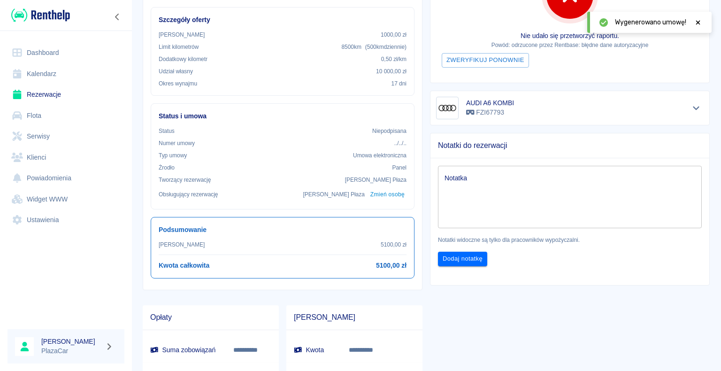
click at [403, 258] on div "Podsumowanie Kwota wynajmu 5100,00 zł Kwota całkowita 5100,00 zł" at bounding box center [283, 247] width 264 height 61
click at [381, 265] on h6 "5100,00 zł" at bounding box center [391, 265] width 30 height 10
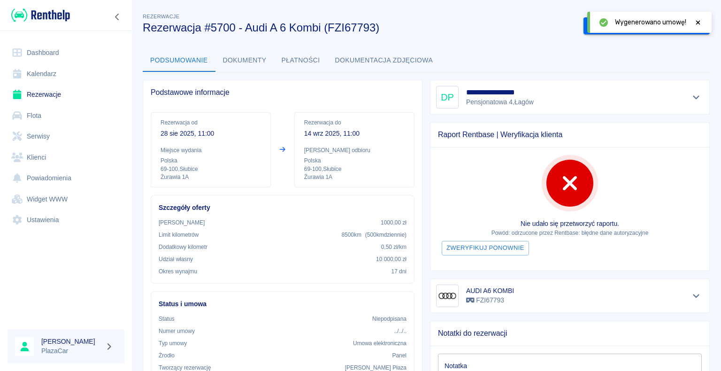
click at [697, 20] on icon at bounding box center [697, 22] width 8 height 7
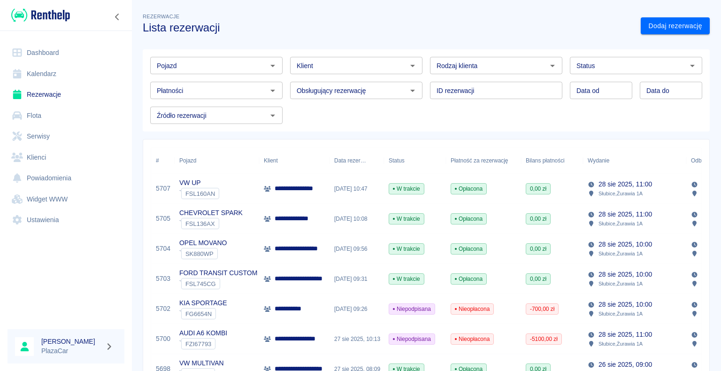
click at [272, 66] on icon "Otwórz" at bounding box center [272, 65] width 11 height 11
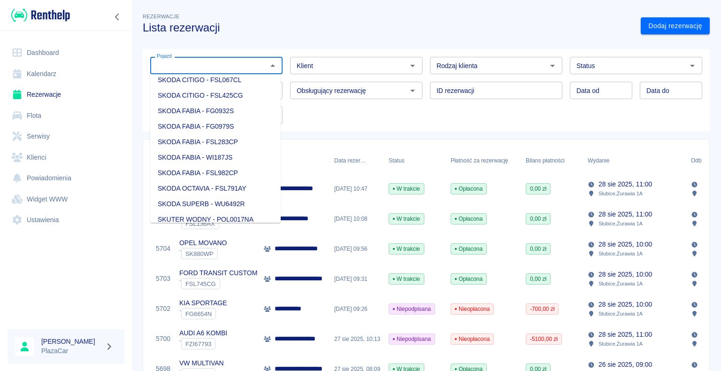
scroll to position [1173, 0]
click at [238, 72] on li "SKODA FABIA - FG0932S" at bounding box center [215, 63] width 130 height 15
type input "SKODA FABIA - FG0932S"
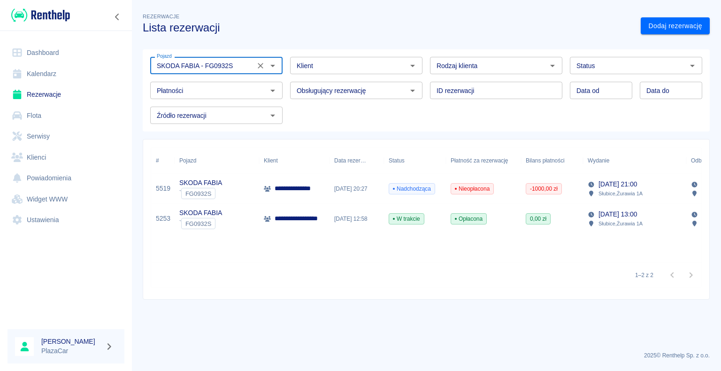
click at [389, 192] on span "Nadchodząca" at bounding box center [412, 188] width 46 height 8
click at [692, 68] on icon "Otwórz" at bounding box center [691, 65] width 11 height 11
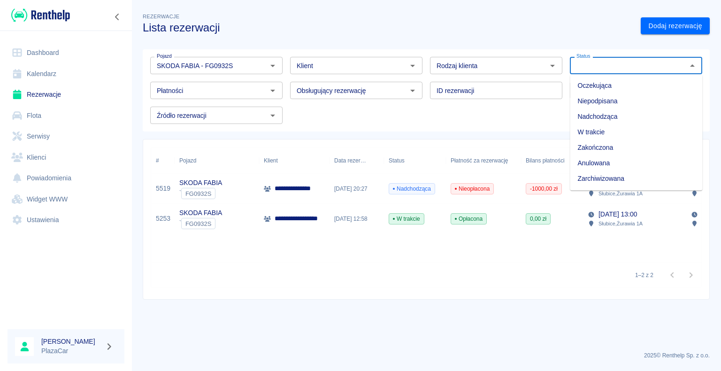
click at [606, 177] on li "Zarchiwizowana" at bounding box center [635, 178] width 132 height 15
type input "Zarchiwizowana"
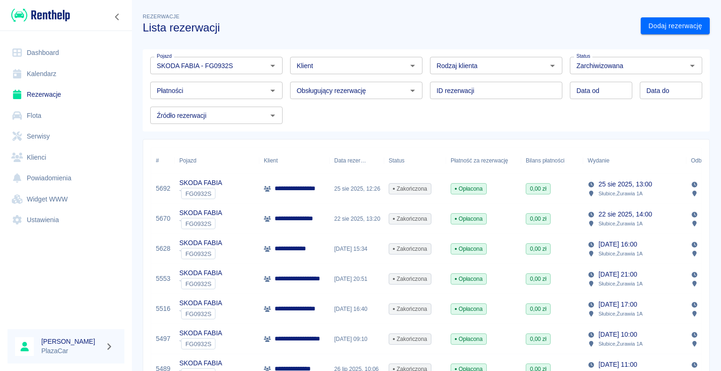
click at [394, 192] on span "Zakończona" at bounding box center [410, 188] width 42 height 8
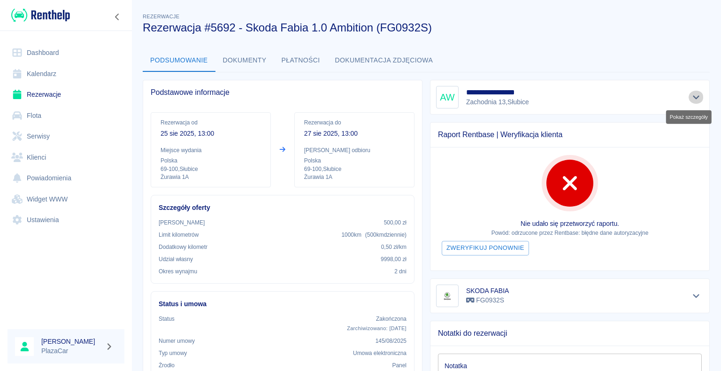
click at [690, 99] on icon "Pokaż szczegóły" at bounding box center [695, 97] width 11 height 8
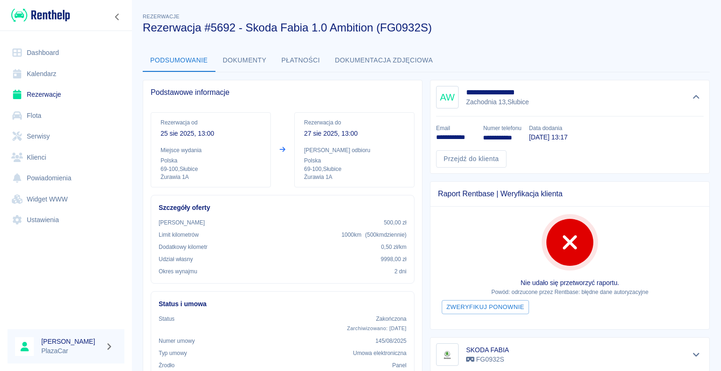
click at [65, 96] on link "Rezerwacje" at bounding box center [66, 94] width 117 height 21
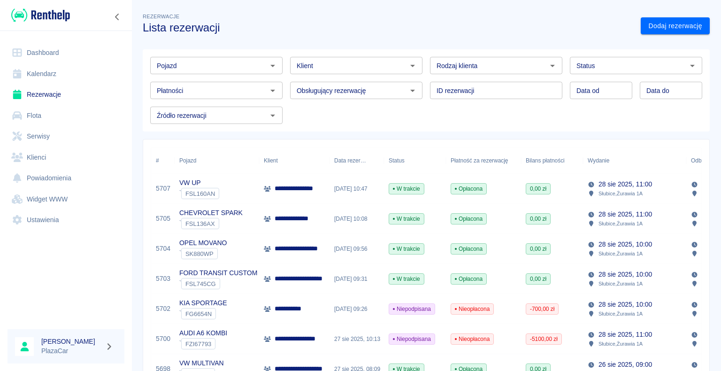
click at [357, 252] on div "[DATE] 09:56" at bounding box center [356, 249] width 54 height 30
click at [239, 296] on div "KIA SPORTAGE ` FG6654N" at bounding box center [216, 309] width 84 height 30
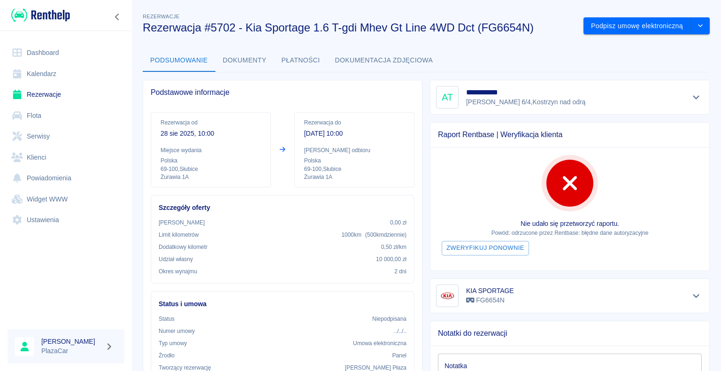
click at [203, 78] on div "**********" at bounding box center [425, 296] width 589 height 585
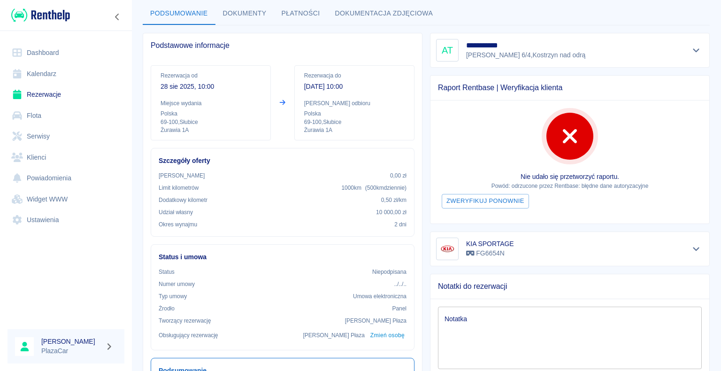
click at [509, 8] on div "Podsumowanie Dokumenty Płatności Dokumentacja zdjęciowa" at bounding box center [426, 13] width 567 height 23
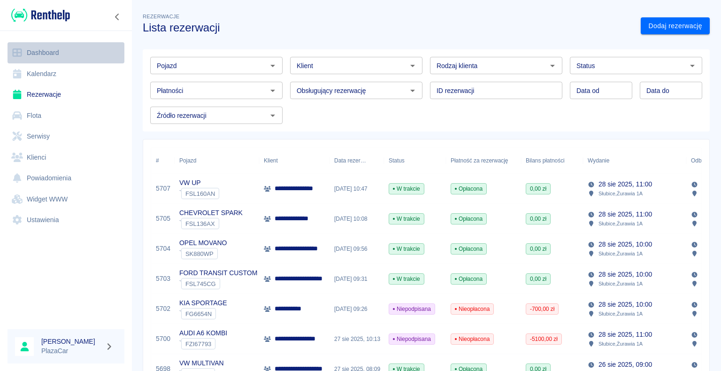
click at [45, 53] on link "Dashboard" at bounding box center [66, 52] width 117 height 21
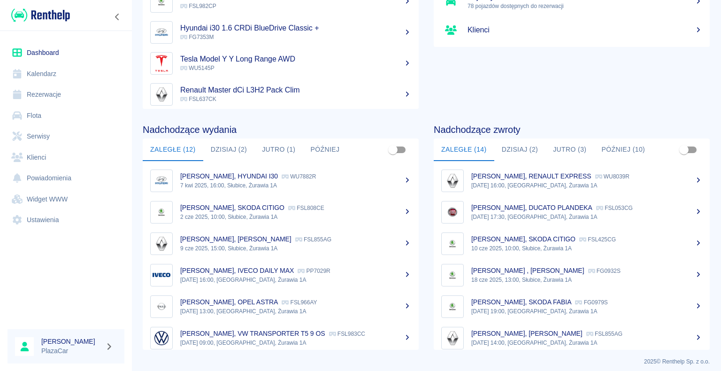
scroll to position [118, 0]
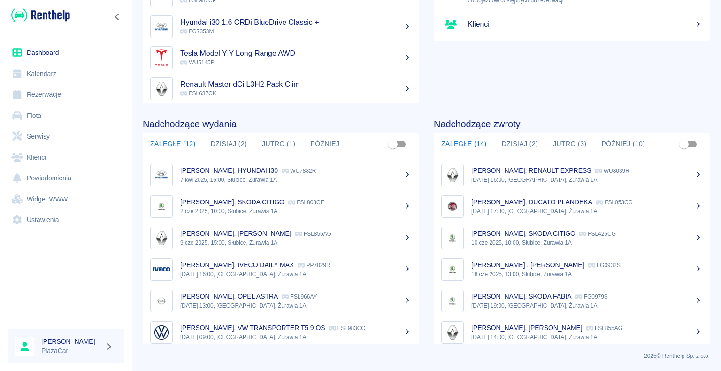
click at [510, 141] on button "Dzisiaj (2)" at bounding box center [520, 144] width 52 height 23
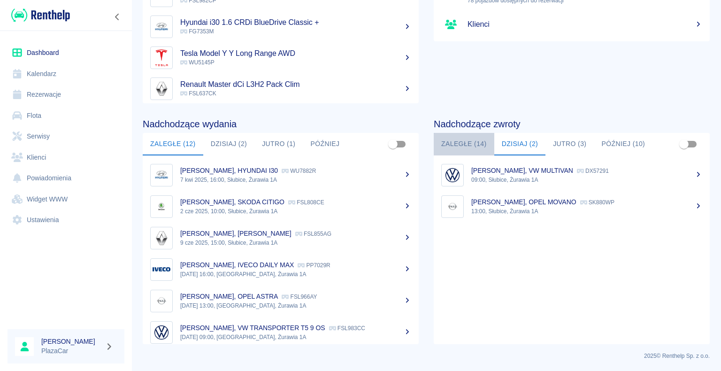
click at [459, 141] on button "Zaległe (14)" at bounding box center [463, 144] width 61 height 23
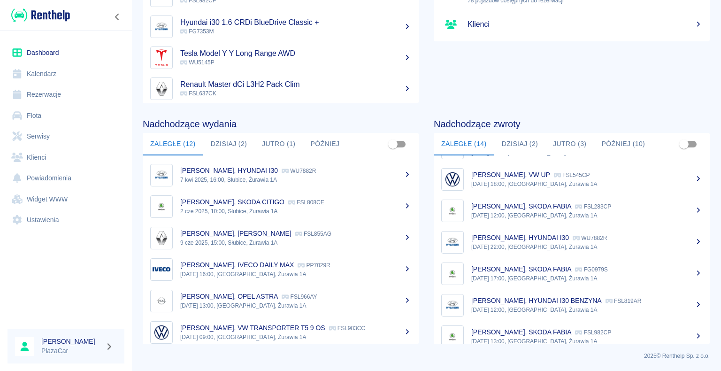
scroll to position [259, 0]
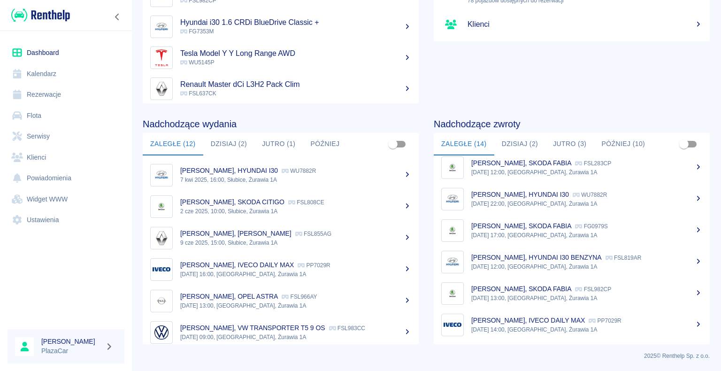
click at [523, 325] on p "[DATE] 14:00, [GEOGRAPHIC_DATA], Żurawia 1A" at bounding box center [586, 329] width 231 height 8
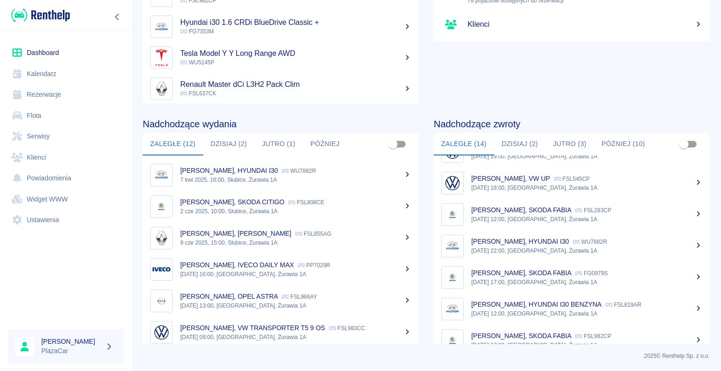
scroll to position [165, 0]
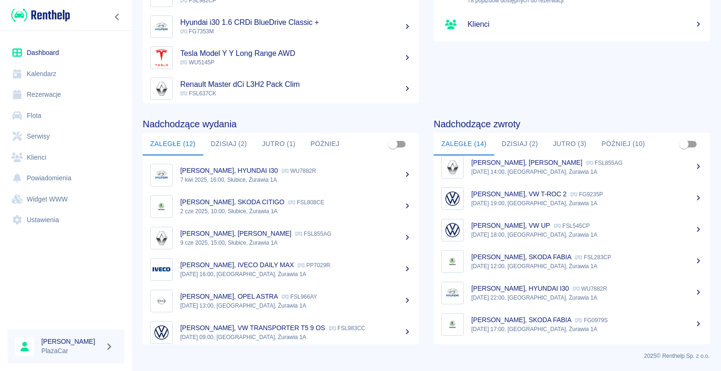
click at [499, 259] on p "[PERSON_NAME], SKODA FABIA" at bounding box center [521, 257] width 100 height 8
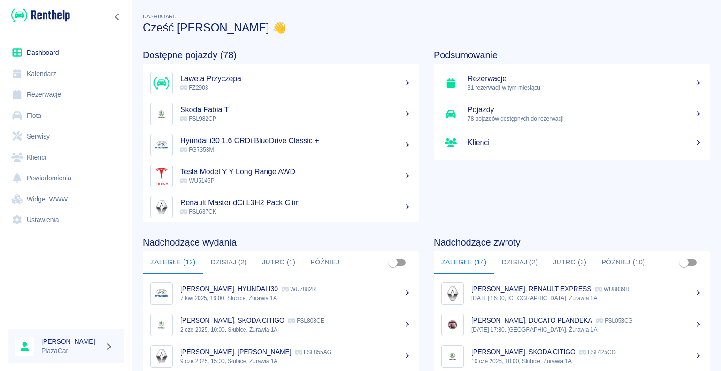
click at [45, 52] on link "Dashboard" at bounding box center [66, 52] width 117 height 21
click at [513, 263] on button "Dzisiaj (2)" at bounding box center [520, 262] width 52 height 23
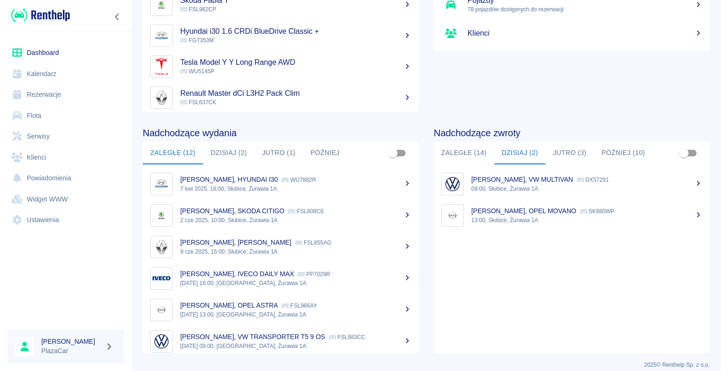
scroll to position [118, 0]
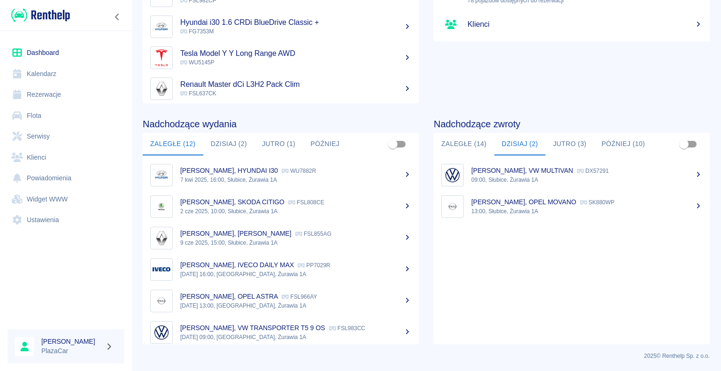
click at [492, 169] on p "[PERSON_NAME], VW MULTIVAN" at bounding box center [522, 171] width 102 height 8
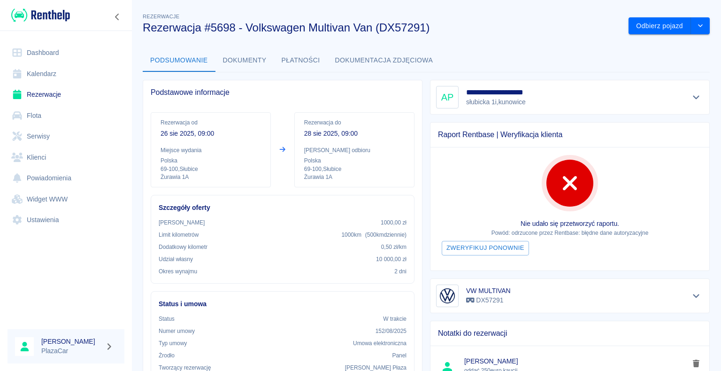
click at [510, 63] on div "Podsumowanie Dokumenty Płatności Dokumentacja zdjęciowa" at bounding box center [426, 60] width 567 height 23
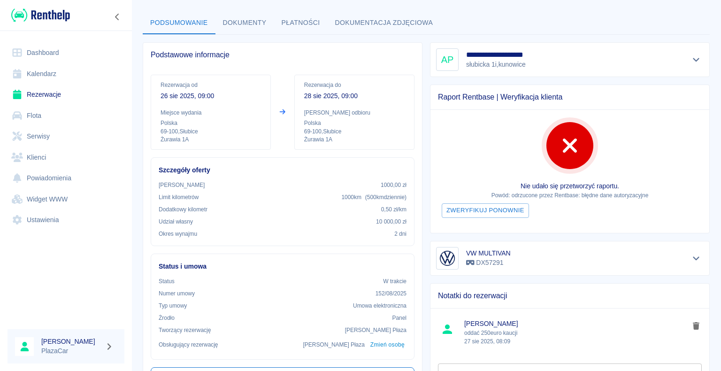
scroll to position [141, 0]
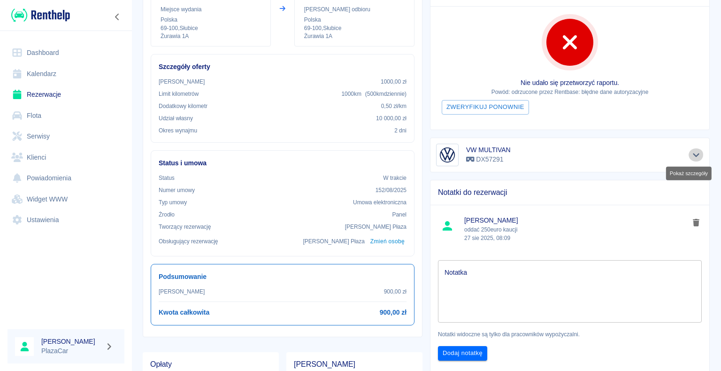
click at [690, 153] on icon "Pokaż szczegóły" at bounding box center [695, 155] width 11 height 8
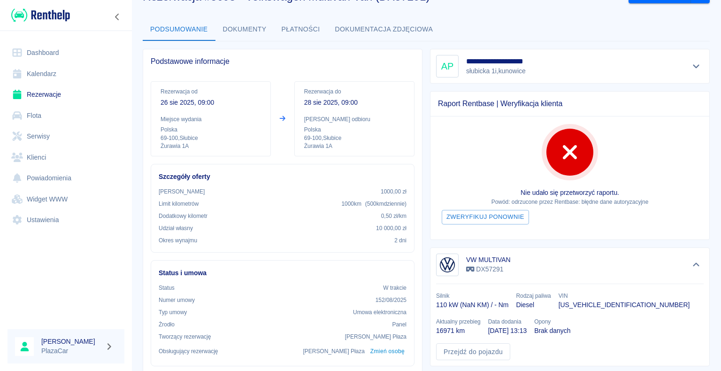
scroll to position [47, 0]
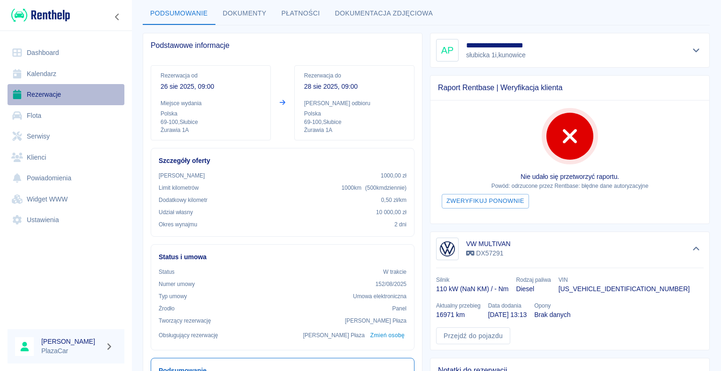
click at [58, 93] on link "Rezerwacje" at bounding box center [66, 94] width 117 height 21
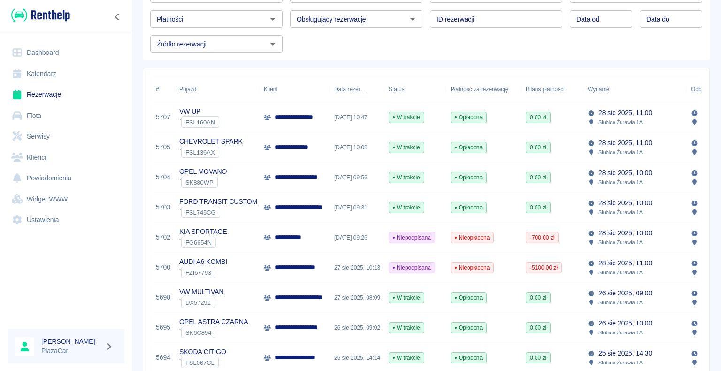
scroll to position [94, 0]
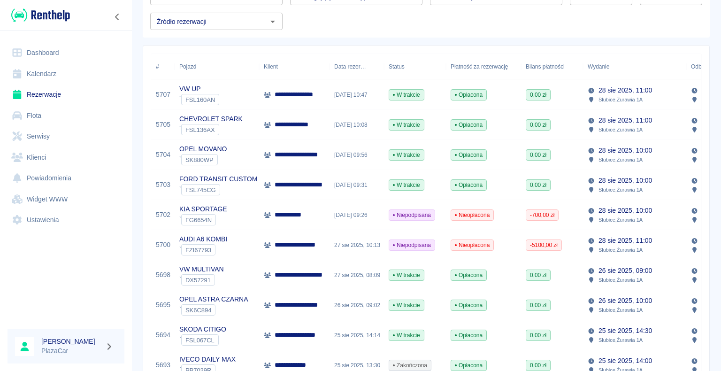
click at [259, 243] on div "**********" at bounding box center [294, 245] width 70 height 30
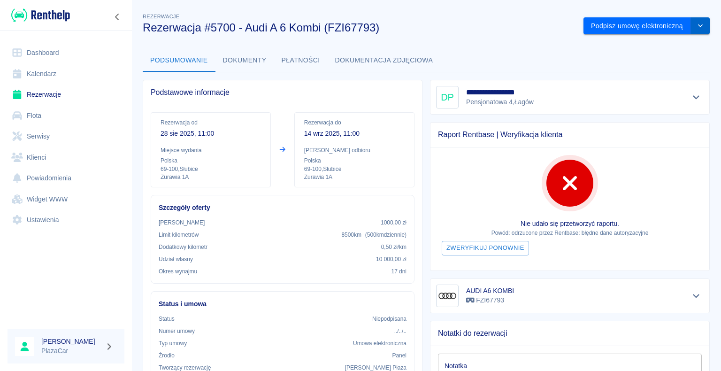
click at [696, 24] on icon "drop-down" at bounding box center [700, 26] width 8 height 6
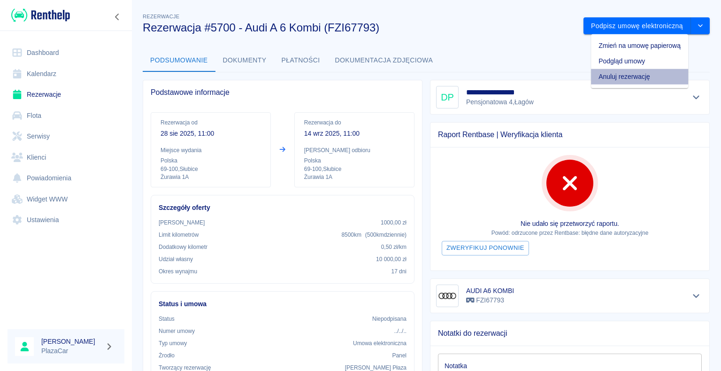
click at [655, 76] on li "Anuluj rezerwację" at bounding box center [639, 76] width 97 height 15
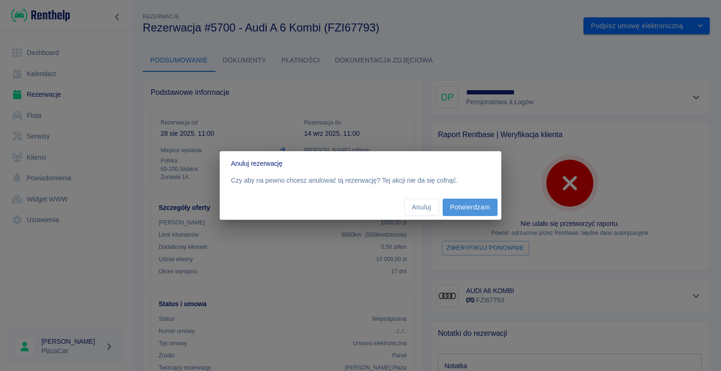
click at [463, 215] on button "Potwierdzam" at bounding box center [469, 206] width 55 height 17
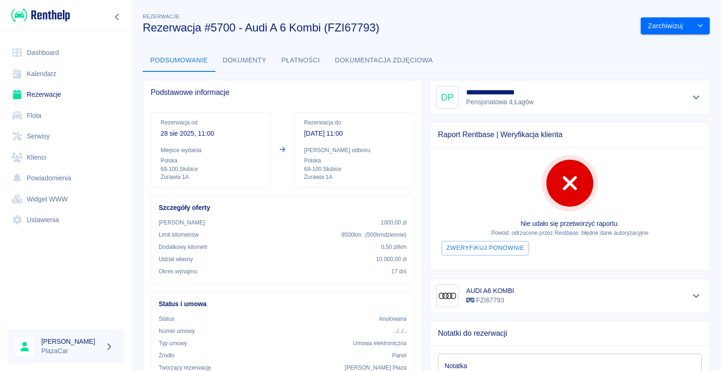
click at [46, 95] on link "Rezerwacje" at bounding box center [66, 94] width 117 height 21
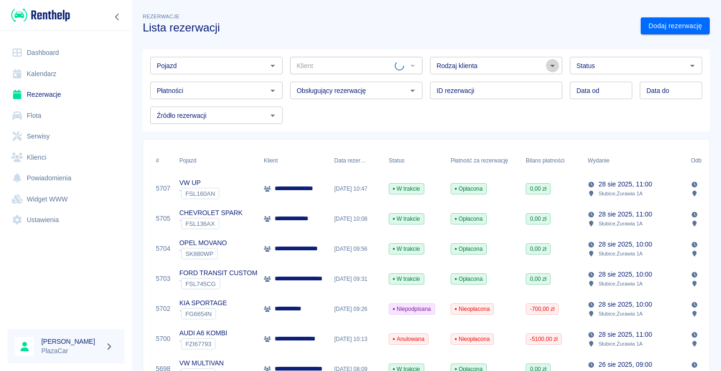
click at [548, 68] on icon "Otwórz" at bounding box center [551, 65] width 11 height 11
click at [508, 85] on li "Osoba prywatna" at bounding box center [491, 85] width 130 height 15
type input "Osoba prywatna"
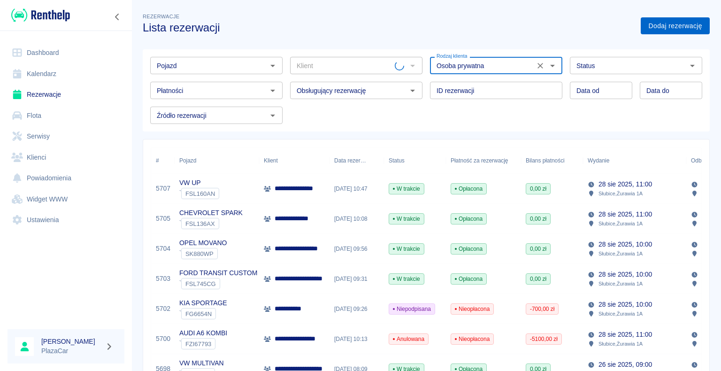
click at [648, 27] on link "Dodaj rezerwację" at bounding box center [674, 25] width 69 height 17
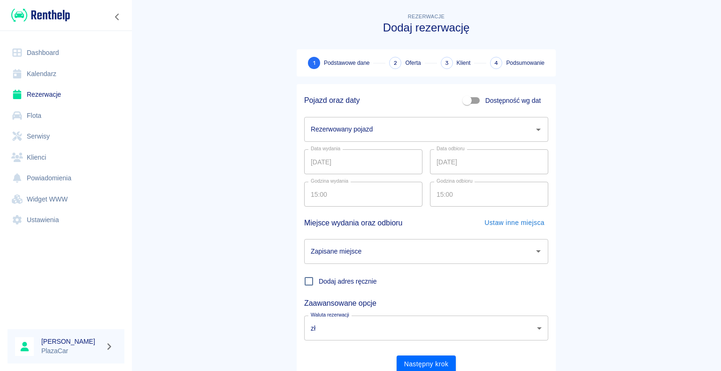
click at [535, 130] on icon "Otwórz" at bounding box center [537, 129] width 11 height 11
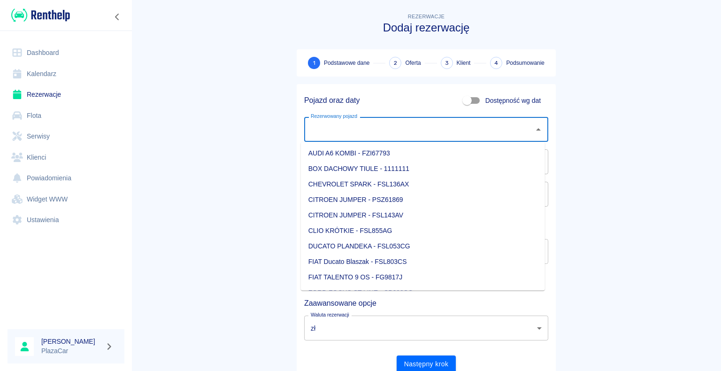
click at [421, 152] on li "AUDI A6 KOMBI - FZI67793" at bounding box center [423, 152] width 244 height 15
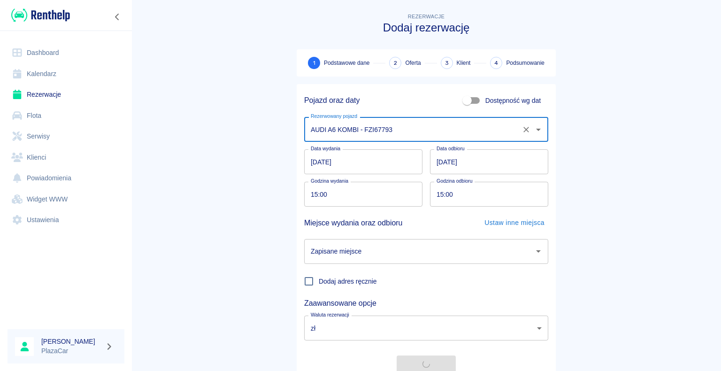
type input "AUDI A6 KOMBI - FZI67793"
click at [439, 161] on input "[DATE]" at bounding box center [489, 161] width 118 height 25
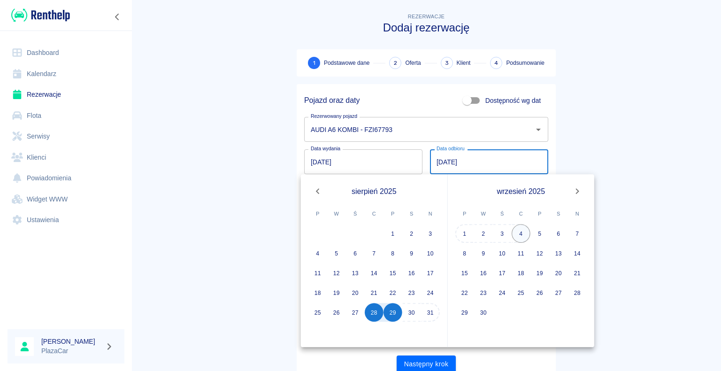
click at [519, 233] on button "4" at bounding box center [520, 233] width 19 height 19
type input "04.09.2025"
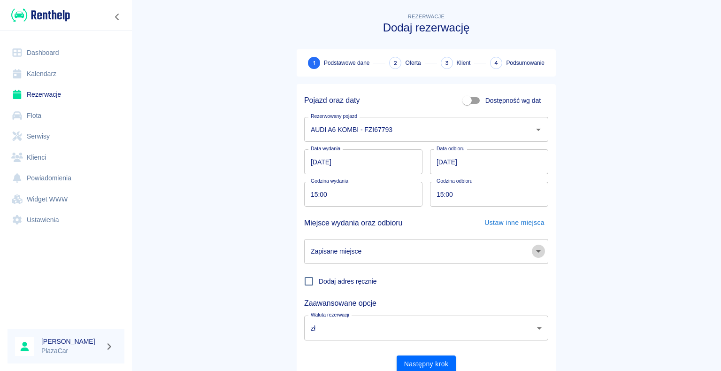
click at [532, 250] on icon "Otwórz" at bounding box center [537, 250] width 11 height 11
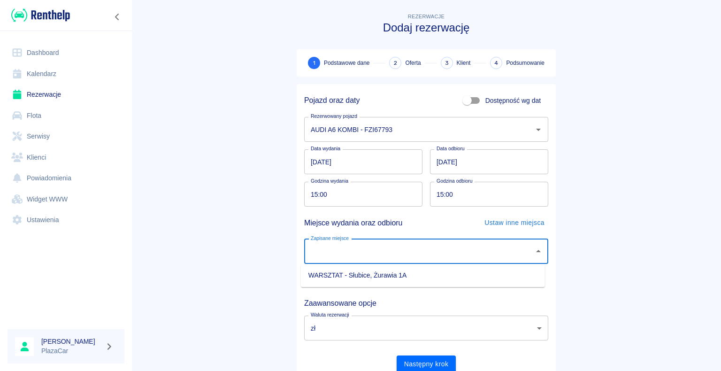
click at [445, 276] on li "WARSZTAT - Słubice, Żurawia 1A" at bounding box center [423, 274] width 244 height 15
type input "WARSZTAT - Słubice, Żurawia 1A"
click at [417, 365] on button "Następny krok" at bounding box center [426, 363] width 60 height 17
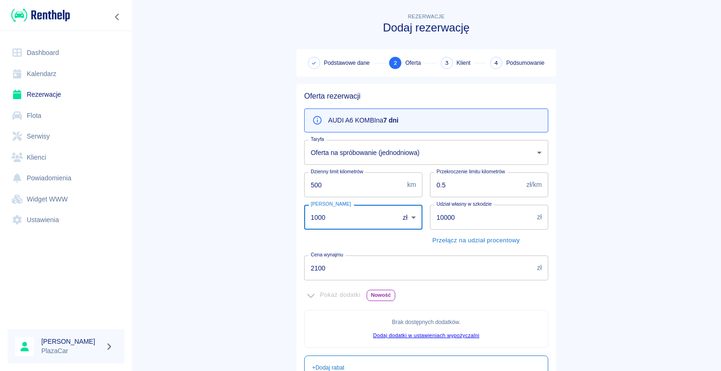
click at [323, 214] on input "1000" at bounding box center [348, 217] width 88 height 25
type input "1"
type input "500"
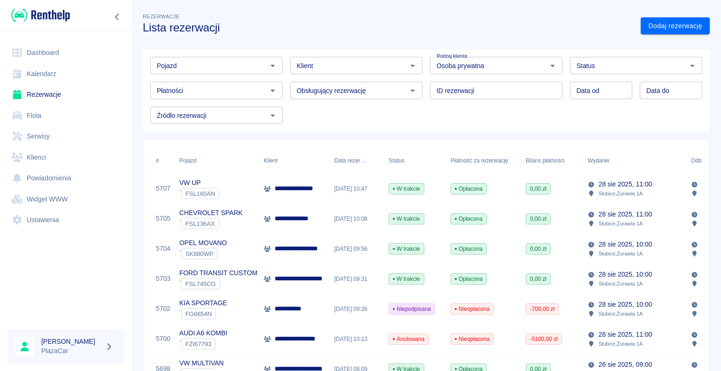
click at [289, 335] on p "**********" at bounding box center [300, 339] width 52 height 10
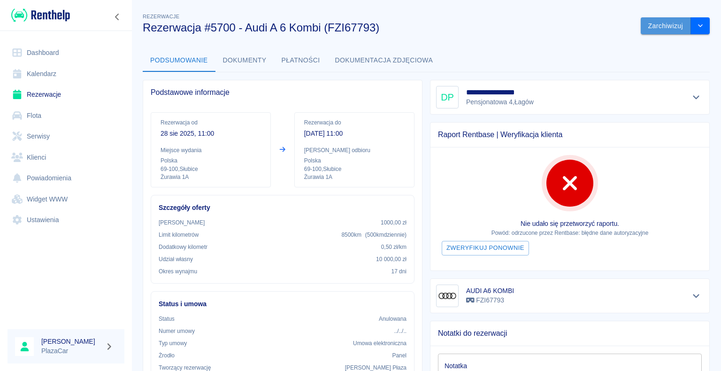
click at [650, 26] on button "Zarchiwizuj" at bounding box center [665, 25] width 50 height 17
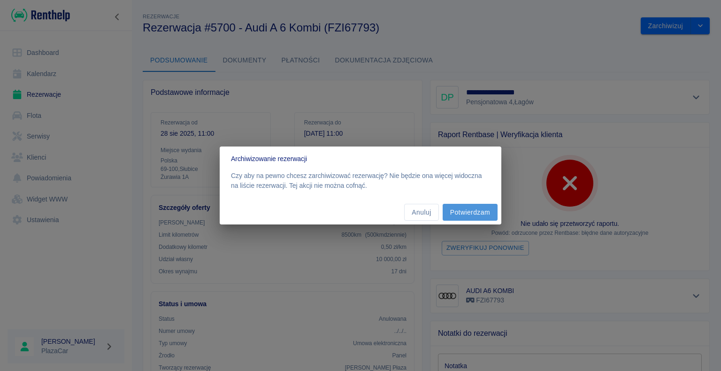
click at [464, 213] on button "Potwierdzam" at bounding box center [469, 212] width 55 height 17
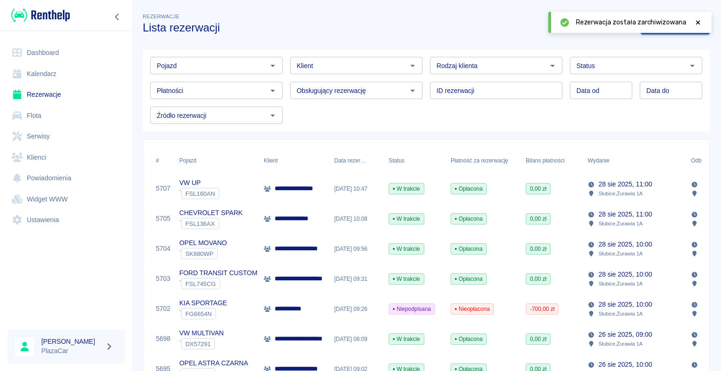
click at [47, 50] on link "Dashboard" at bounding box center [66, 52] width 117 height 21
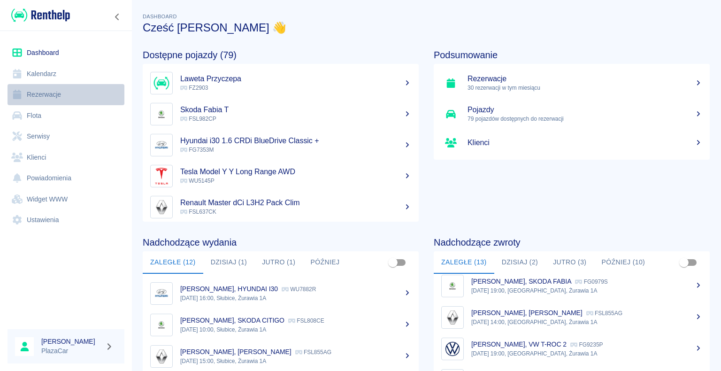
click at [60, 94] on link "Rezerwacje" at bounding box center [66, 94] width 117 height 21
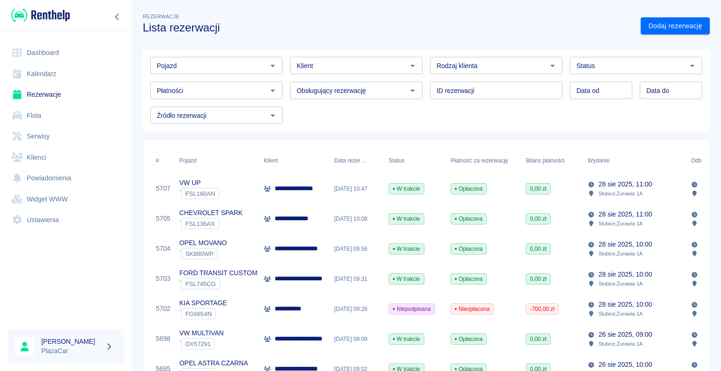
click at [548, 63] on icon "Otwórz" at bounding box center [551, 65] width 11 height 11
click at [523, 82] on li "Osoba prywatna" at bounding box center [491, 85] width 130 height 15
type input "Osoba prywatna"
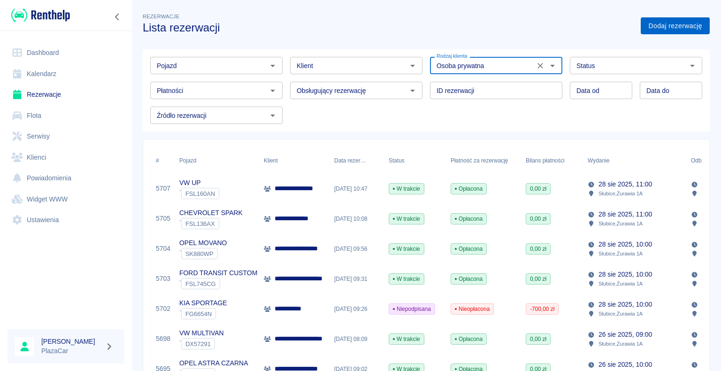
click at [654, 20] on link "Dodaj rezerwację" at bounding box center [674, 25] width 69 height 17
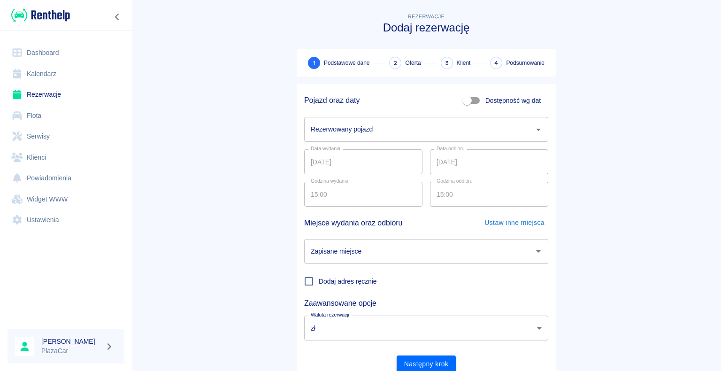
click at [533, 130] on icon "Otwórz" at bounding box center [537, 129] width 11 height 11
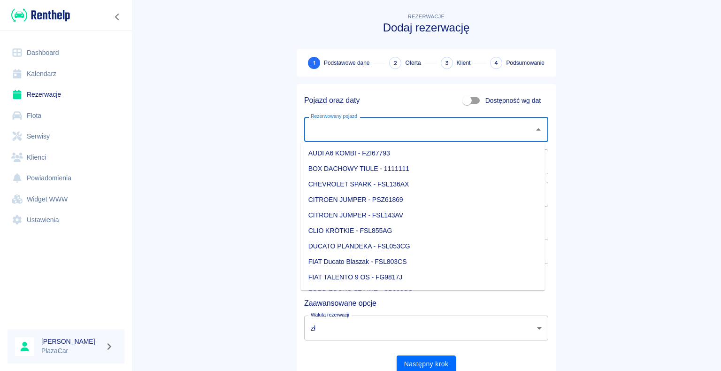
click at [420, 150] on li "AUDI A6 KOMBI - FZI67793" at bounding box center [423, 152] width 244 height 15
type input "AUDI A6 KOMBI - FZI67793"
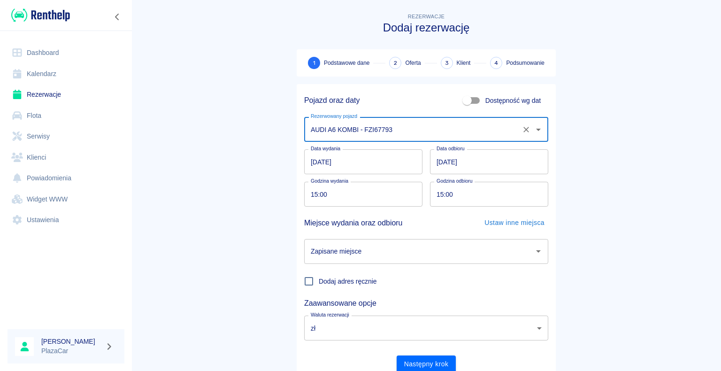
click at [440, 163] on input "[DATE]" at bounding box center [489, 161] width 118 height 25
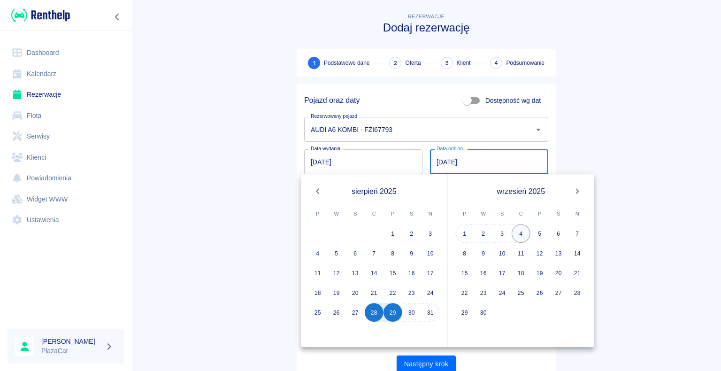
click at [523, 231] on button "4" at bounding box center [520, 233] width 19 height 19
type input "04.09.2025"
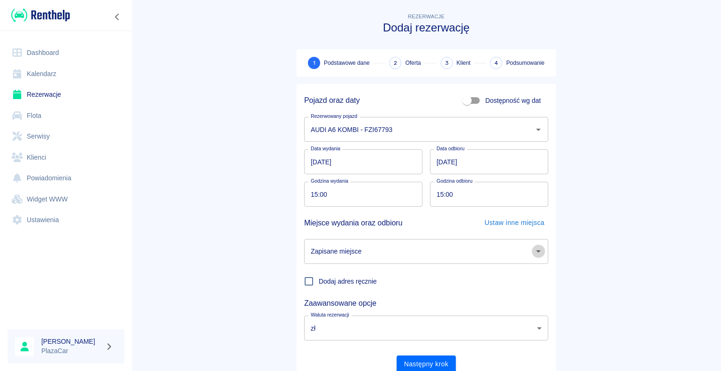
click at [535, 247] on icon "Otwórz" at bounding box center [537, 250] width 11 height 11
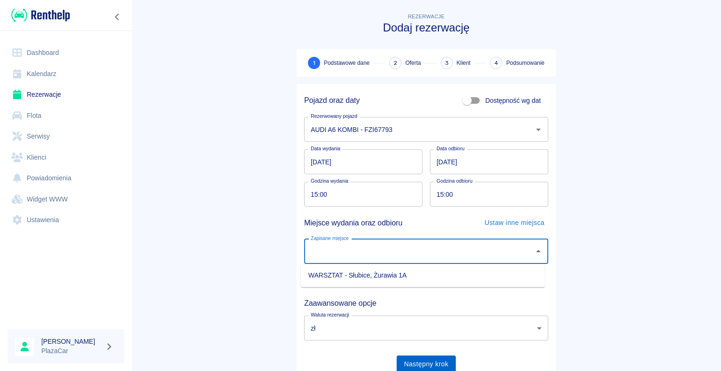
click at [424, 362] on button "Następny krok" at bounding box center [426, 363] width 60 height 17
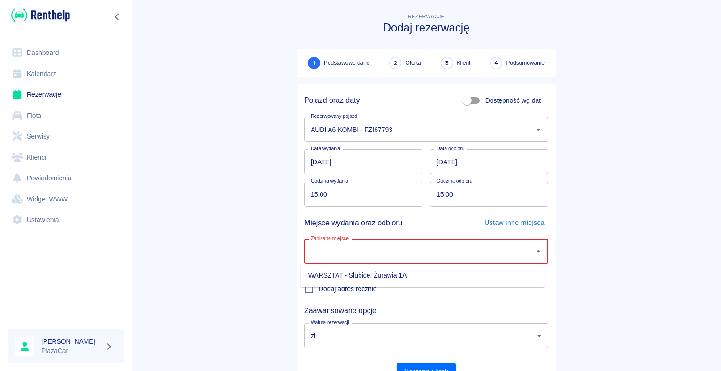
click at [460, 248] on input "Zapisane miejsce" at bounding box center [418, 251] width 221 height 16
click at [451, 277] on li "WARSZTAT - Słubice, Żurawia 1A" at bounding box center [423, 274] width 244 height 15
type input "WARSZTAT - Słubice, Żurawia 1A"
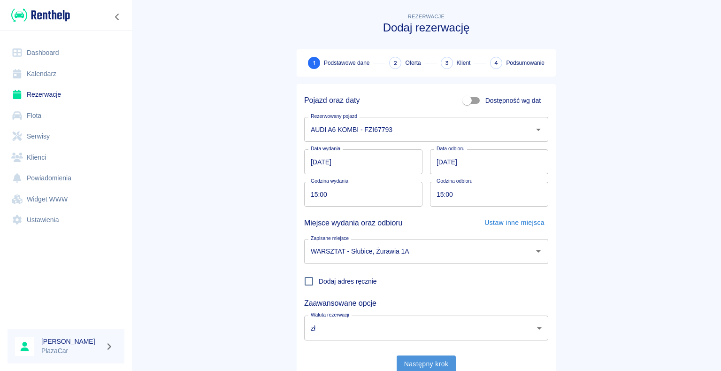
click at [423, 359] on button "Następny krok" at bounding box center [426, 363] width 60 height 17
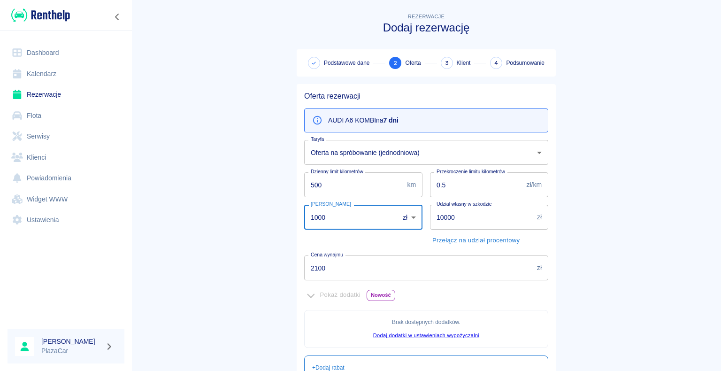
click at [325, 218] on input "1000" at bounding box center [348, 217] width 88 height 25
type input "1"
type input "500"
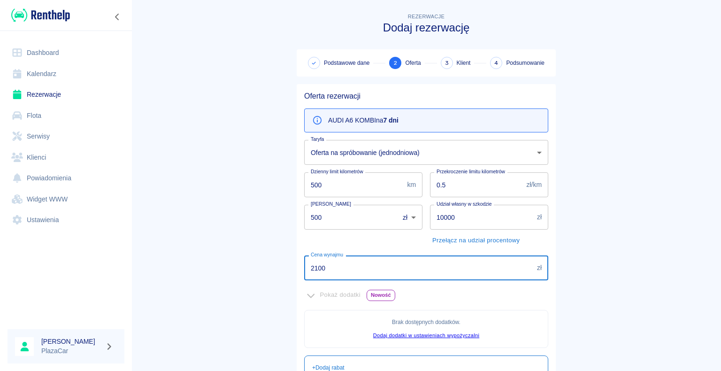
click at [322, 264] on input "2100" at bounding box center [418, 267] width 229 height 25
type input "2"
type input "1260"
click at [245, 259] on main "Rezerwacje Dodaj rezerwację Podstawowe dane 2 Oferta 3 Klient 4 Podsumowanie Of…" at bounding box center [425, 262] width 589 height 503
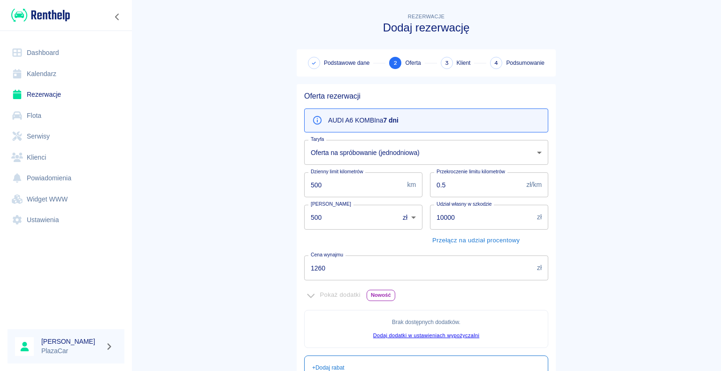
scroll to position [141, 0]
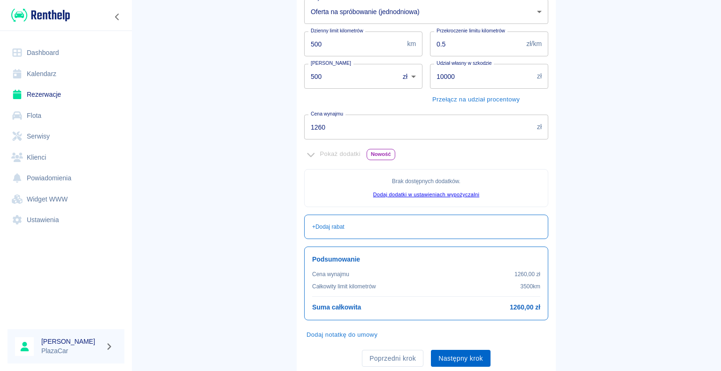
click at [447, 355] on button "Następny krok" at bounding box center [461, 357] width 60 height 17
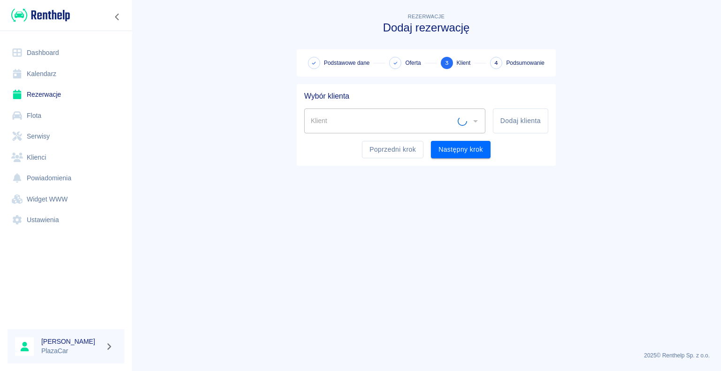
scroll to position [0, 0]
click at [394, 121] on input "Klient" at bounding box center [387, 121] width 159 height 16
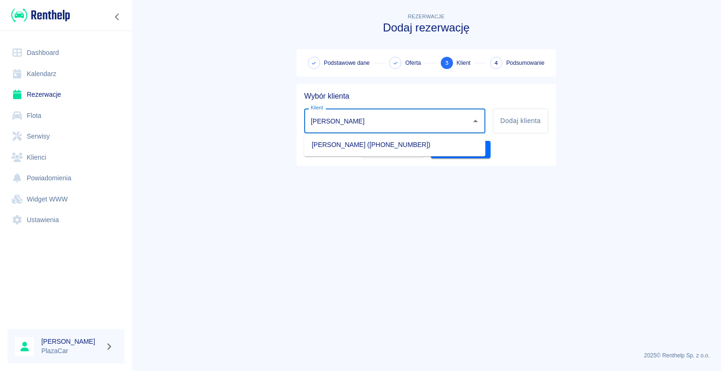
click at [376, 144] on li "[PERSON_NAME] ([PHONE_NUMBER])" at bounding box center [394, 144] width 181 height 15
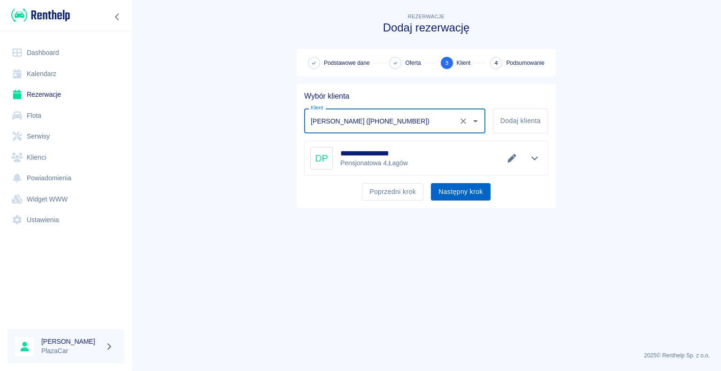
type input "[PERSON_NAME] ([PHONE_NUMBER])"
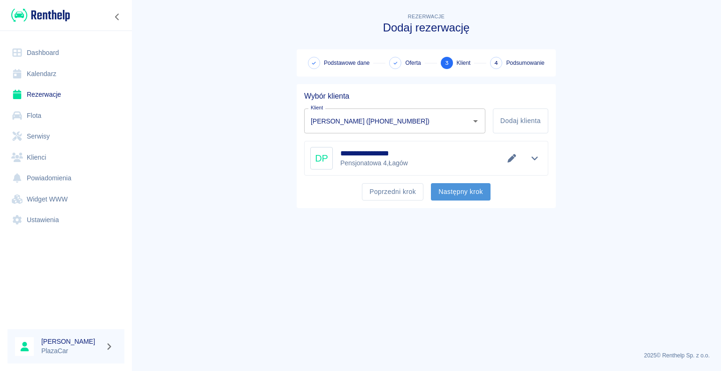
click at [453, 185] on button "Następny krok" at bounding box center [461, 191] width 60 height 17
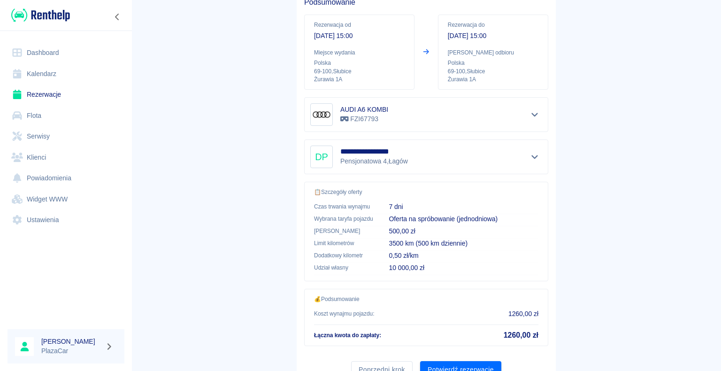
scroll to position [134, 0]
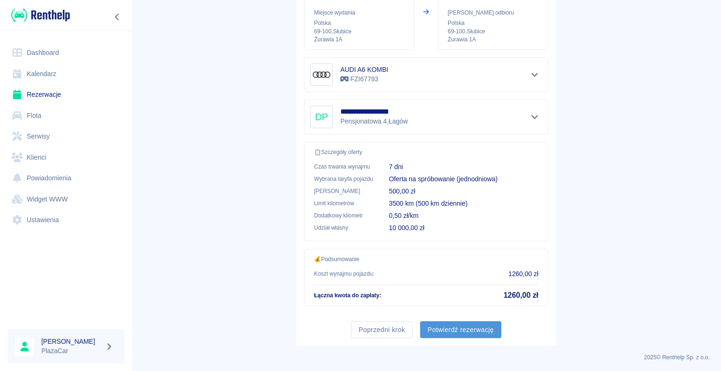
click at [457, 321] on button "Potwierdź rezerwację" at bounding box center [460, 329] width 81 height 17
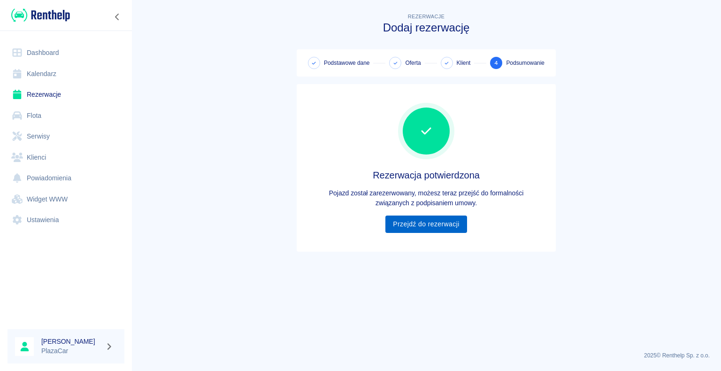
click at [426, 220] on link "Przejdź do rezerwacji" at bounding box center [425, 223] width 81 height 17
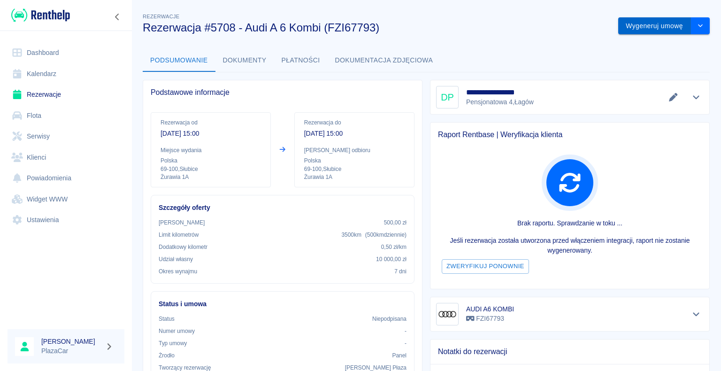
click at [634, 24] on button "Wygeneruj umowę" at bounding box center [654, 25] width 73 height 17
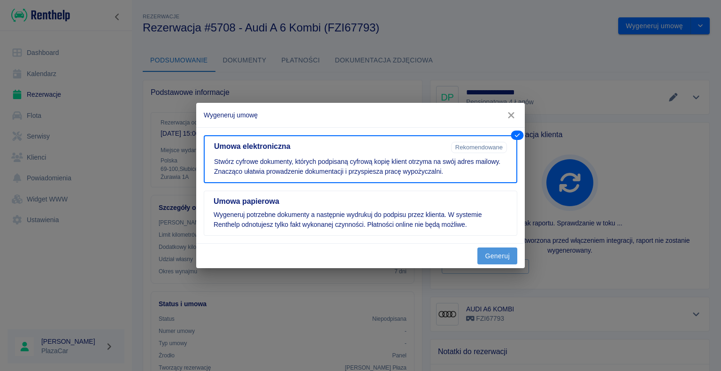
click at [501, 252] on button "Generuj" at bounding box center [497, 255] width 40 height 17
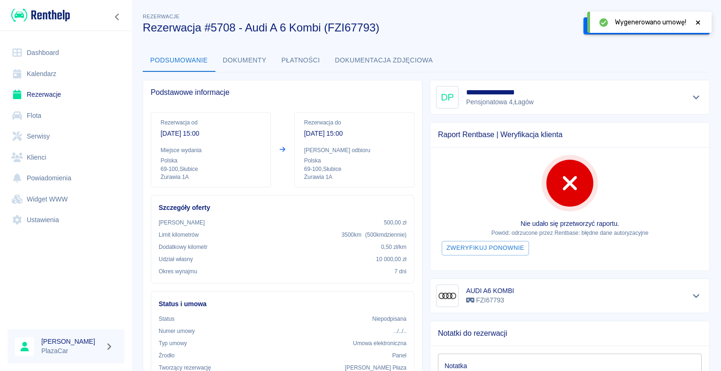
click at [696, 21] on icon at bounding box center [698, 22] width 4 height 4
click at [625, 22] on button "Podpisz umowę elektroniczną" at bounding box center [636, 25] width 107 height 17
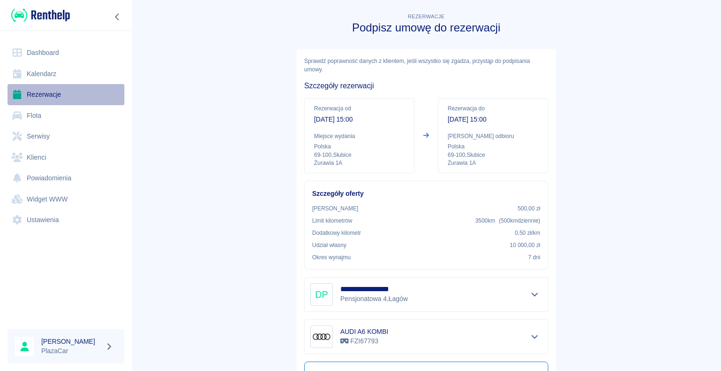
click at [38, 94] on link "Rezerwacje" at bounding box center [66, 94] width 117 height 21
